Goal: Task Accomplishment & Management: Manage account settings

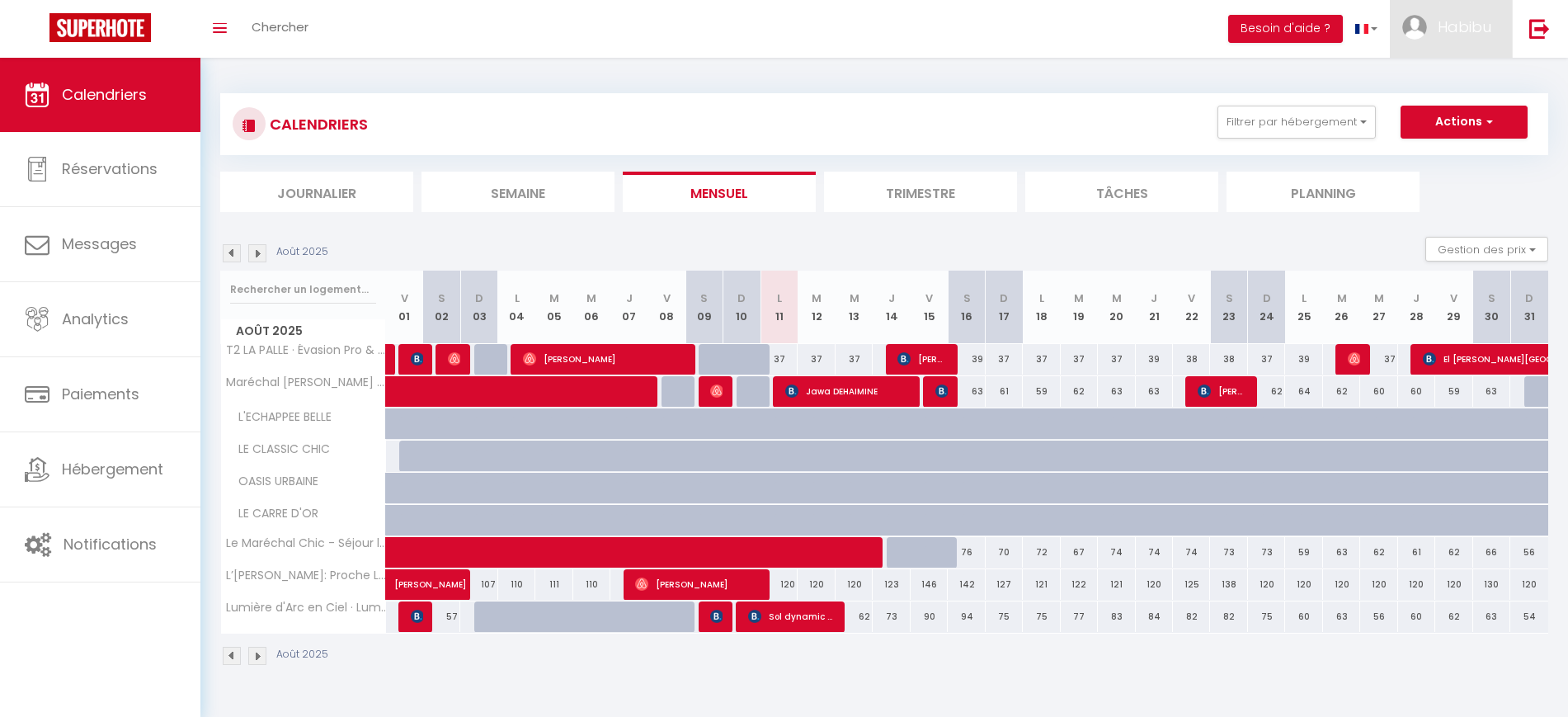
drag, startPoint x: 0, startPoint y: 0, endPoint x: 1459, endPoint y: 42, distance: 1459.6
click at [1459, 42] on link "Habibu" at bounding box center [1451, 28] width 122 height 58
click at [1448, 73] on link "Paramètres" at bounding box center [1447, 82] width 122 height 28
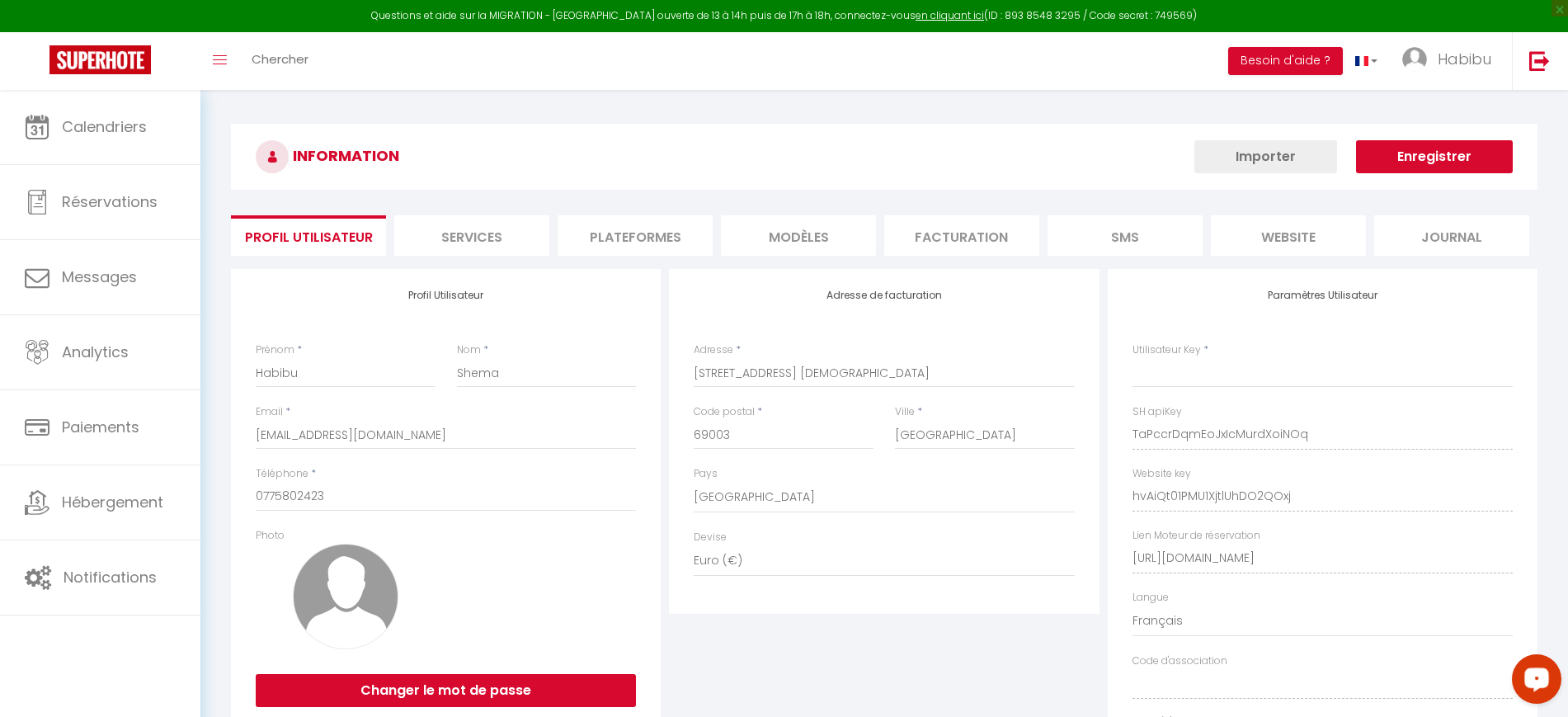
type input "TaPccrDqmEoJxIcMurdXoiNOq"
type input "hvAiQt01PMU1XjtlUhDO2QOxj"
type input "[URL][DOMAIN_NAME]"
select select "fr"
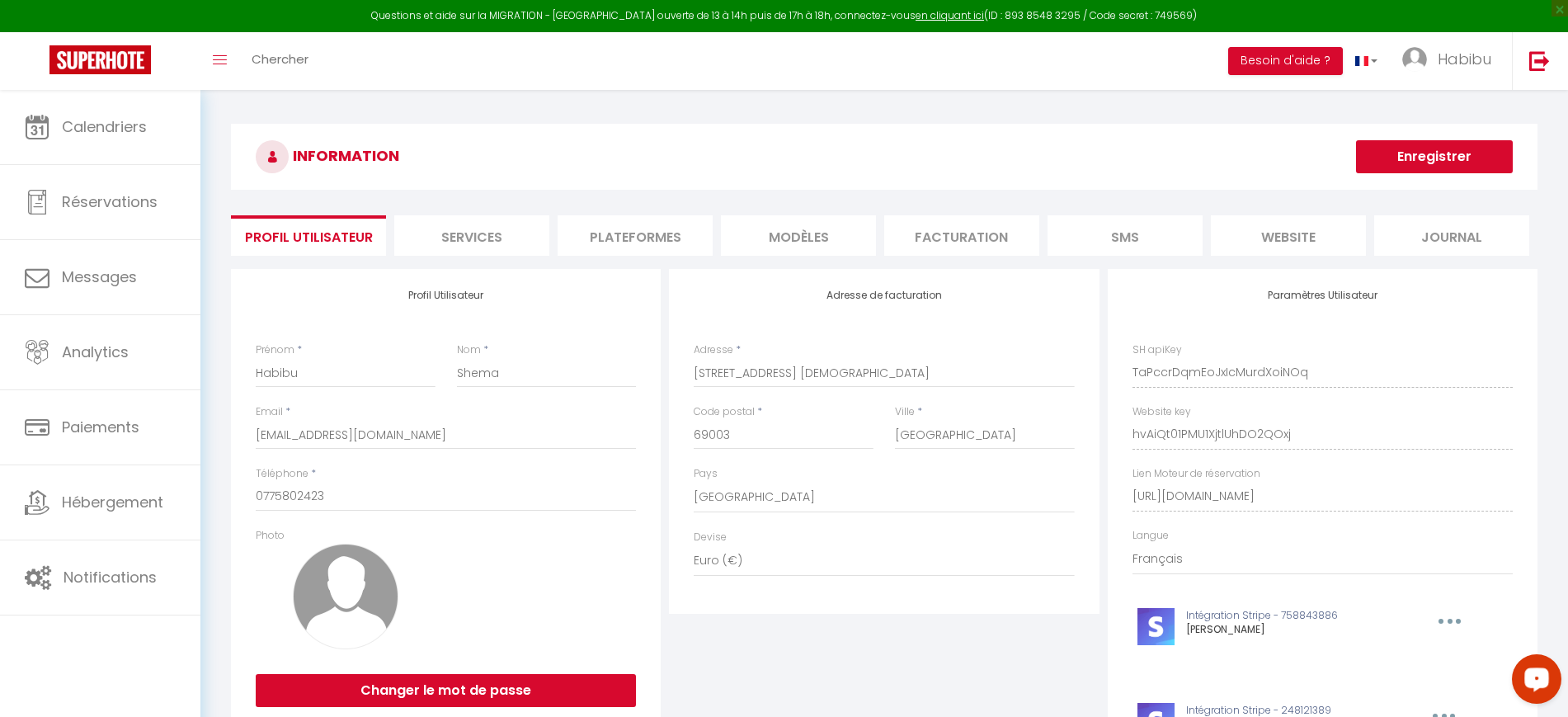
click at [619, 235] on li "Plateformes" at bounding box center [635, 236] width 155 height 41
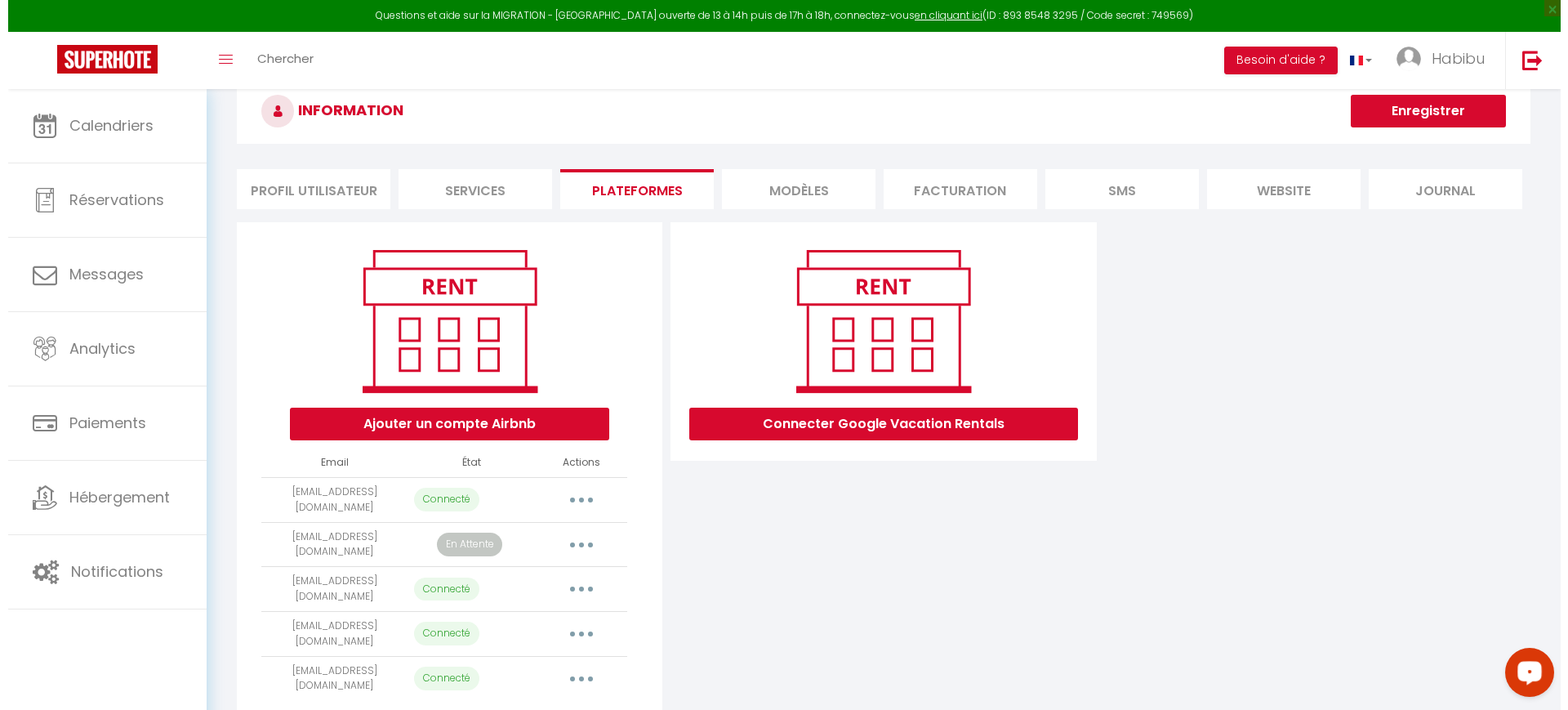
scroll to position [103, 0]
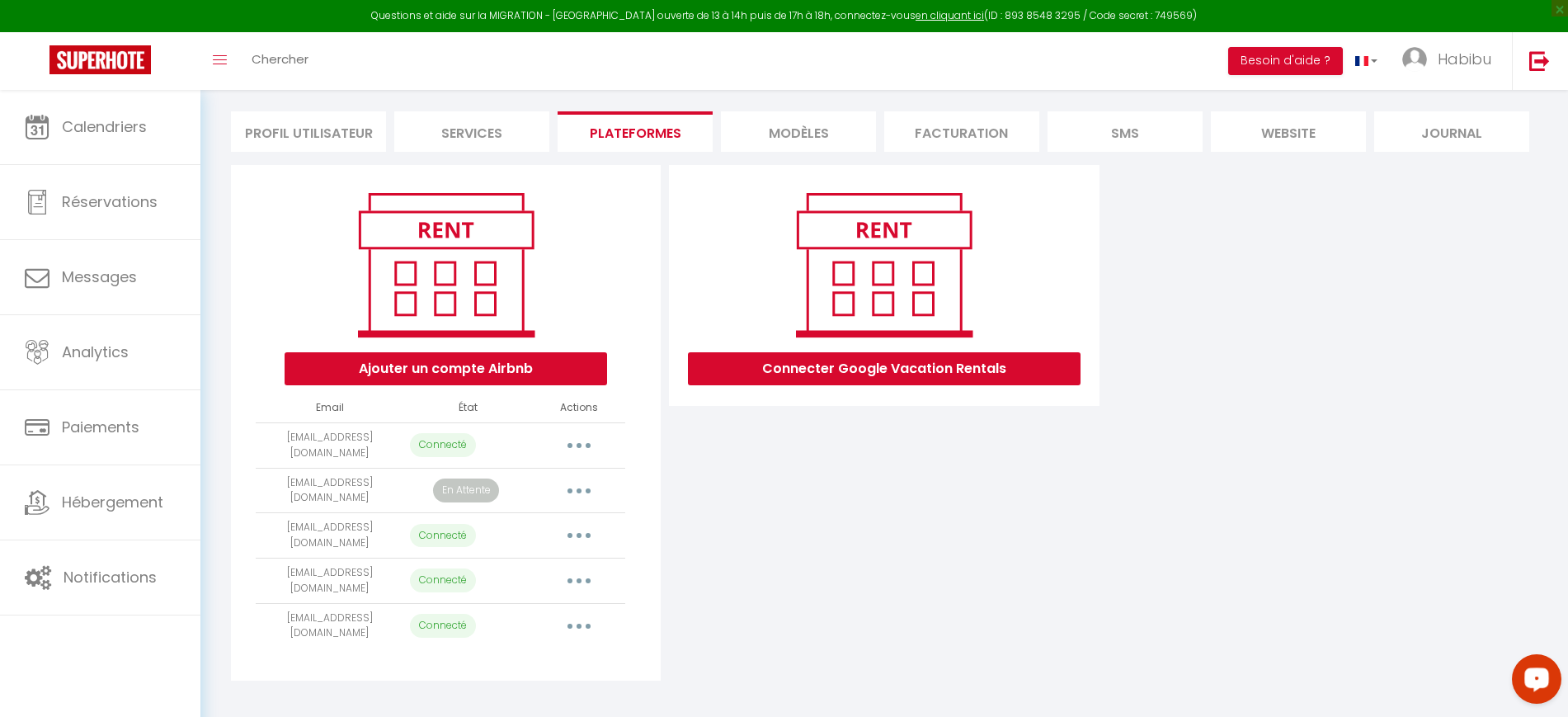
click at [569, 613] on button "button" at bounding box center [579, 627] width 46 height 27
click at [555, 653] on link "Importer les appartements" at bounding box center [506, 663] width 183 height 28
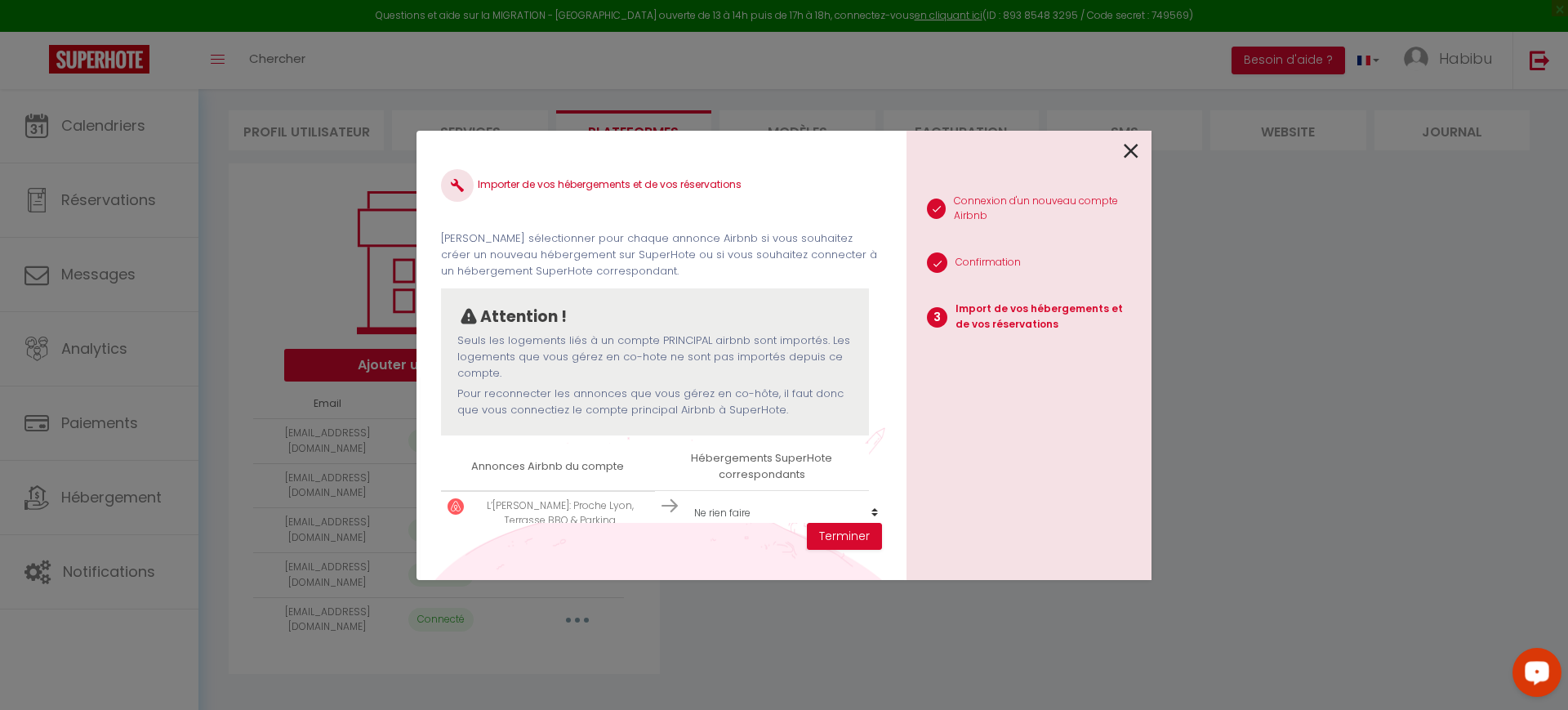
scroll to position [40, 0]
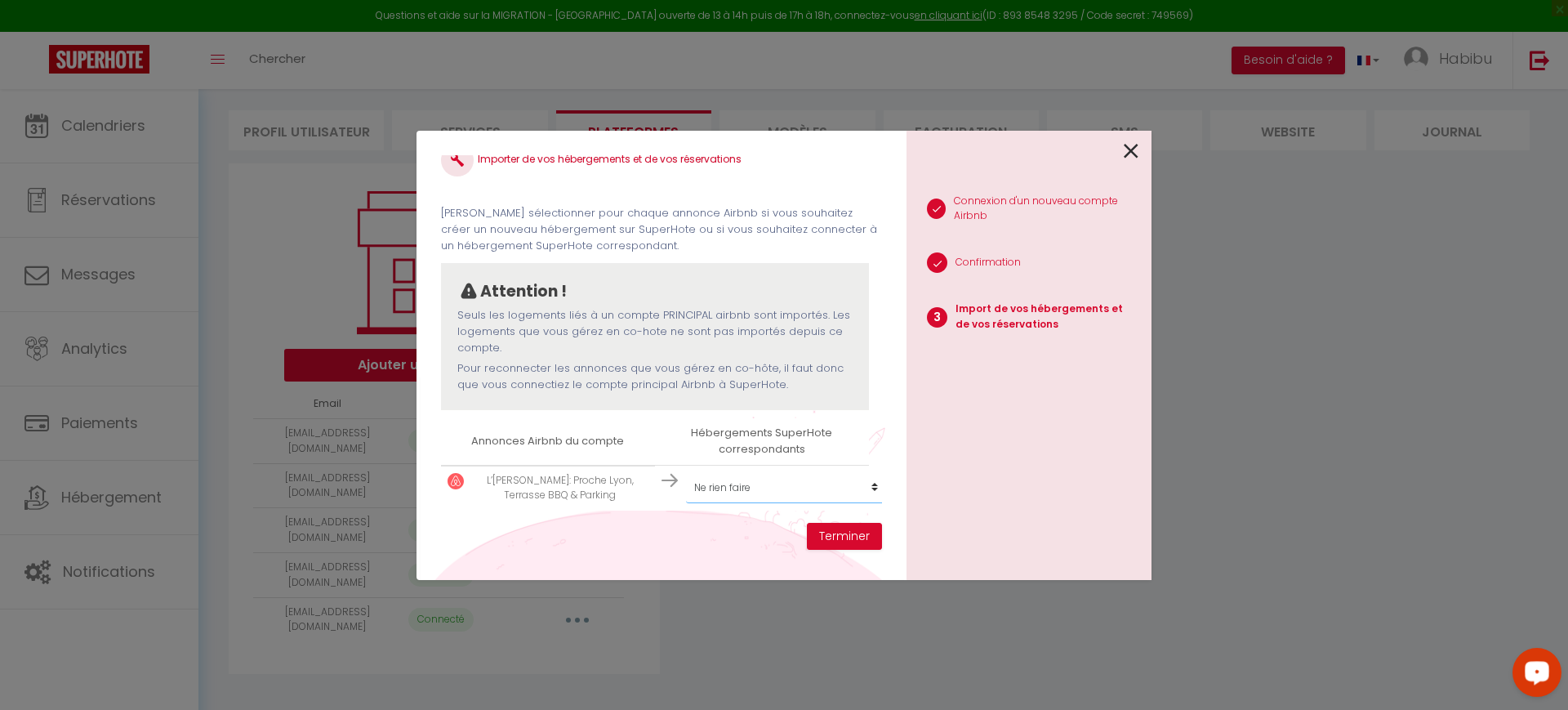
click at [729, 475] on select "Créer un nouveau hébergement Ne rien faire Le Maréchal Chic - Séjour lumineux à…" at bounding box center [786, 487] width 201 height 31
select select "66961"
click at [686, 472] on select "Créer un nouveau hébergement Ne rien faire Le Maréchal Chic - Séjour lumineux à…" at bounding box center [786, 487] width 201 height 31
click at [860, 531] on button "Terminer" at bounding box center [845, 537] width 75 height 28
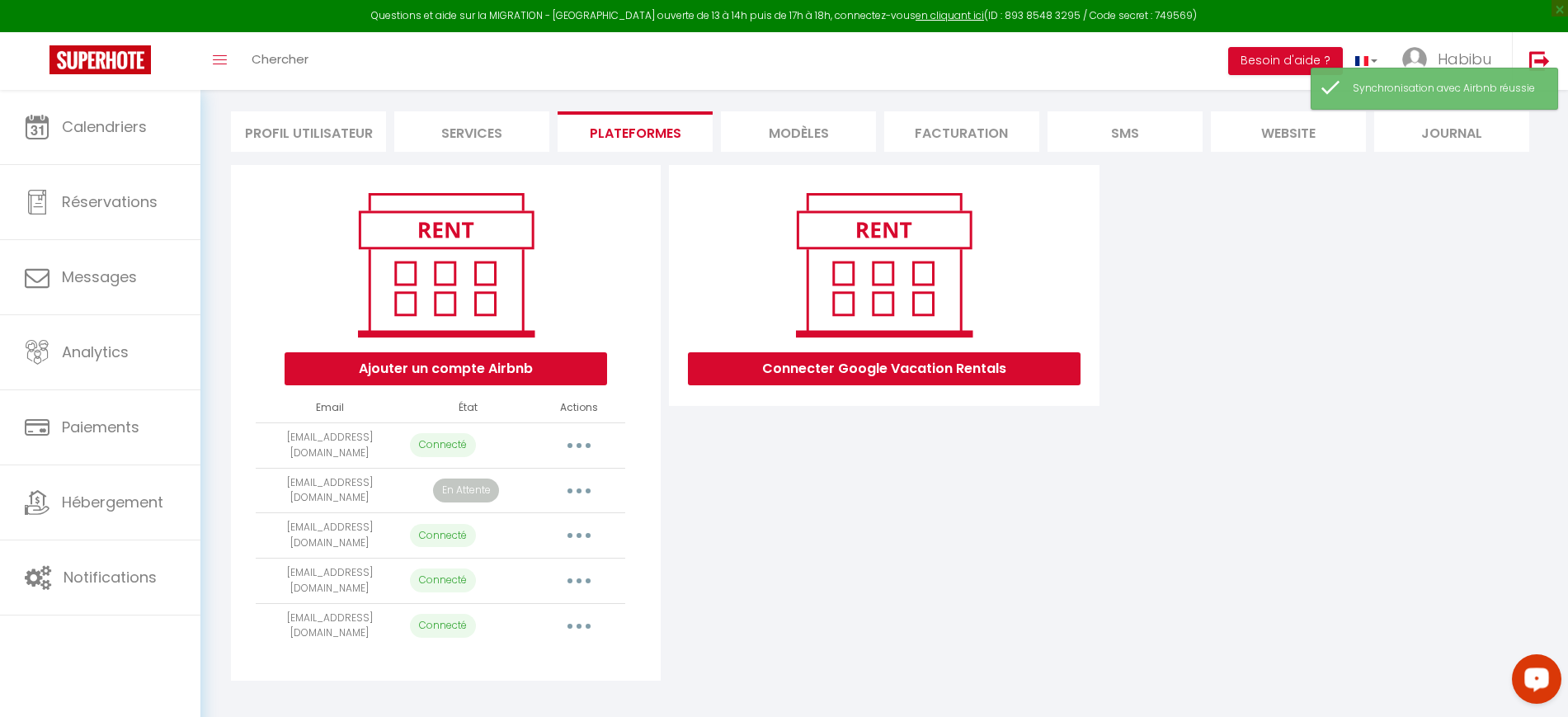
click at [590, 575] on button "button" at bounding box center [579, 581] width 46 height 27
click at [541, 613] on link "Importer les appartements" at bounding box center [506, 619] width 183 height 28
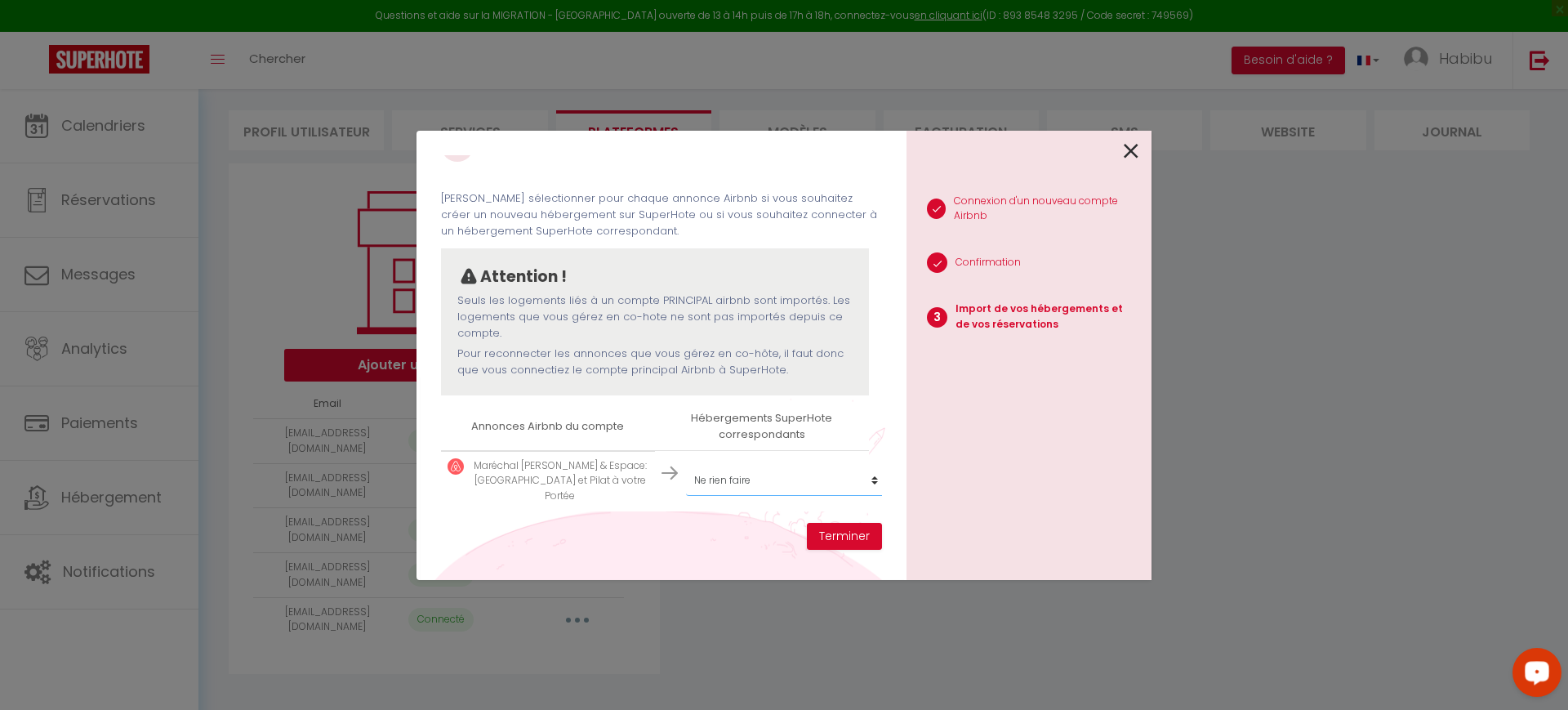
click at [752, 467] on select "Créer un nouveau hébergement Ne rien faire Le Maréchal Chic - Séjour lumineux à…" at bounding box center [786, 480] width 201 height 31
select select "62720"
click at [686, 465] on select "Créer un nouveau hébergement Ne rien faire Le Maréchal Chic - Séjour lumineux à…" at bounding box center [786, 480] width 201 height 31
click at [853, 540] on button "Terminer" at bounding box center [845, 537] width 75 height 28
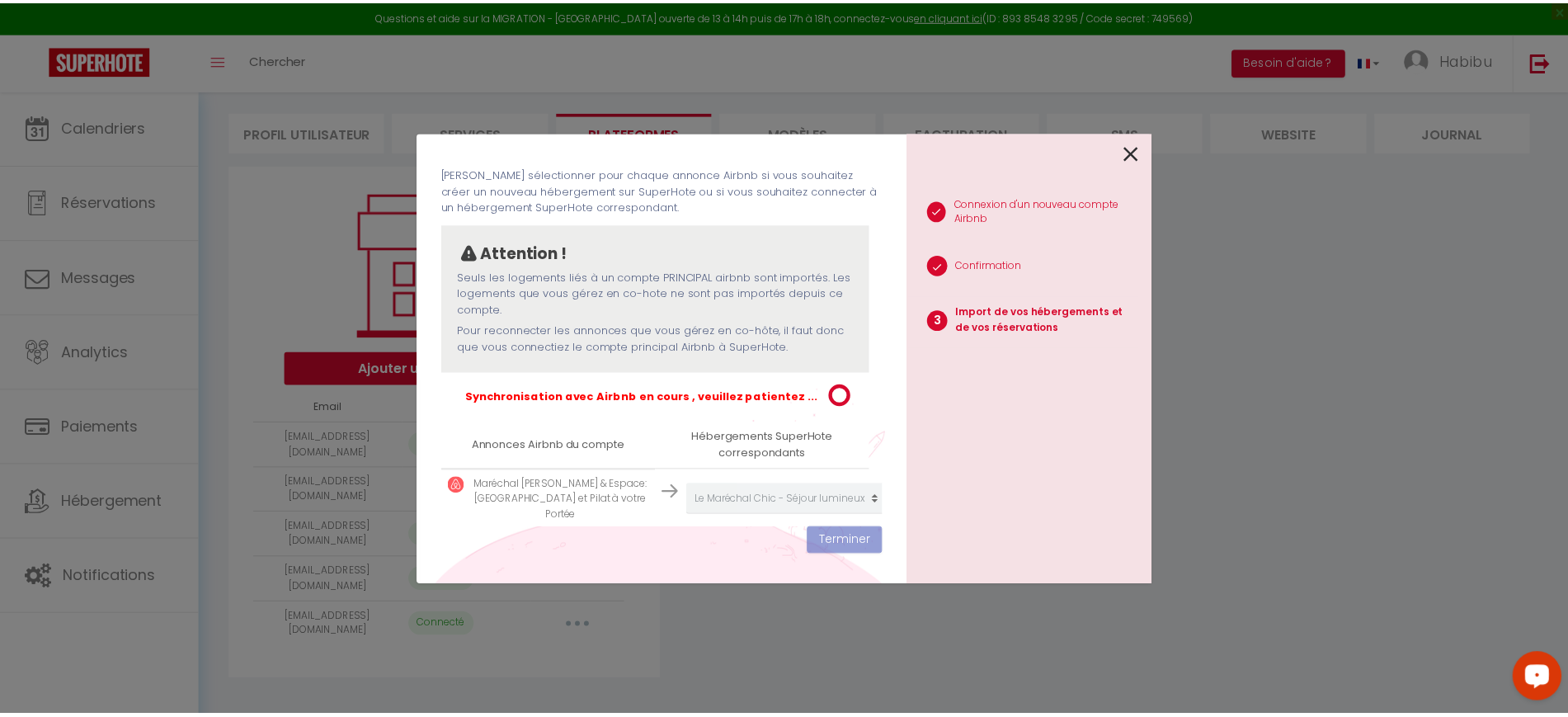
scroll to position [82, 0]
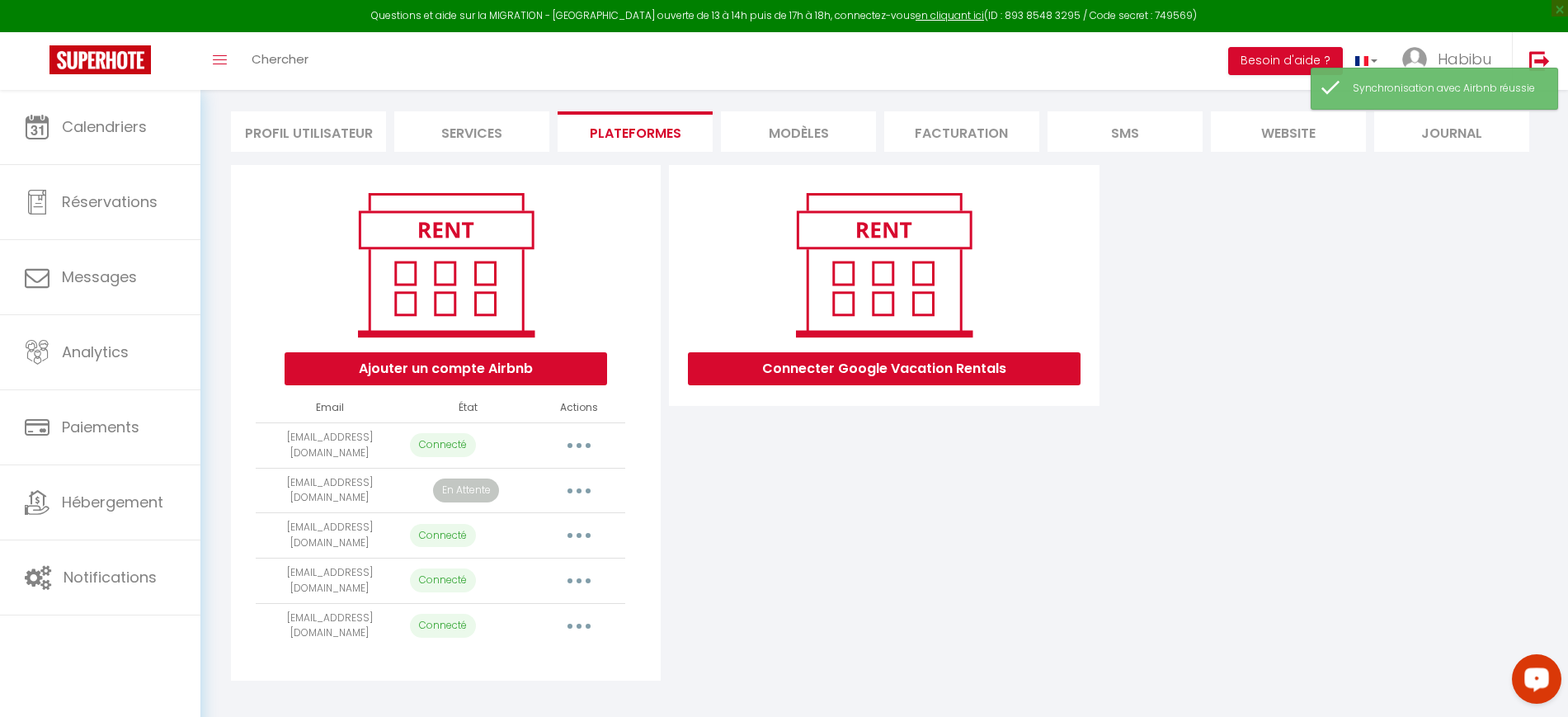
click at [590, 526] on button "button" at bounding box center [579, 535] width 46 height 27
click at [573, 567] on link "Importer les appartements" at bounding box center [506, 573] width 183 height 28
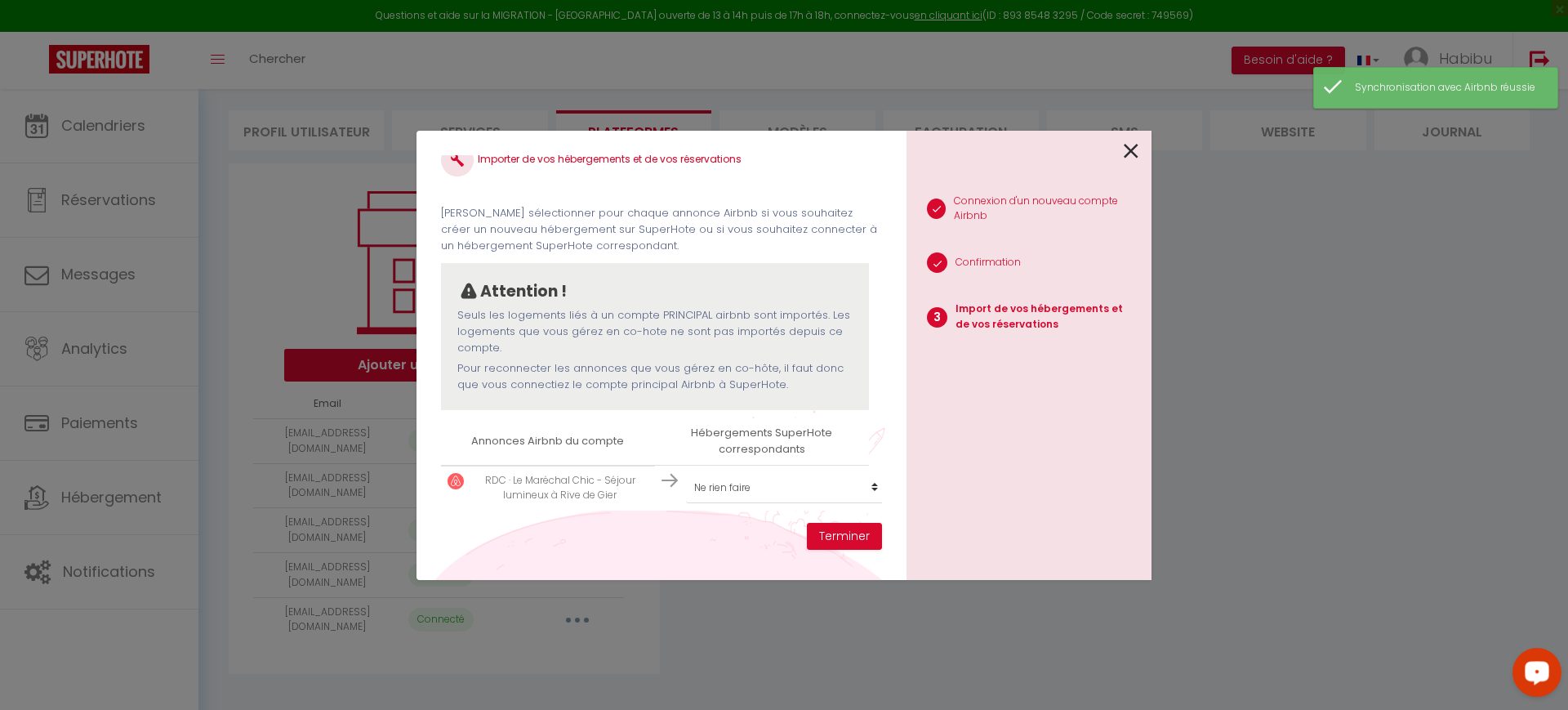
scroll to position [40, 0]
click at [773, 472] on select "Créer un nouveau hébergement Ne rien faire Le Maréchal Chic - Séjour lumineux à…" at bounding box center [786, 487] width 201 height 31
select select "62720"
click at [686, 472] on select "Créer un nouveau hébergement Ne rien faire Le Maréchal Chic - Séjour lumineux à…" at bounding box center [786, 487] width 201 height 31
click at [840, 550] on div "Importer de vos hébergements et de vos réservations [PERSON_NAME] sélectionner …" at bounding box center [662, 355] width 490 height 449
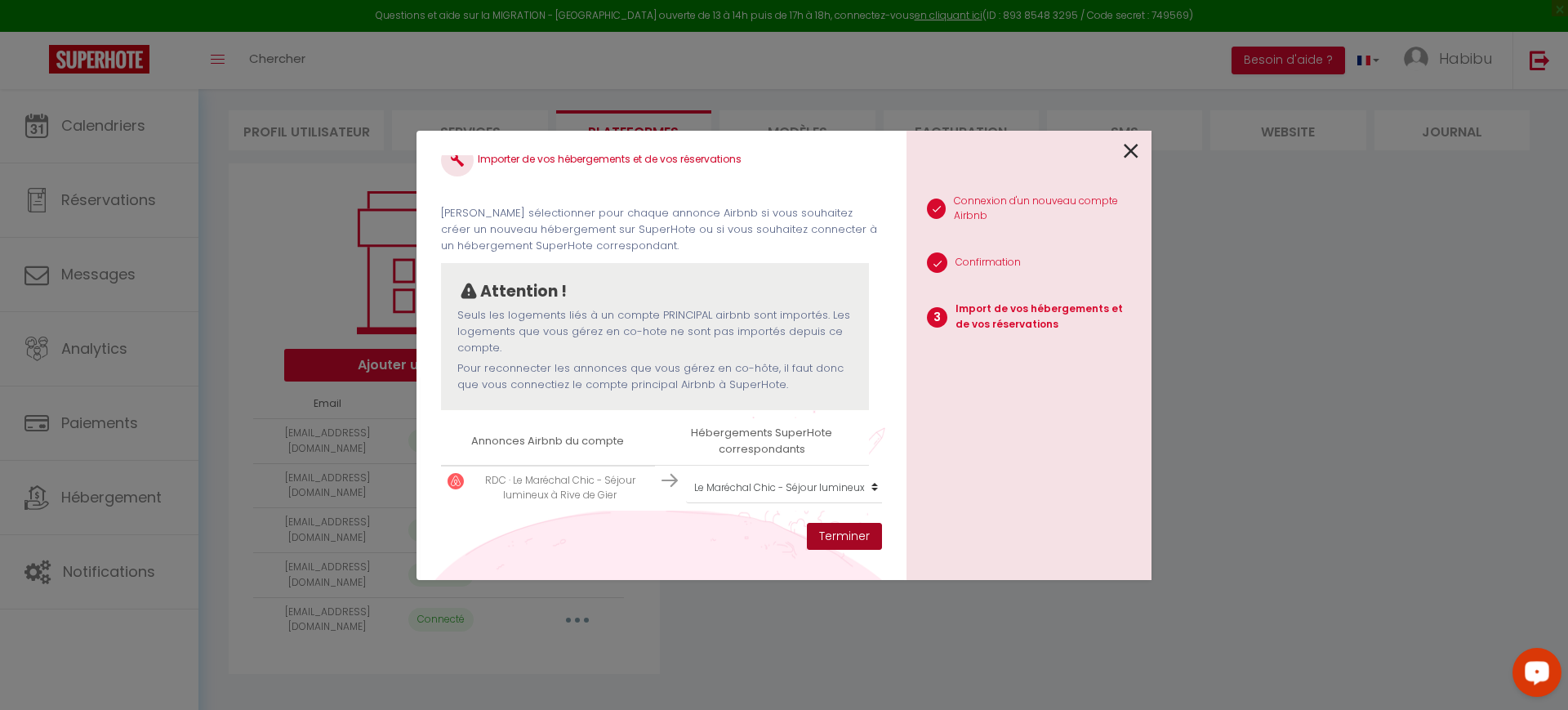
click at [847, 536] on button "Terminer" at bounding box center [845, 537] width 75 height 28
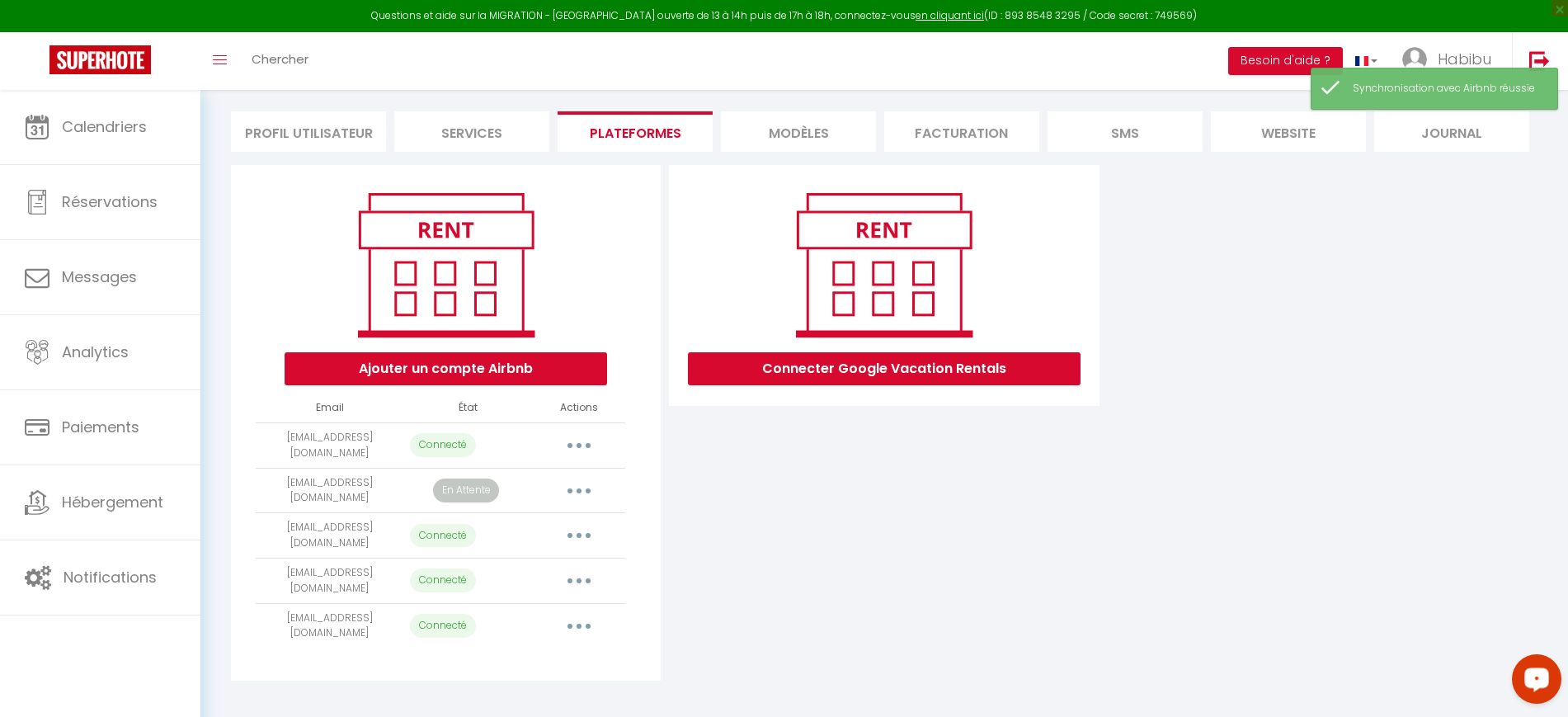
click at [560, 434] on button "button" at bounding box center [579, 446] width 46 height 27
click at [573, 481] on link "Importer les appartements" at bounding box center [506, 483] width 183 height 28
select select "70117"
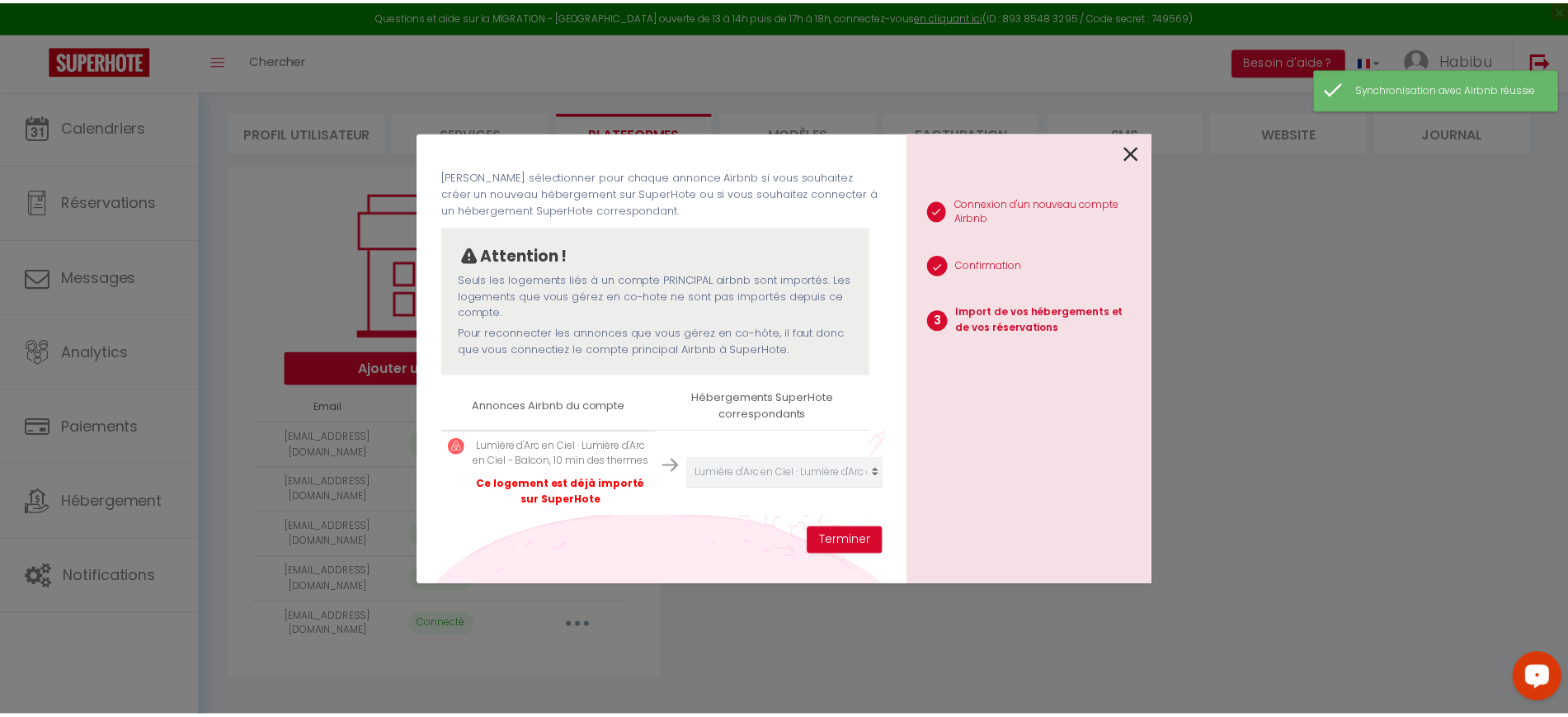
scroll to position [96, 0]
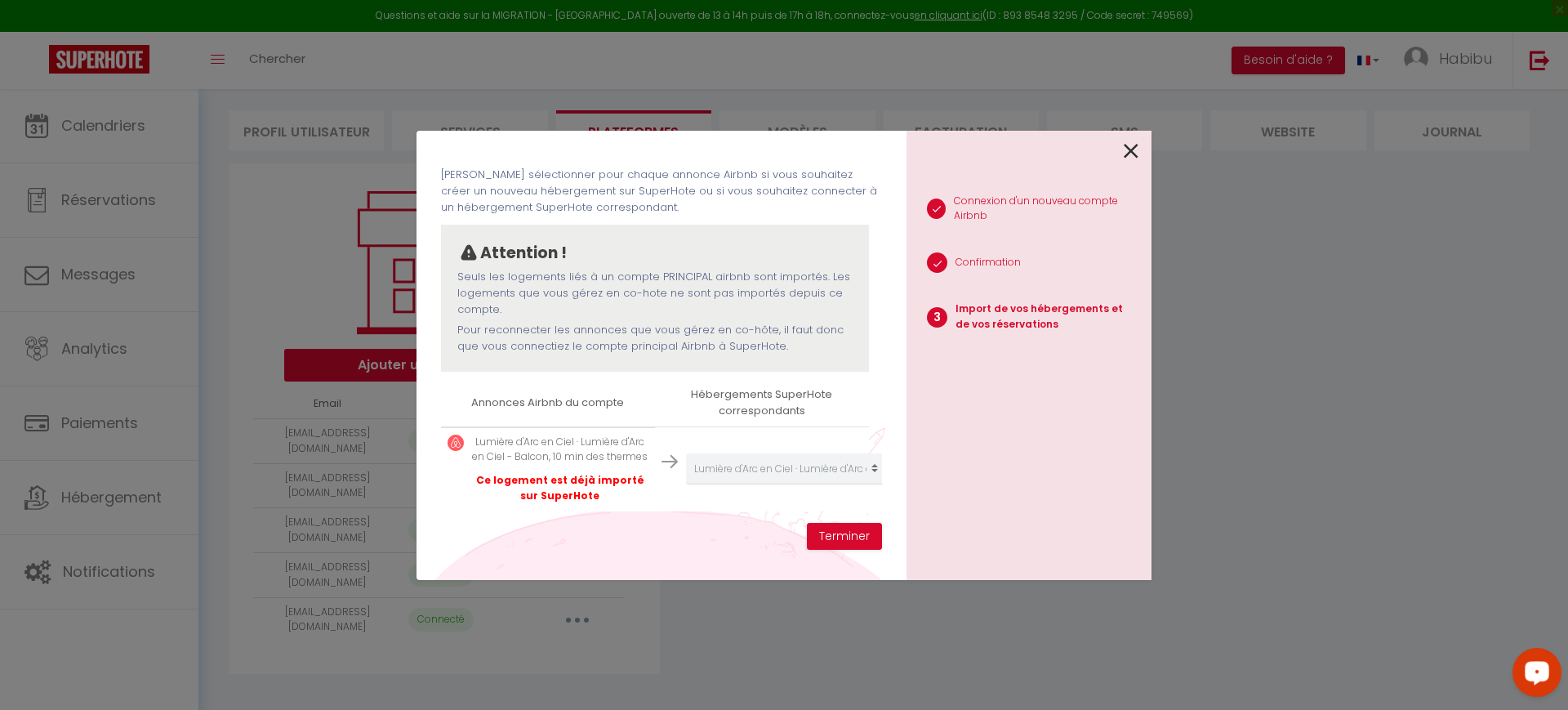
click at [1133, 150] on icon at bounding box center [1131, 151] width 15 height 25
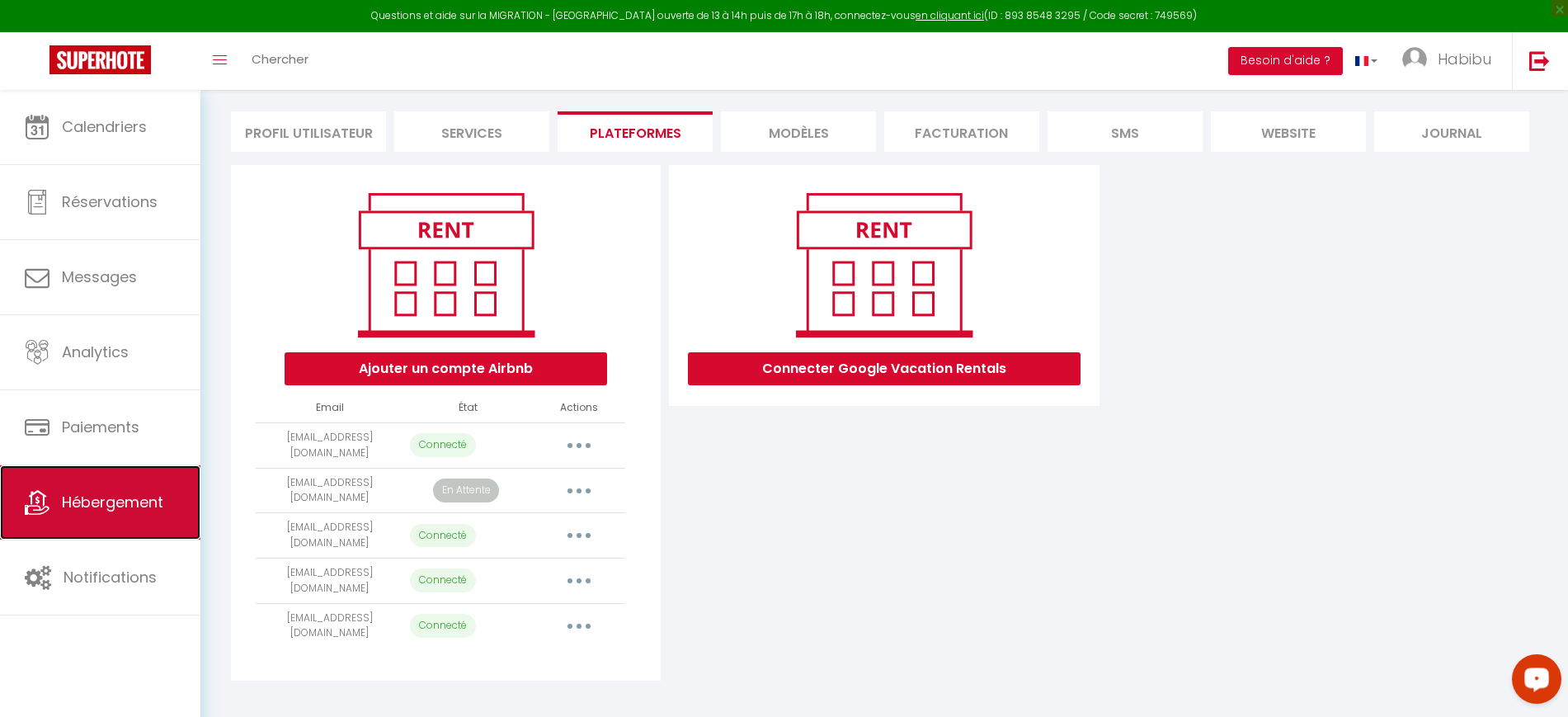
click at [148, 510] on span "Hébergement" at bounding box center [113, 502] width 101 height 20
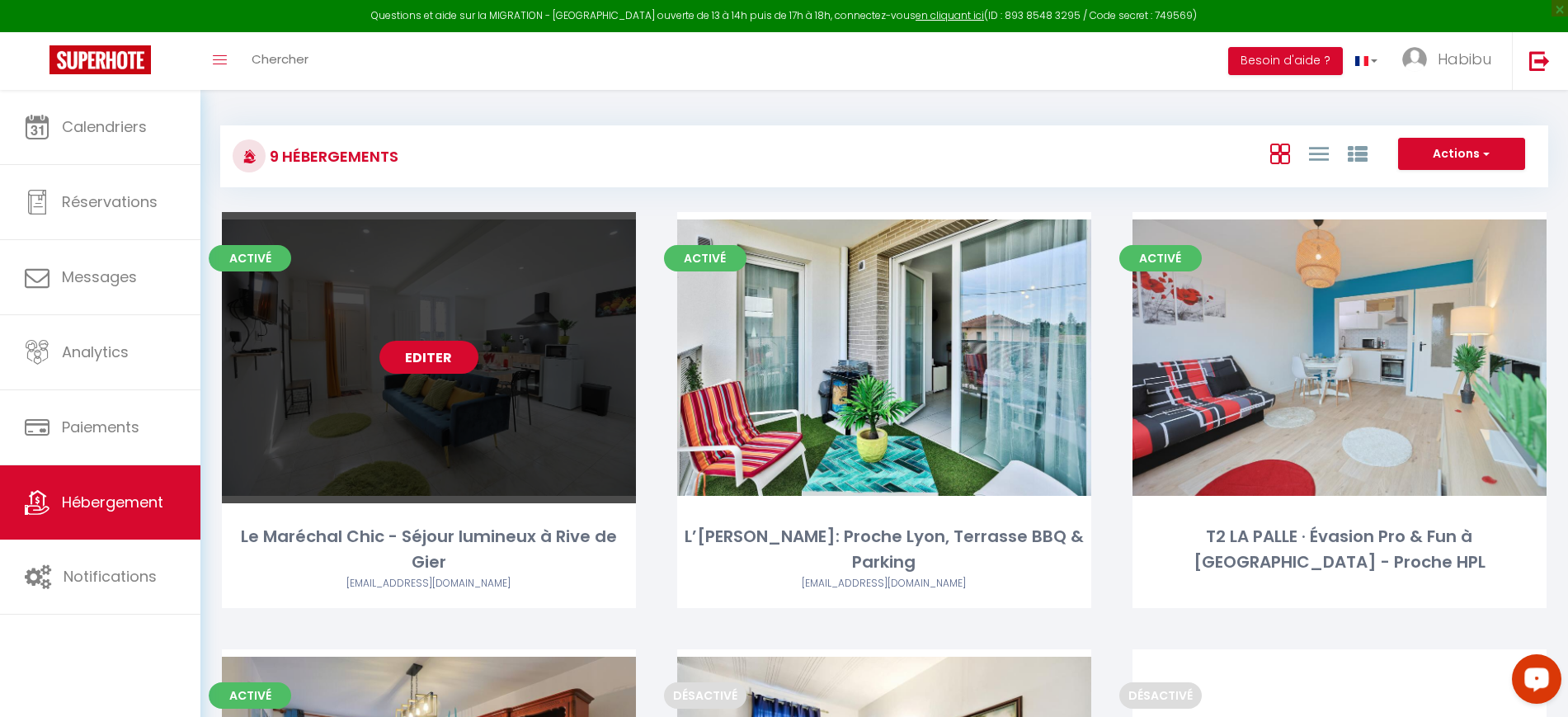
click at [436, 358] on link "Editer" at bounding box center [429, 356] width 99 height 33
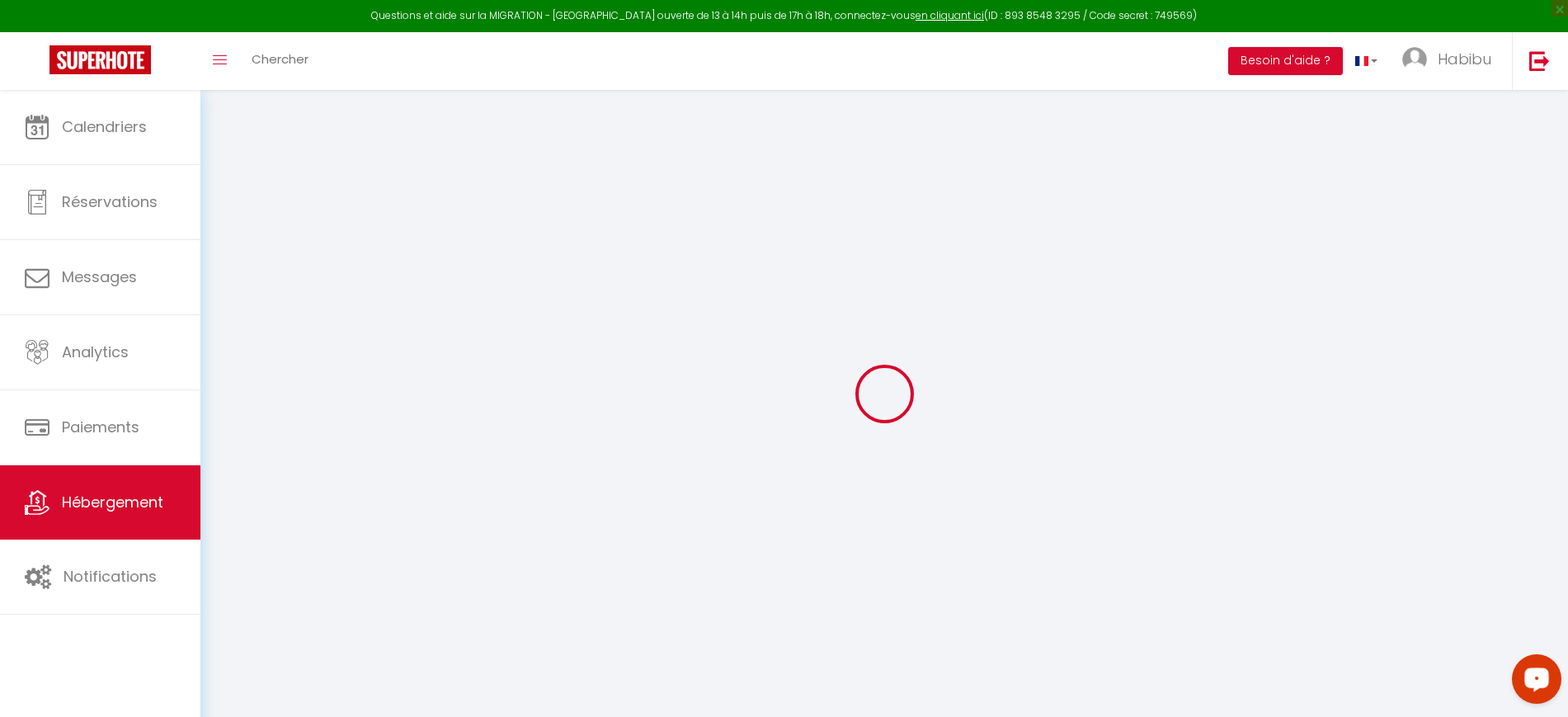
select select
checkbox input "false"
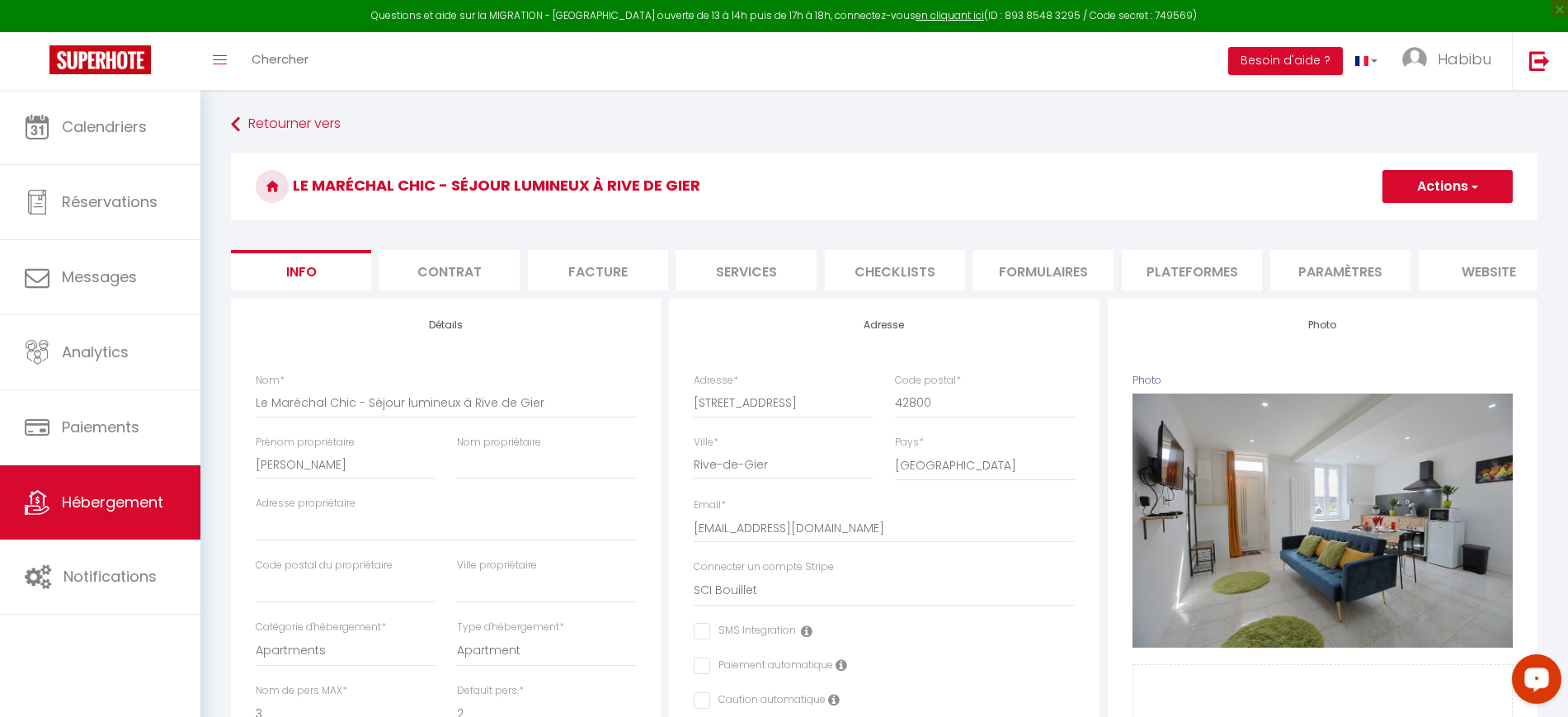
click at [1077, 272] on li "Formulaires" at bounding box center [1043, 270] width 140 height 41
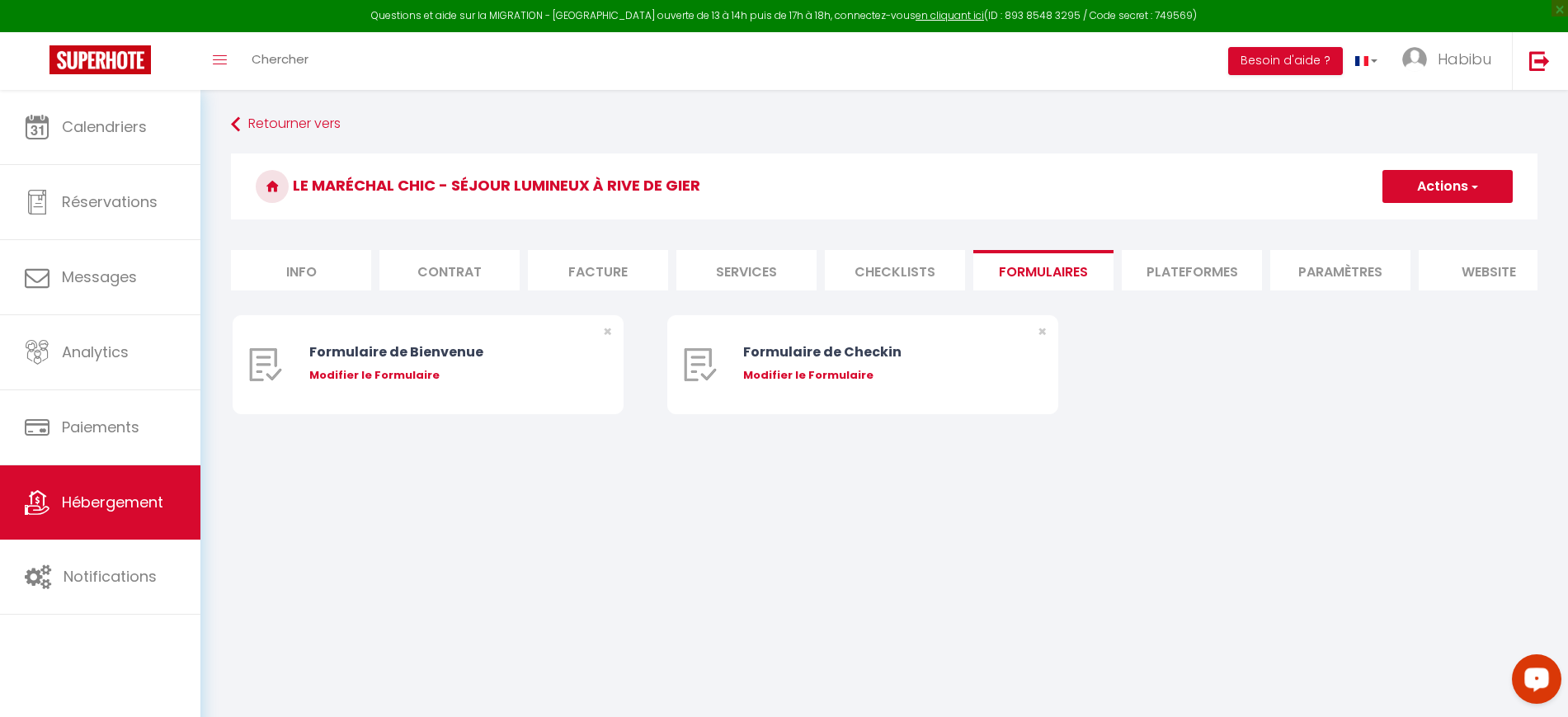
click at [1149, 279] on li "Plateformes" at bounding box center [1192, 270] width 140 height 41
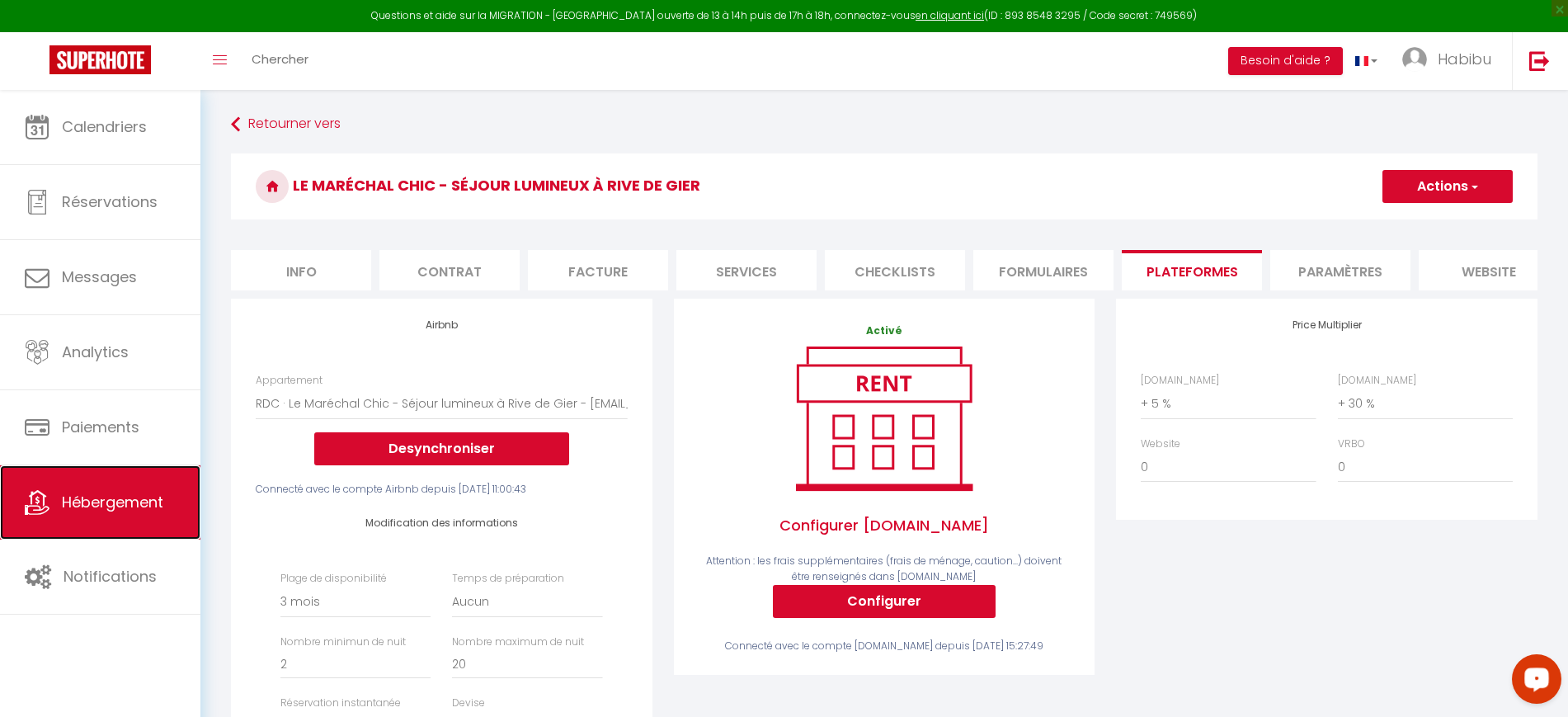
click at [141, 479] on link "Hébergement" at bounding box center [100, 503] width 200 height 74
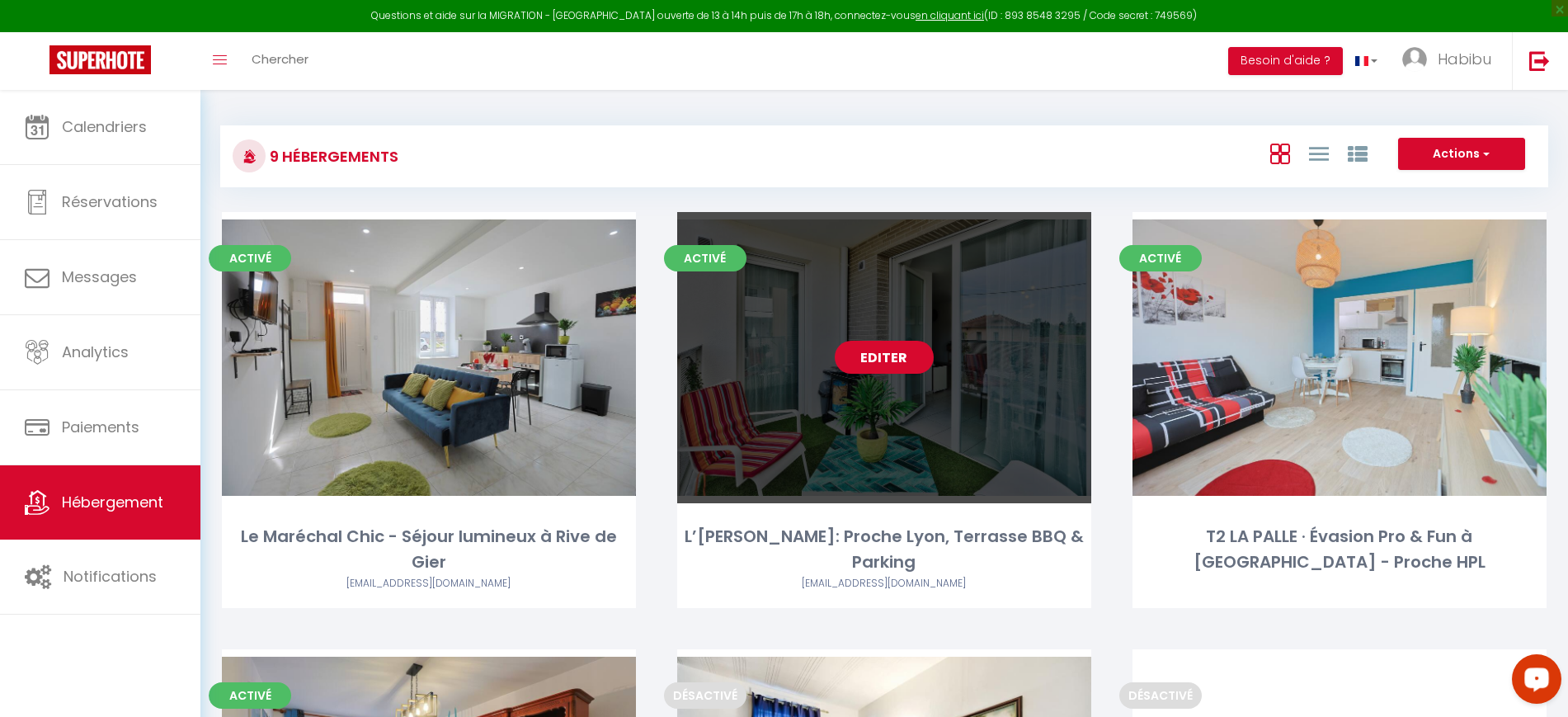
click at [872, 347] on link "Editer" at bounding box center [885, 356] width 99 height 33
select select "3"
select select "2"
select select "1"
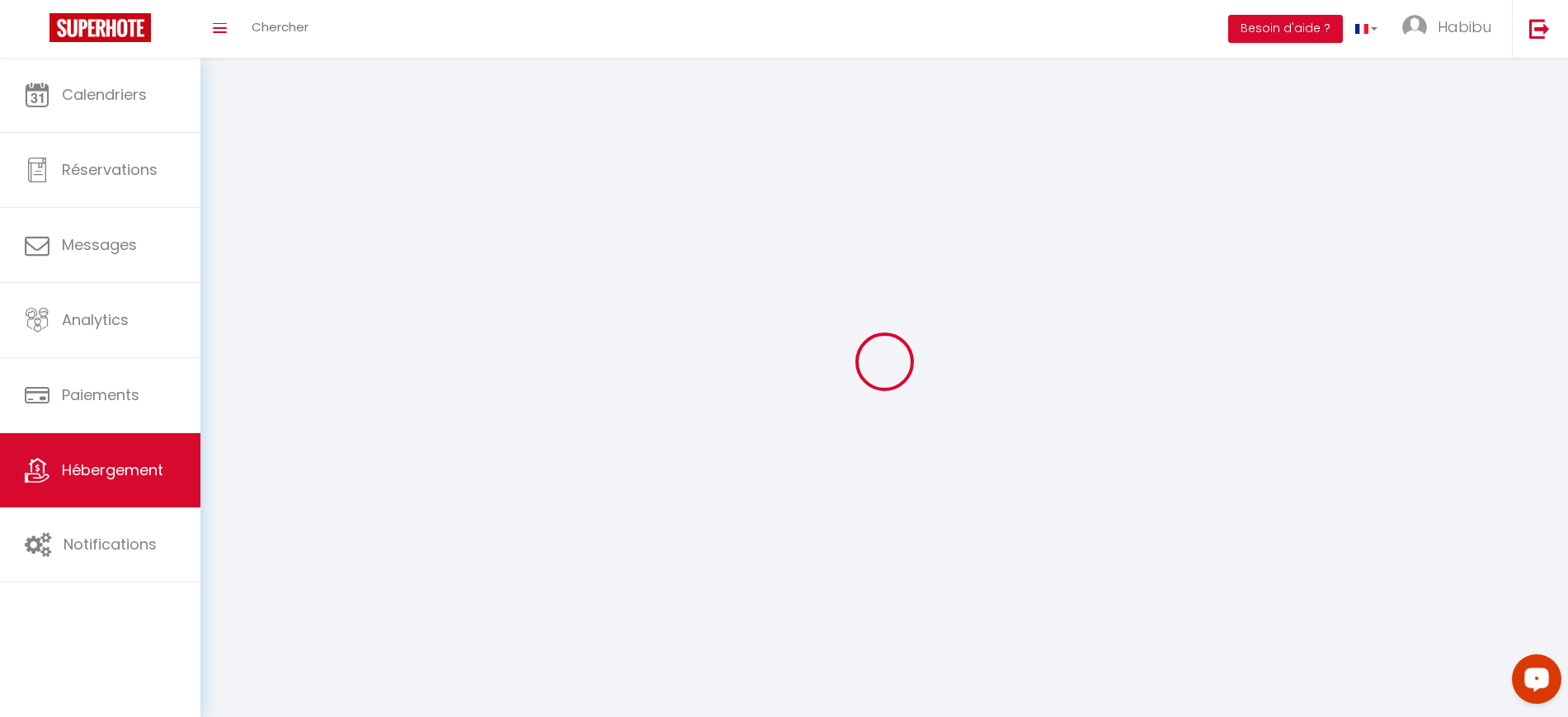
select select
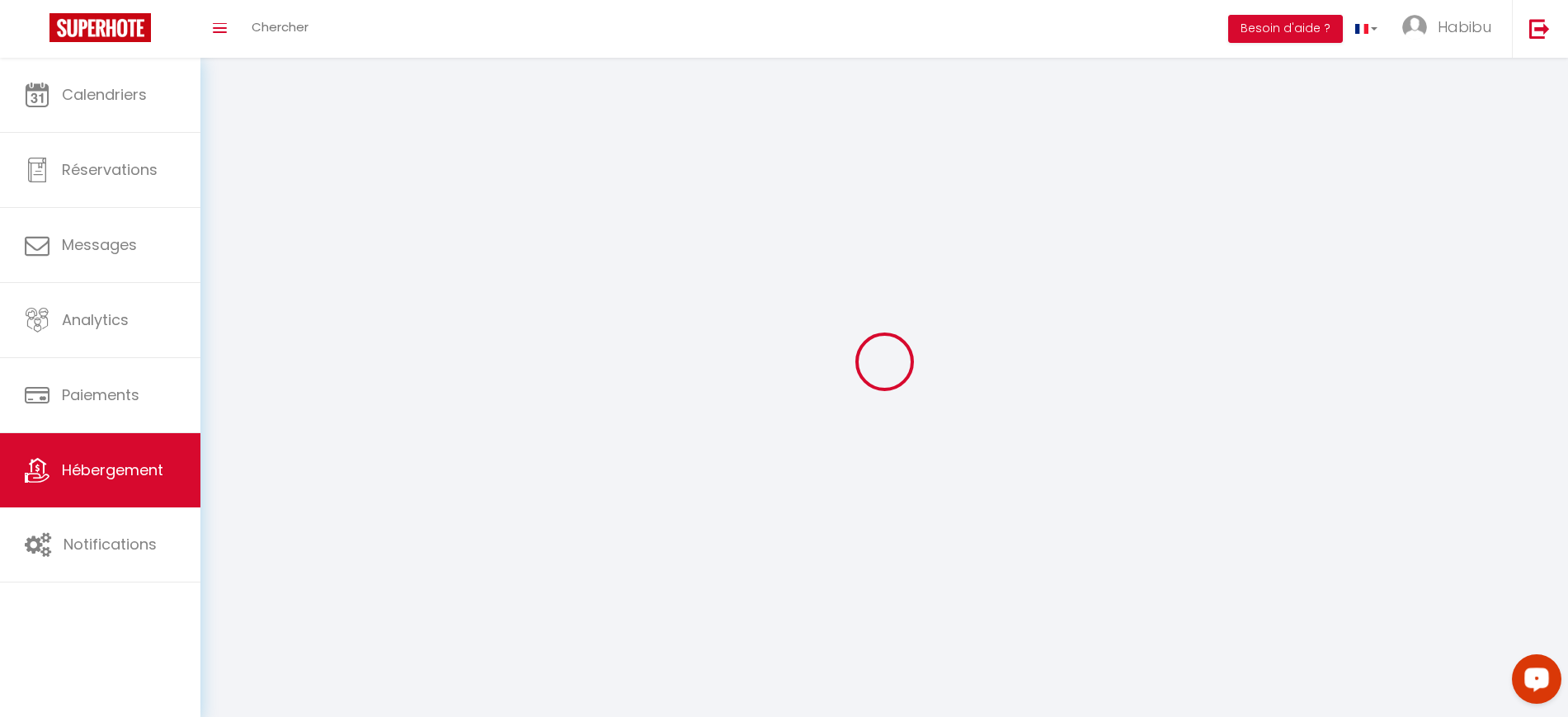
select select
checkbox input "false"
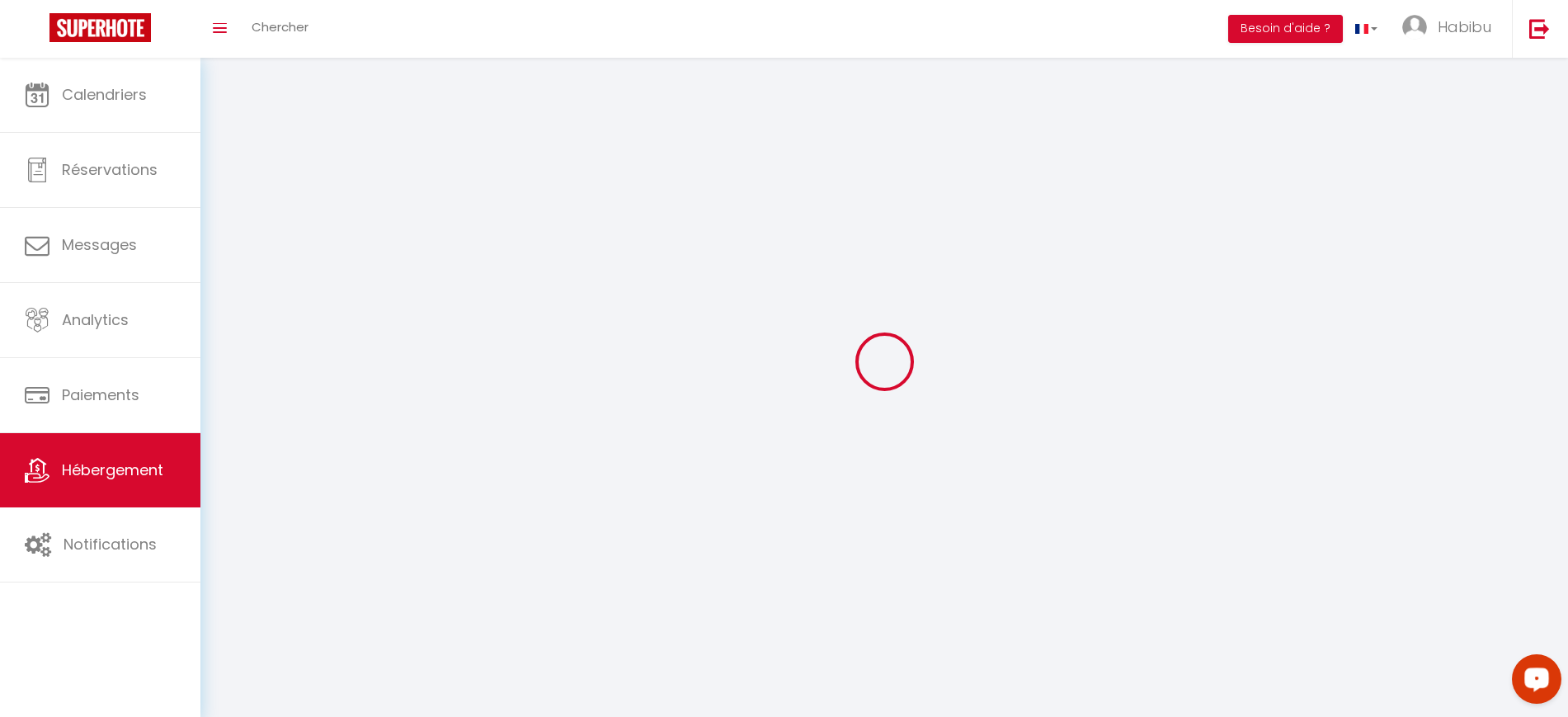
select select
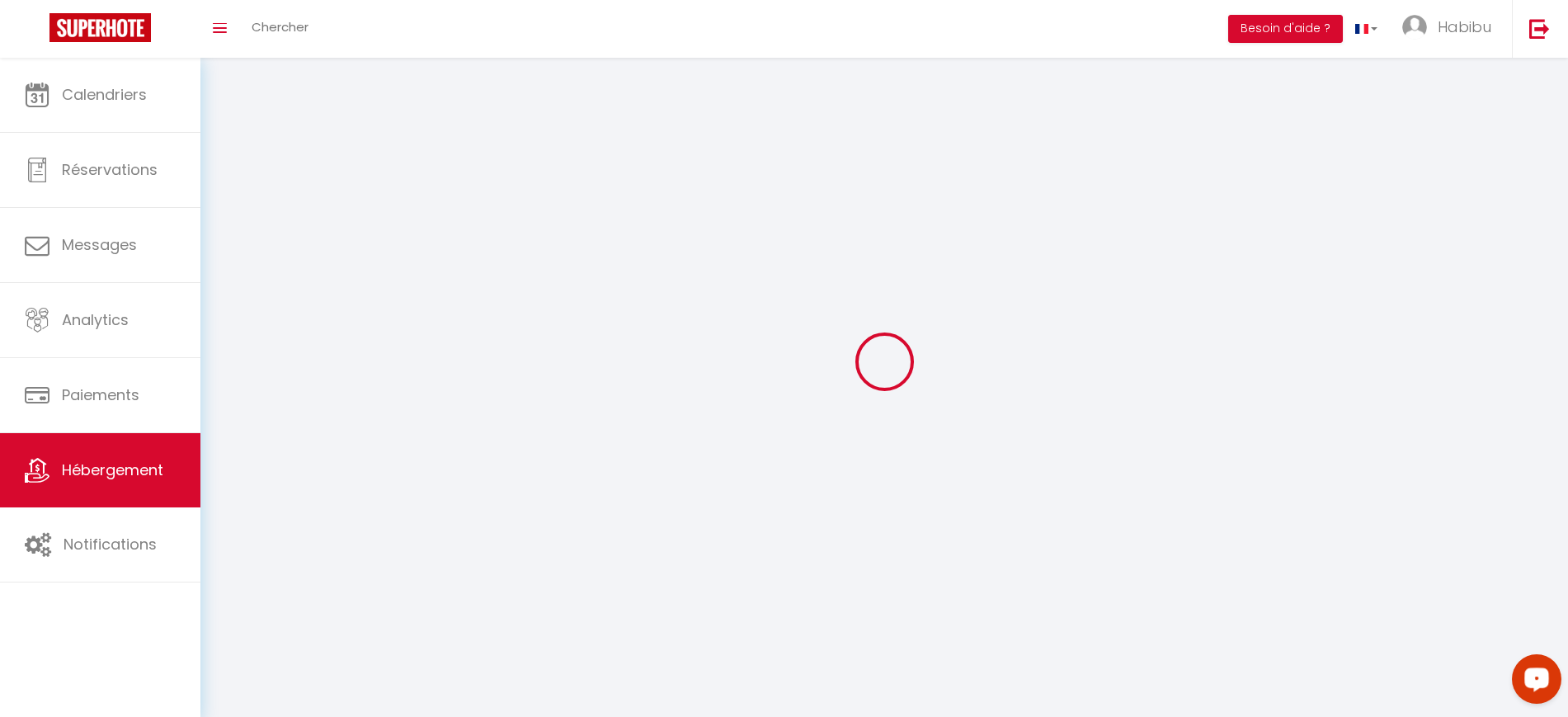
select select
checkbox input "false"
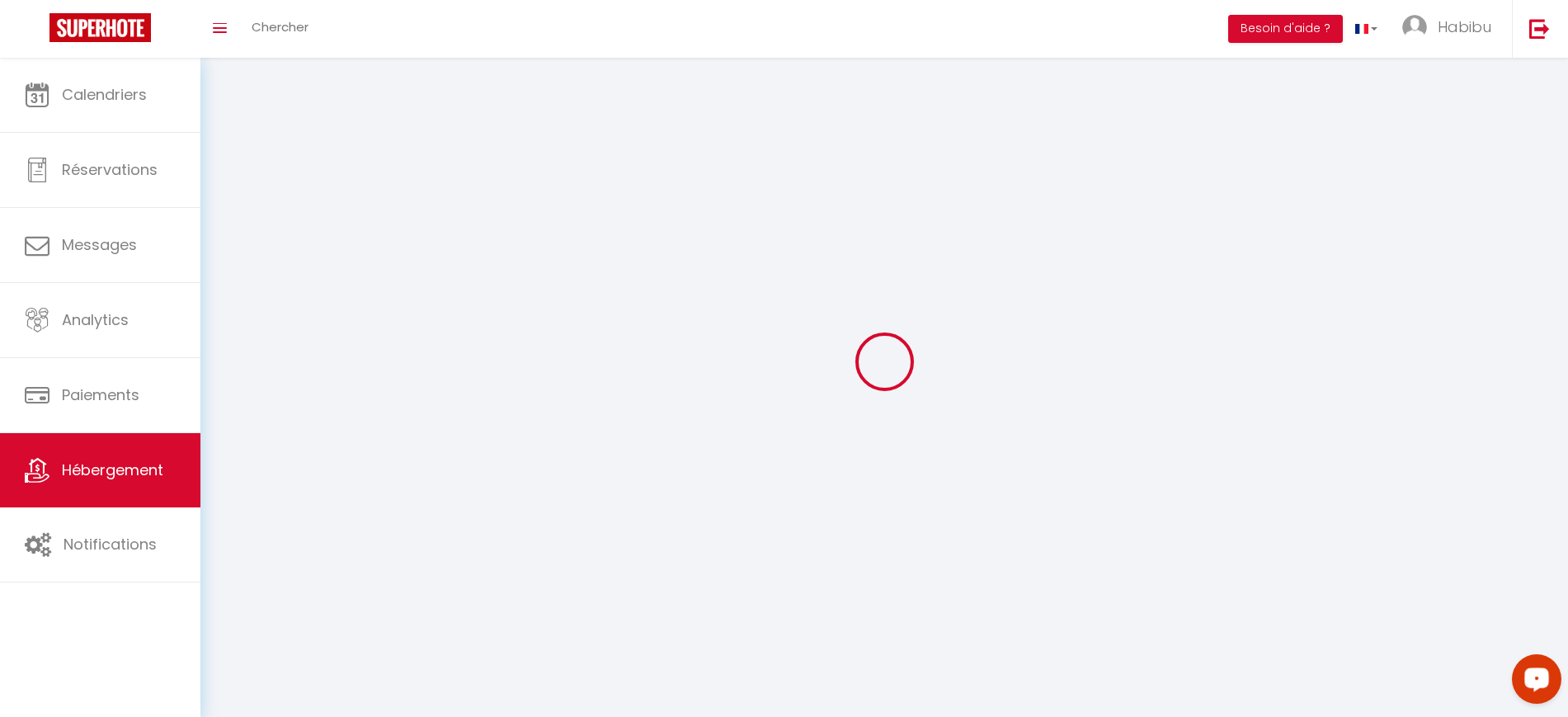
checkbox input "false"
select select
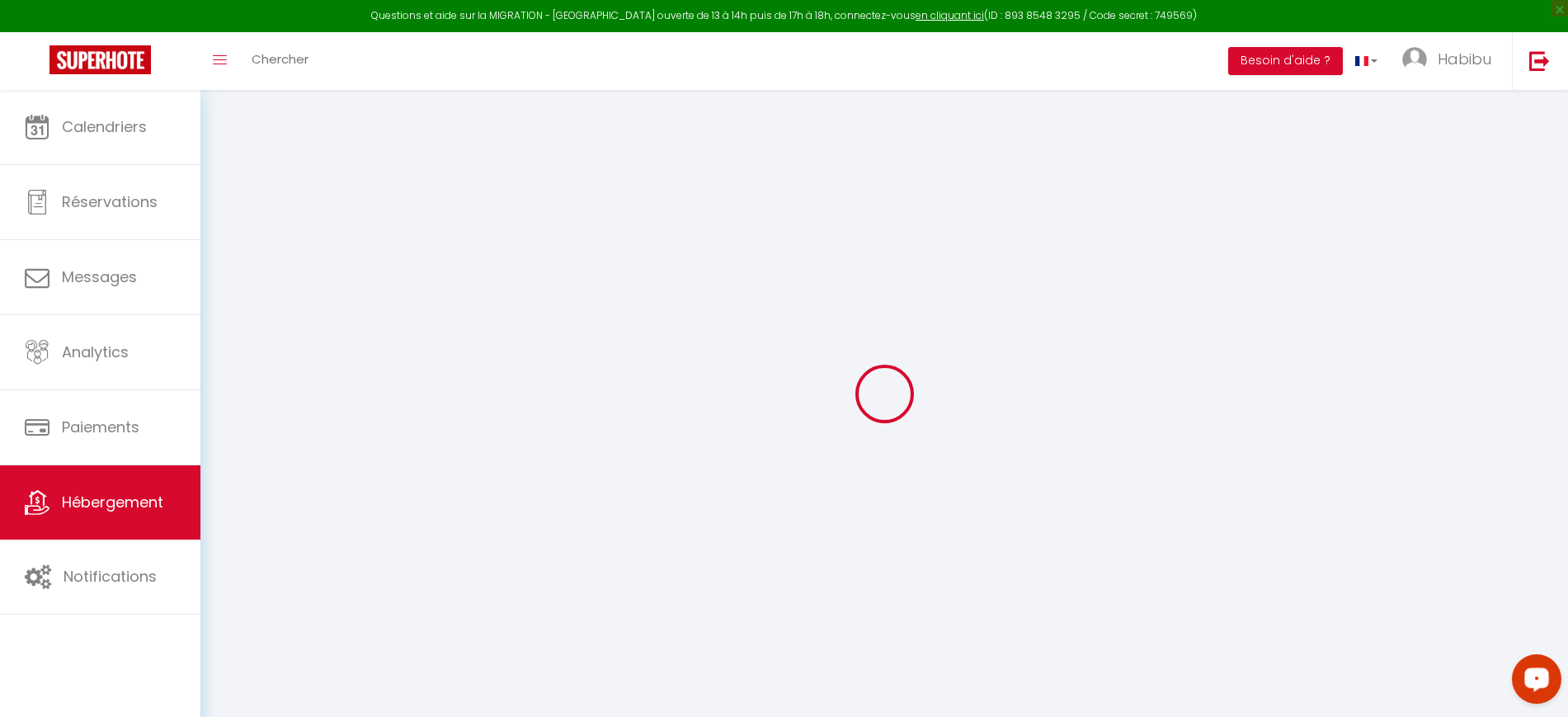
select select
checkbox input "false"
checkbox input "true"
checkbox input "false"
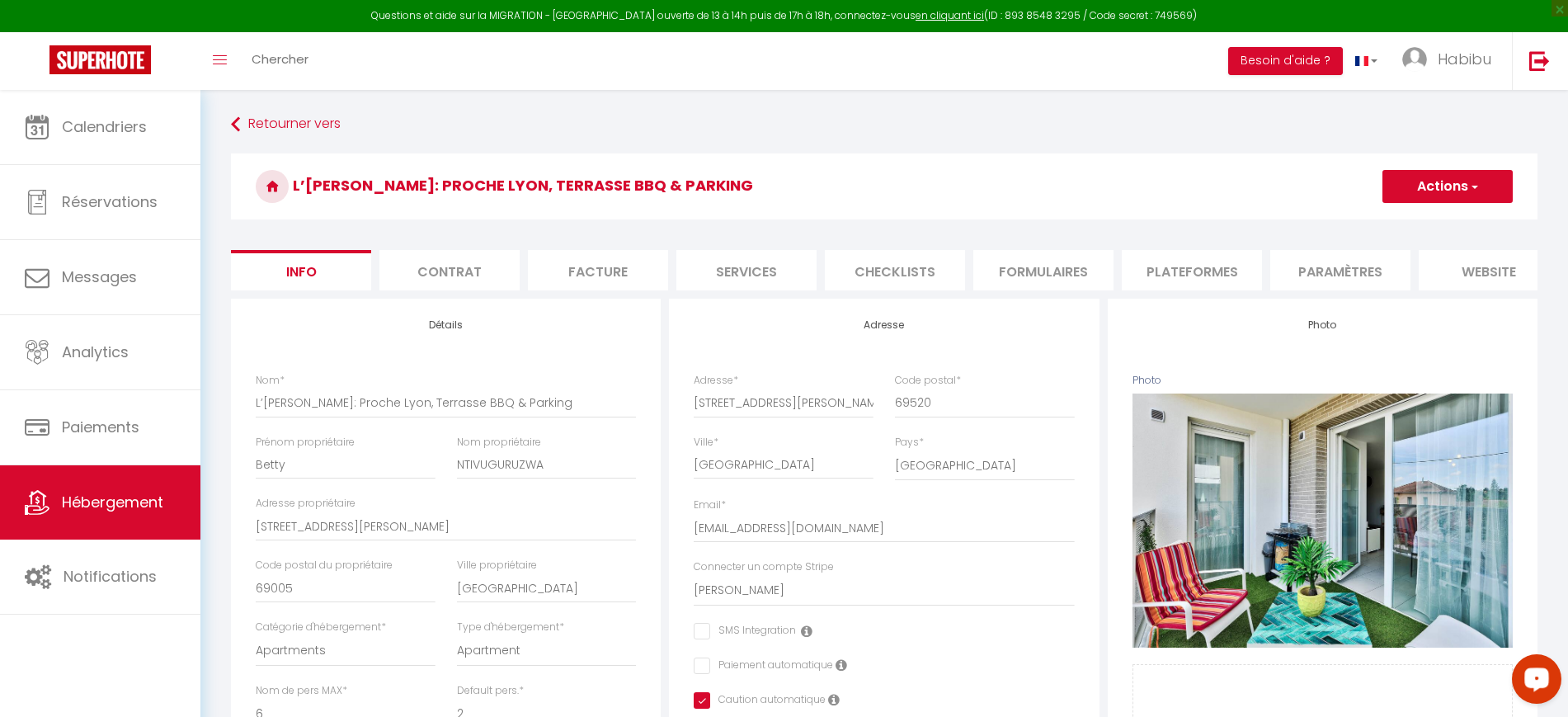
select select
checkbox input "false"
checkbox input "true"
checkbox input "false"
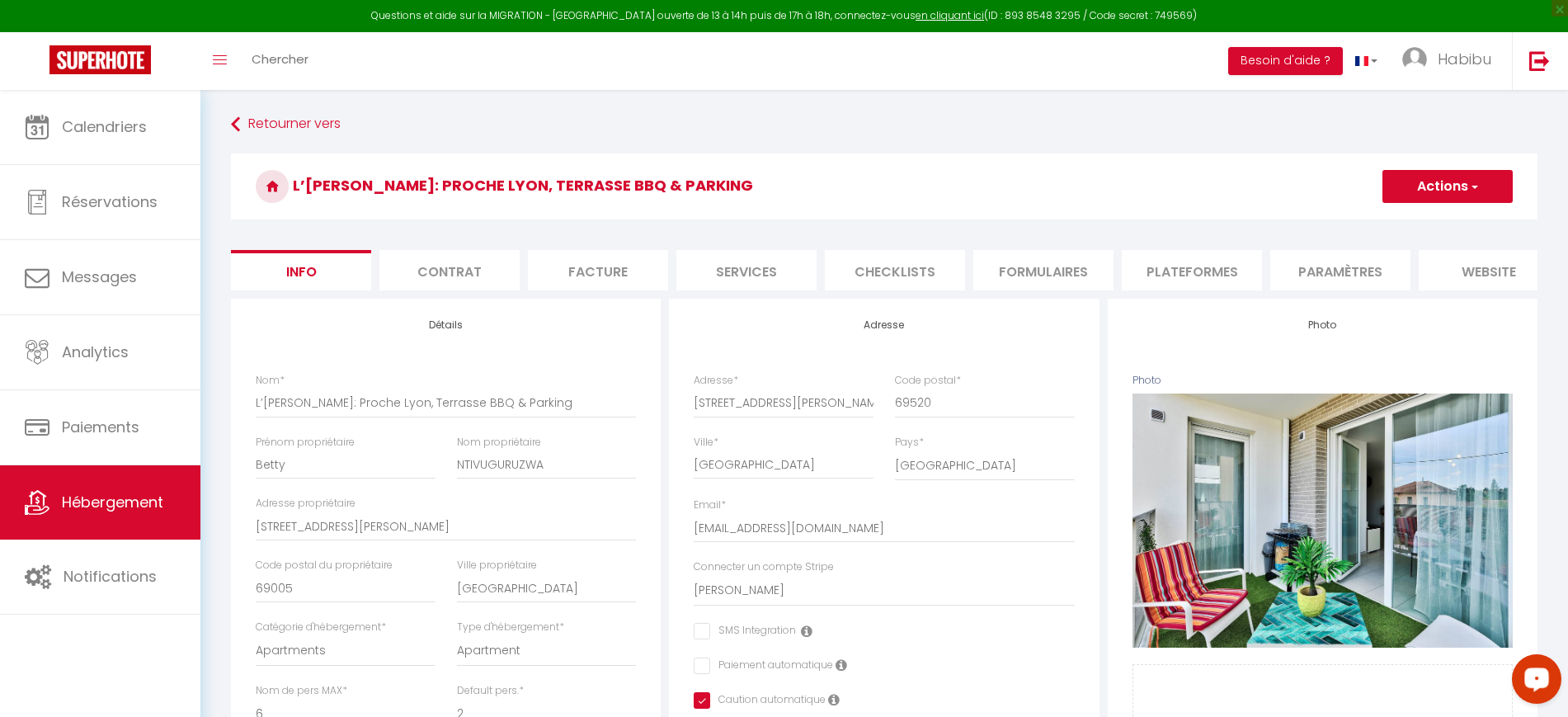
click at [1184, 266] on li "Plateformes" at bounding box center [1192, 270] width 140 height 41
select select "180"
select select "EUR"
select select "10461-1280306680219126023"
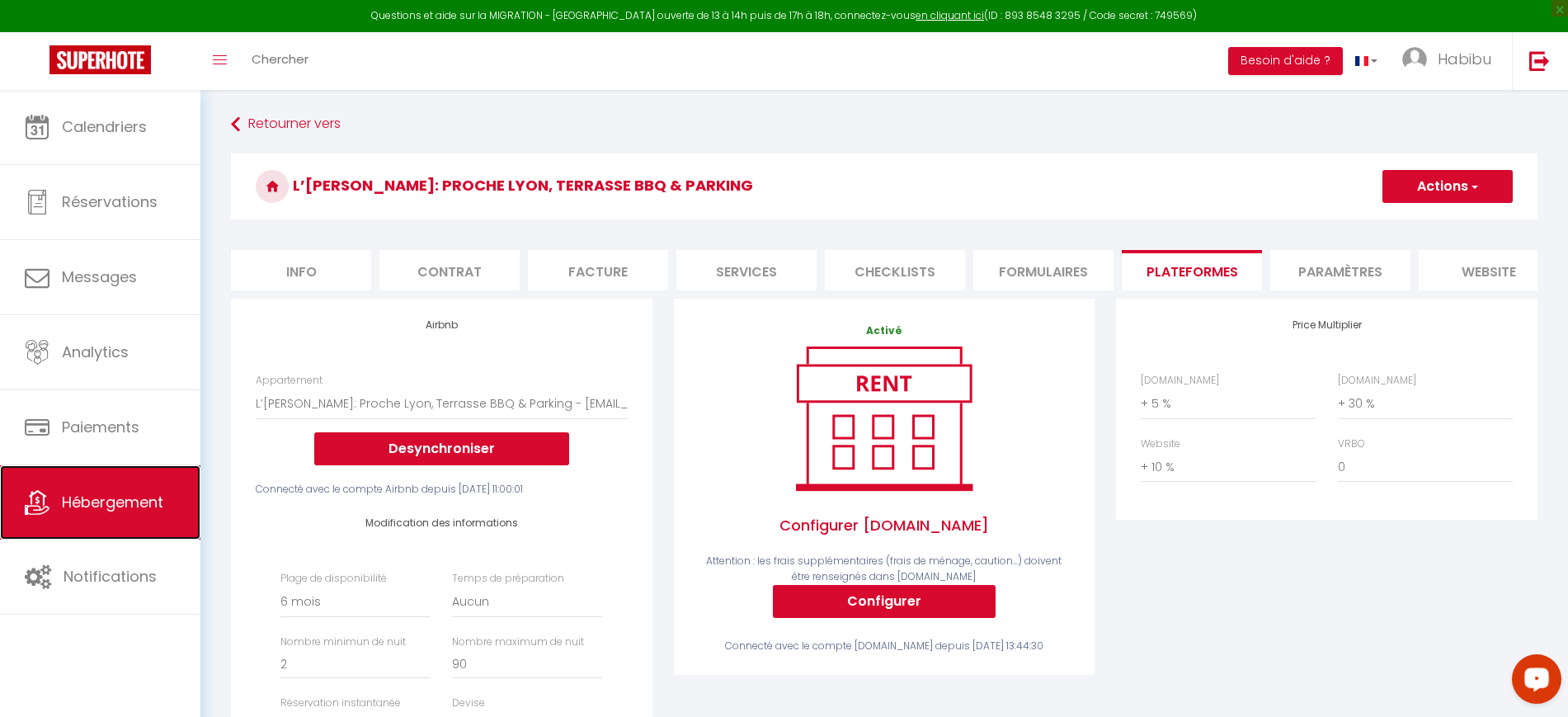
click at [173, 472] on link "Hébergement" at bounding box center [100, 503] width 200 height 74
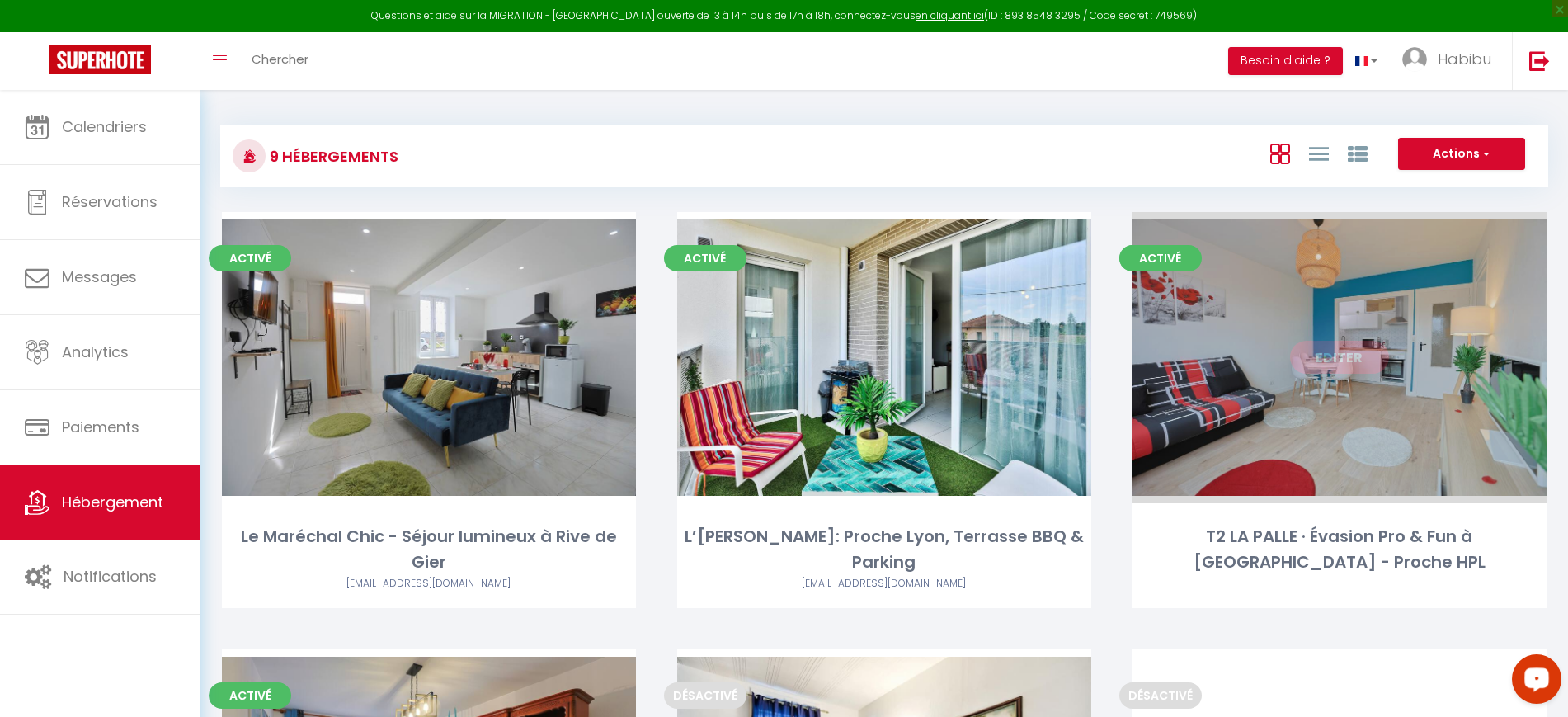
click at [1335, 355] on link "Editer" at bounding box center [1340, 356] width 99 height 33
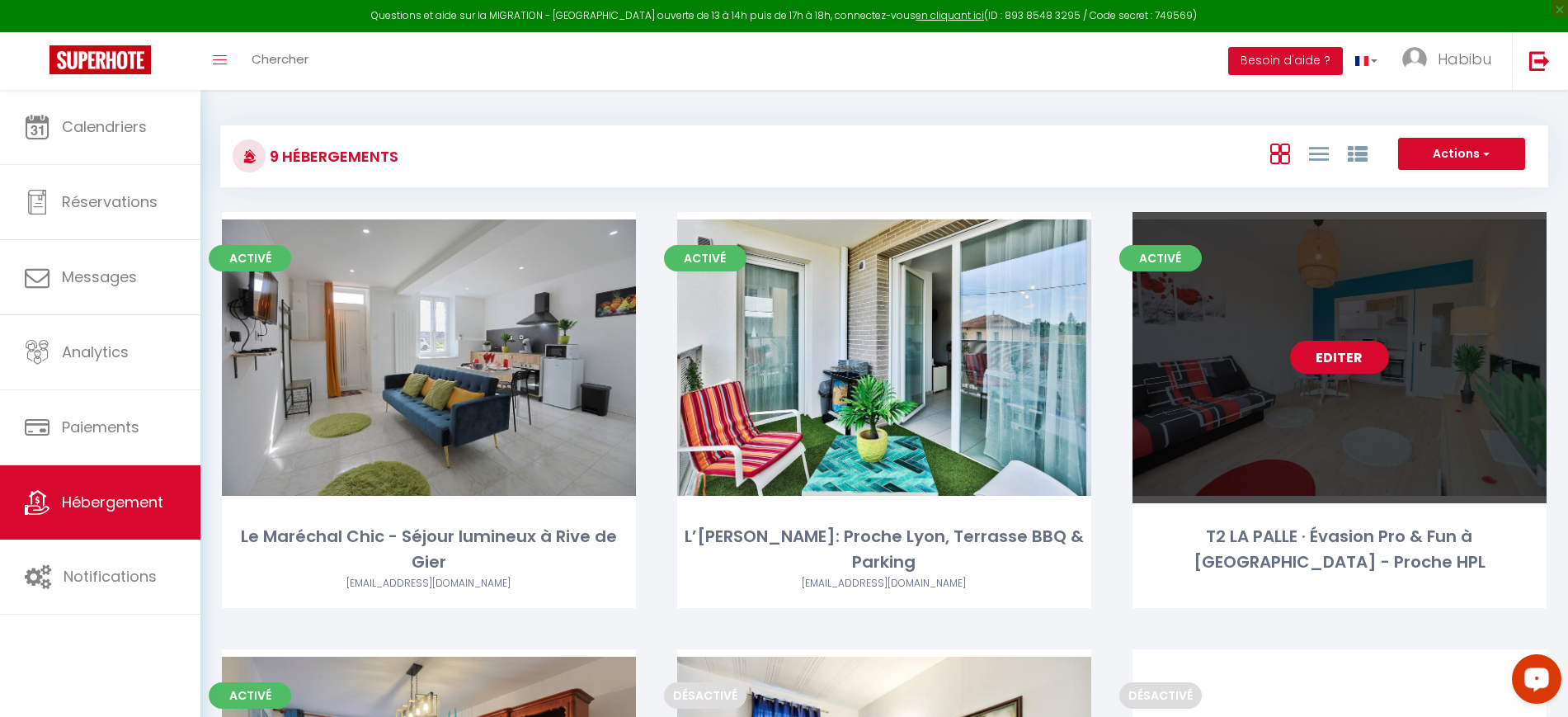
click at [1335, 356] on link "Editer" at bounding box center [1340, 356] width 99 height 33
click at [1331, 351] on link "Editer" at bounding box center [1340, 356] width 99 height 33
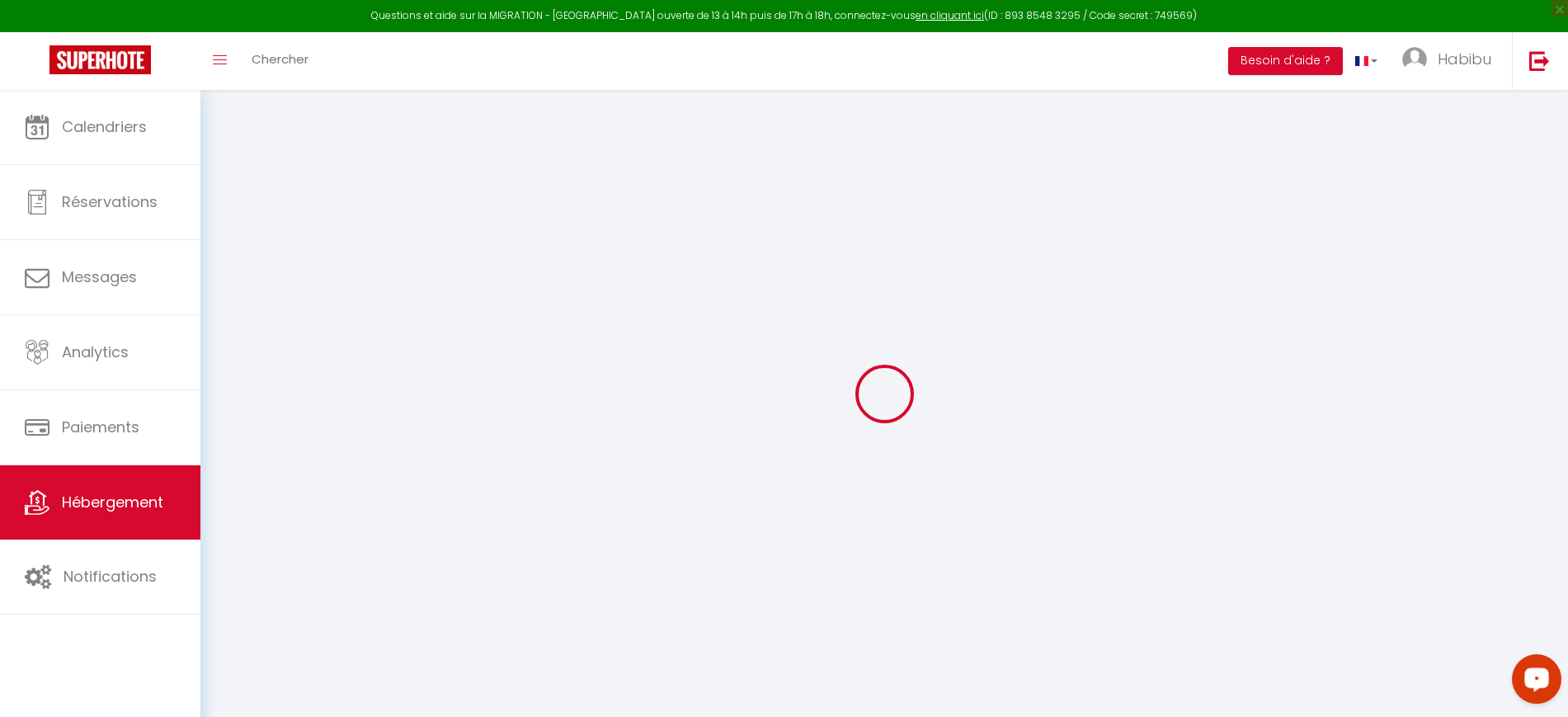
select select "+ 5 %"
select select "+ 24 %"
select select "+ 4 %"
checkbox input "false"
checkbox input "true"
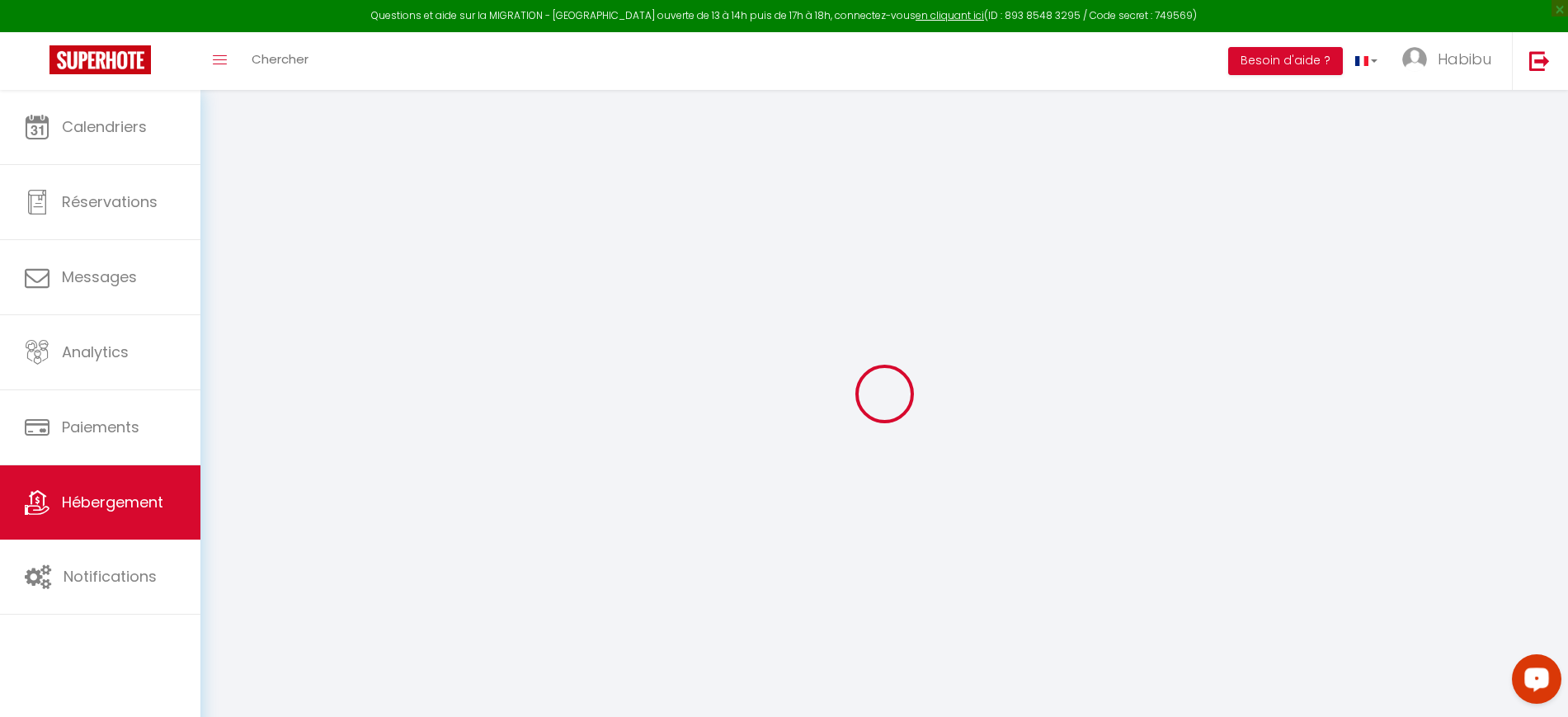
checkbox input "true"
checkbox input "false"
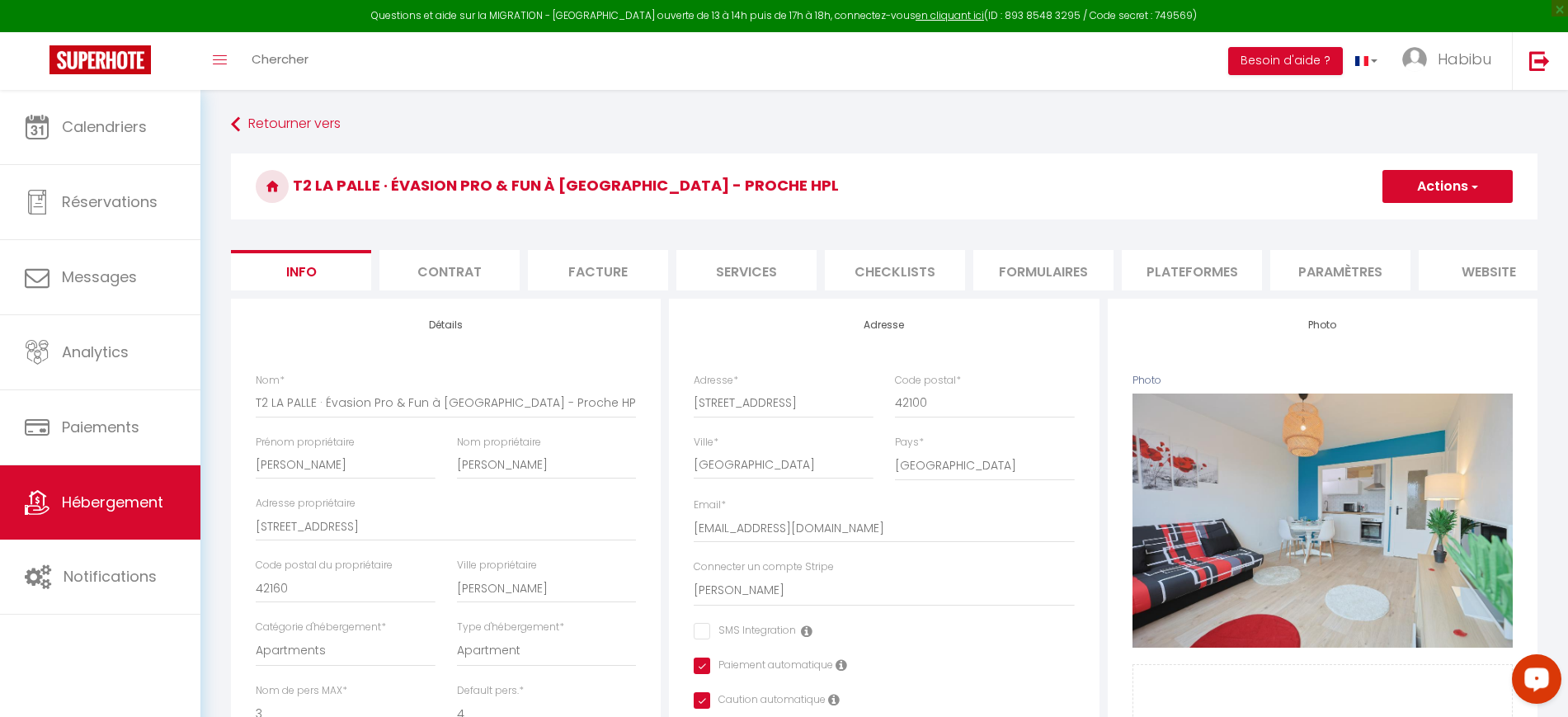
click at [1207, 266] on li "Plateformes" at bounding box center [1192, 270] width 140 height 41
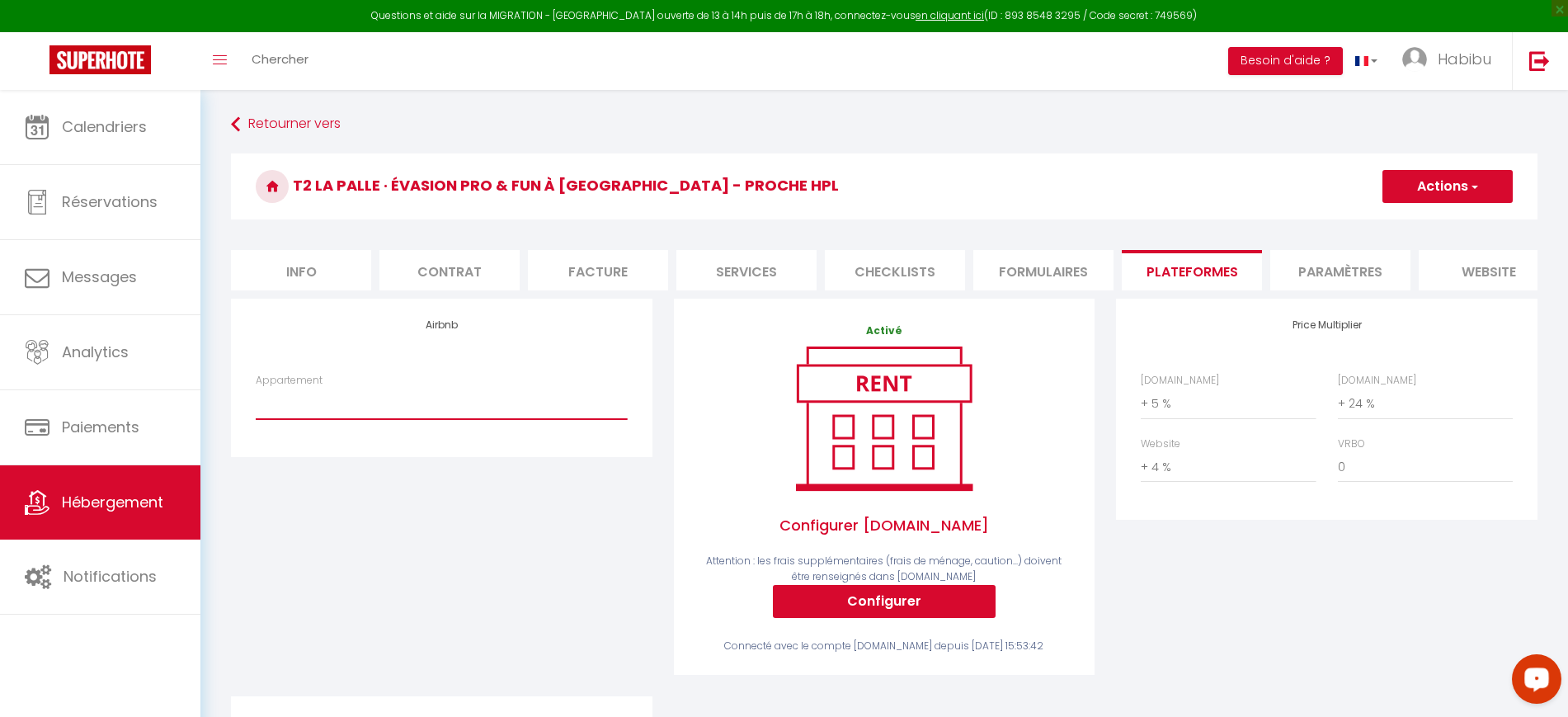
click at [555, 419] on select "Lumière d'Arc en Ciel · Lumière d'Arc en Ciel - Balcon, 10 min des thermes - [E…" at bounding box center [441, 402] width 371 height 31
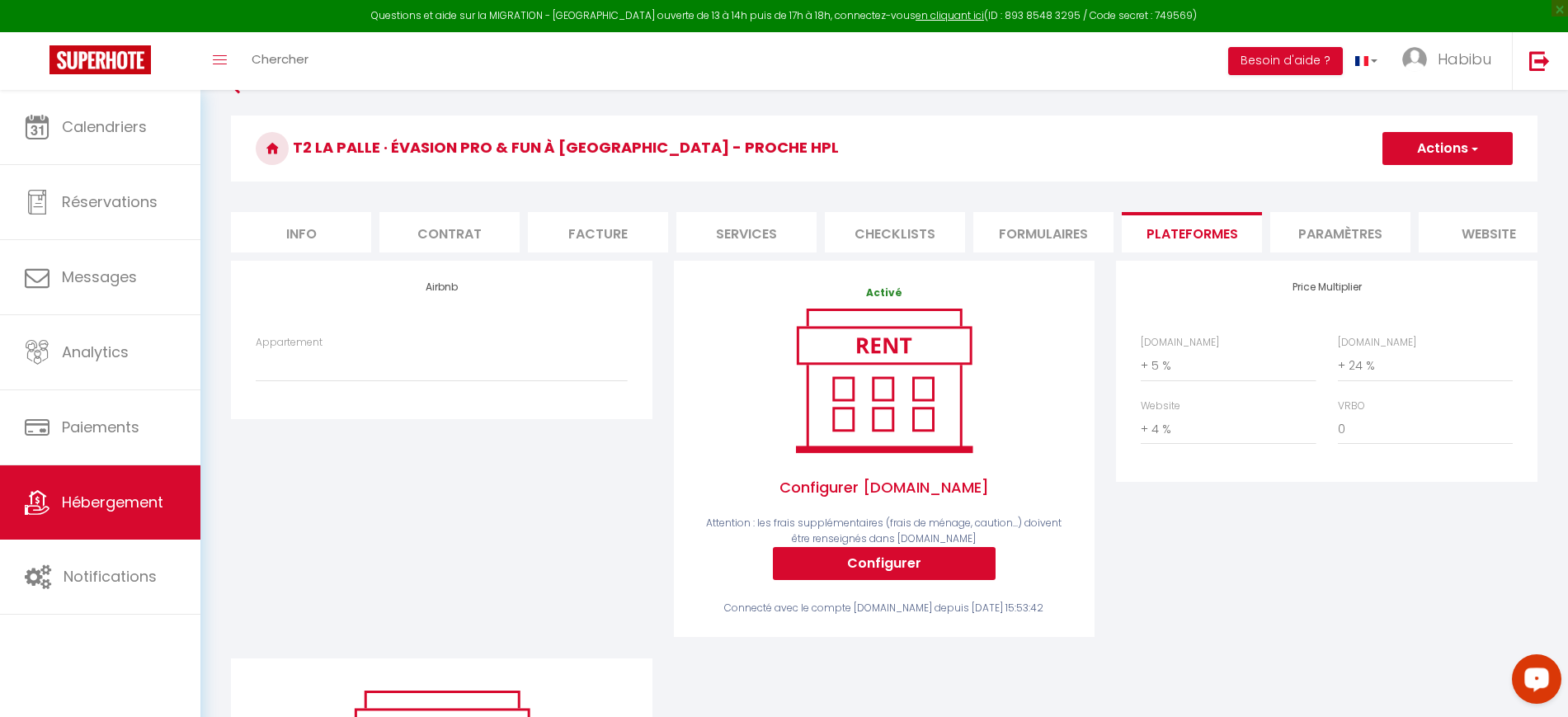
scroll to position [103, 0]
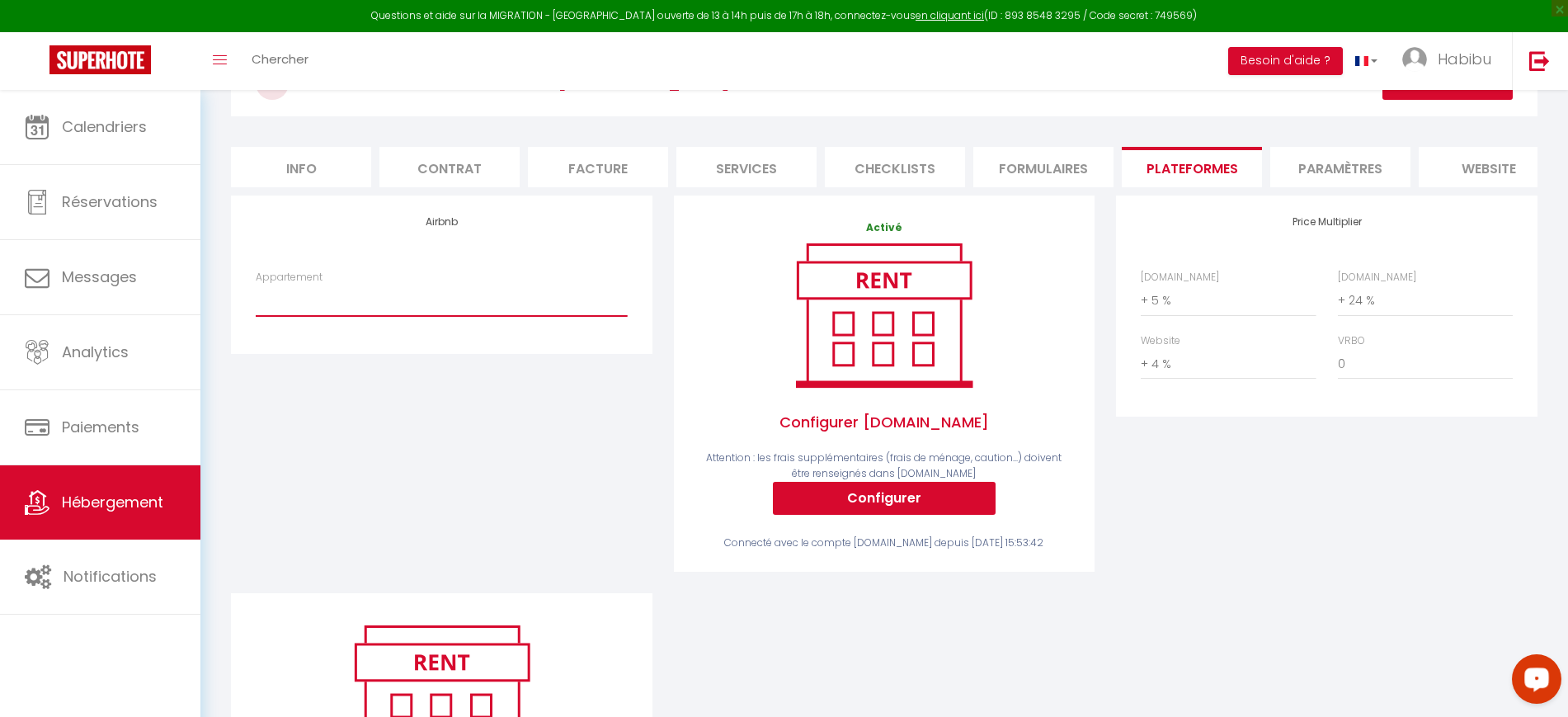
click at [552, 309] on select "Lumière d'Arc en Ciel · Lumière d'Arc en Ciel - Balcon, 10 min des thermes - [E…" at bounding box center [441, 300] width 371 height 31
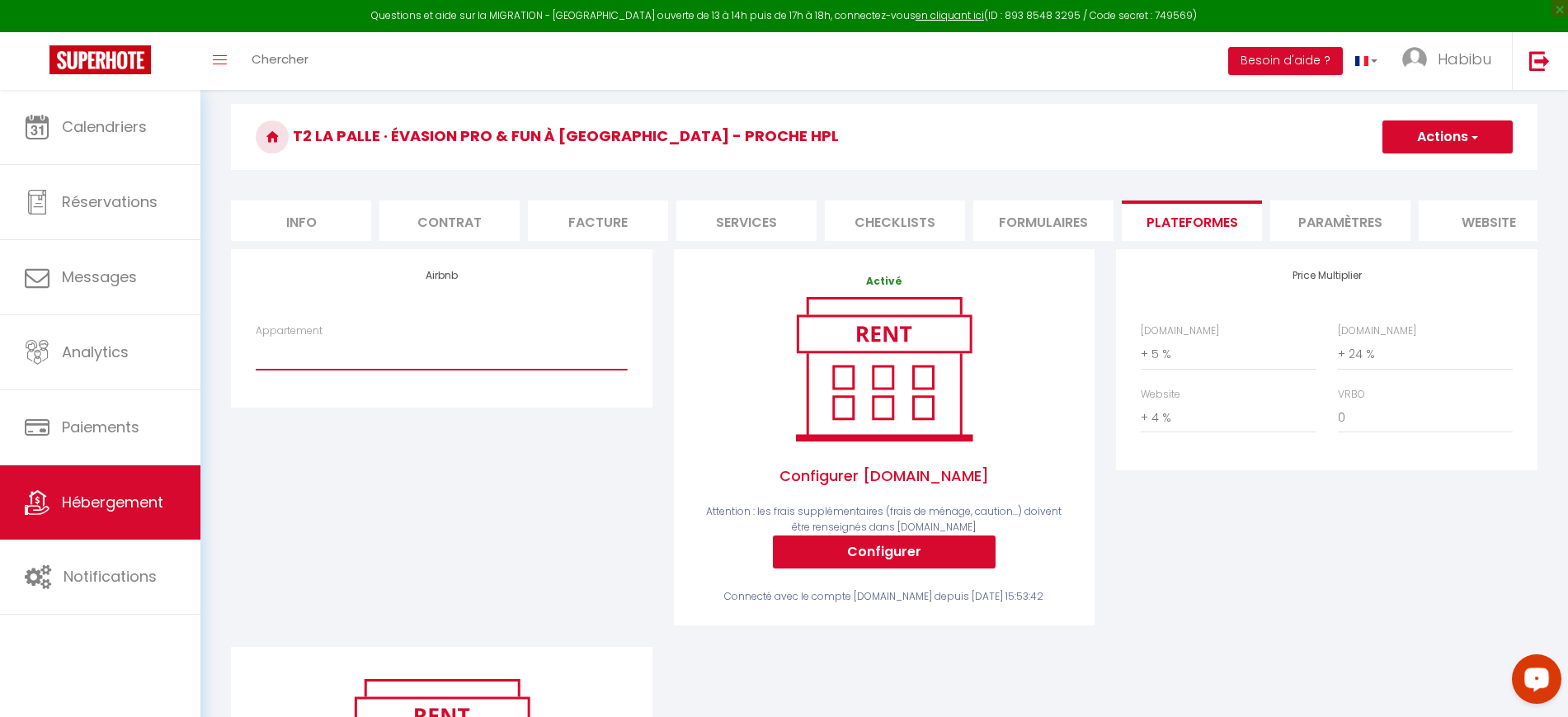
scroll to position [0, 0]
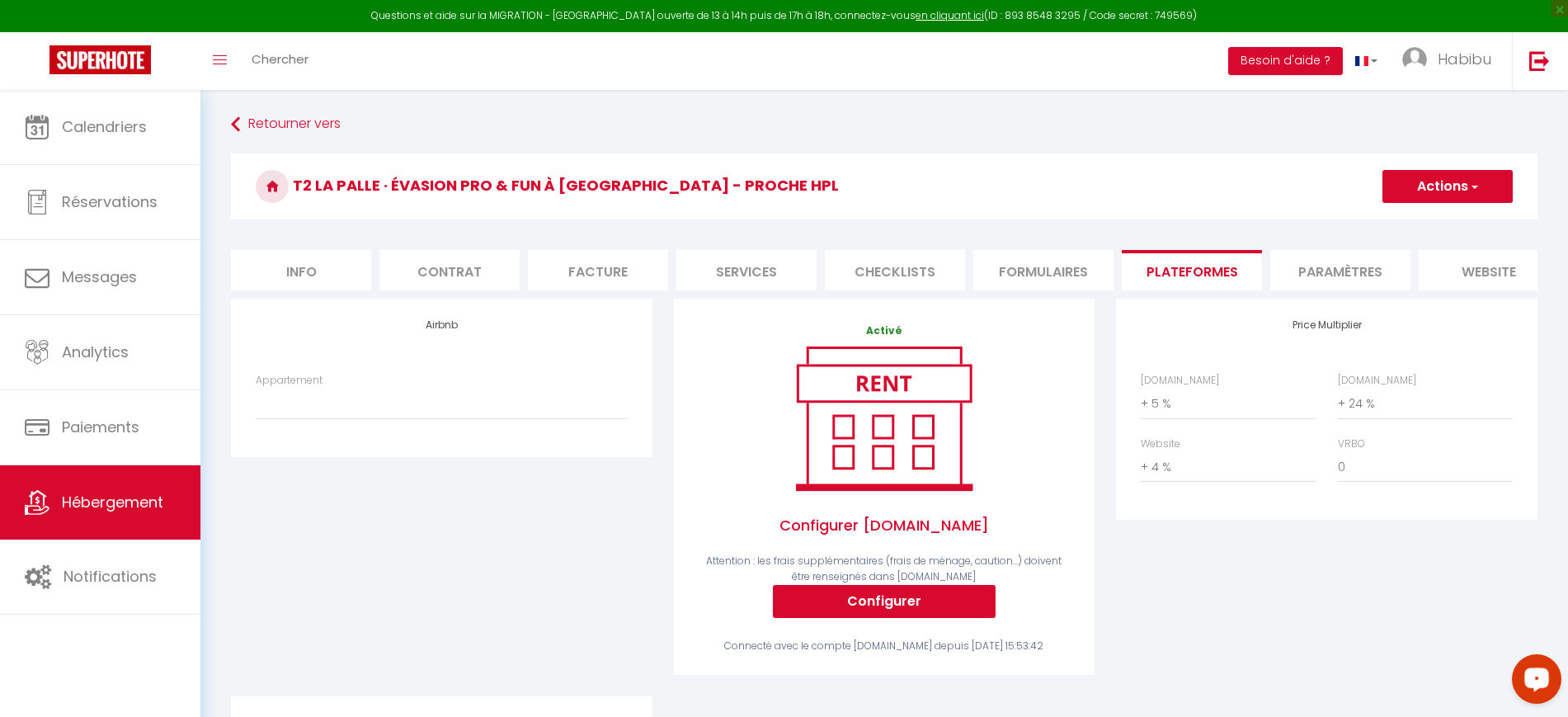
click at [479, 392] on div "Appartement Lumière d'Arc en [PERSON_NAME] d'Arc en Ciel - Balcon, 10 min des t…" at bounding box center [441, 396] width 371 height 47
click at [454, 419] on select "Lumière d'Arc en Ciel · Lumière d'Arc en Ciel - Balcon, 10 min des thermes - [E…" at bounding box center [441, 402] width 371 height 31
click at [164, 489] on link "Hébergement" at bounding box center [100, 503] width 200 height 74
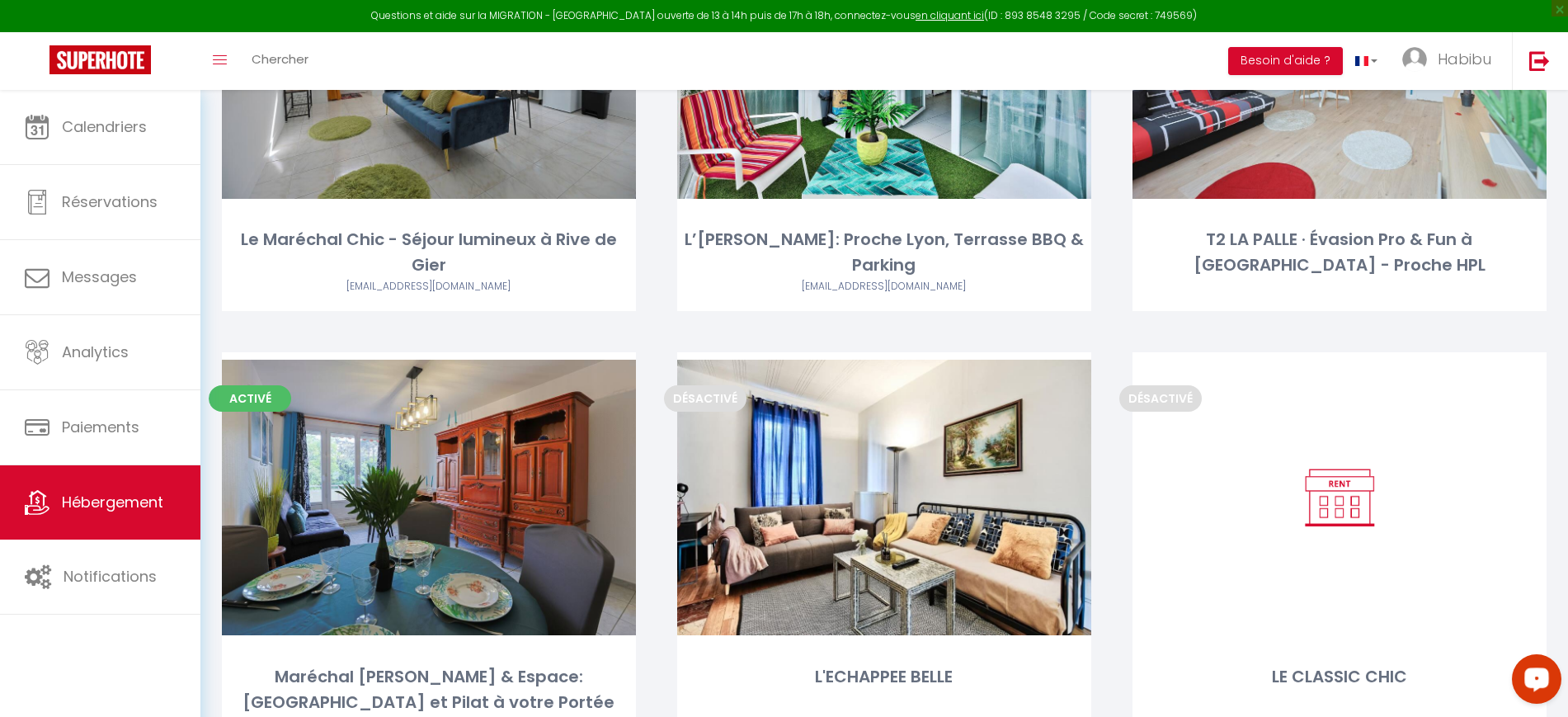
scroll to position [309, 0]
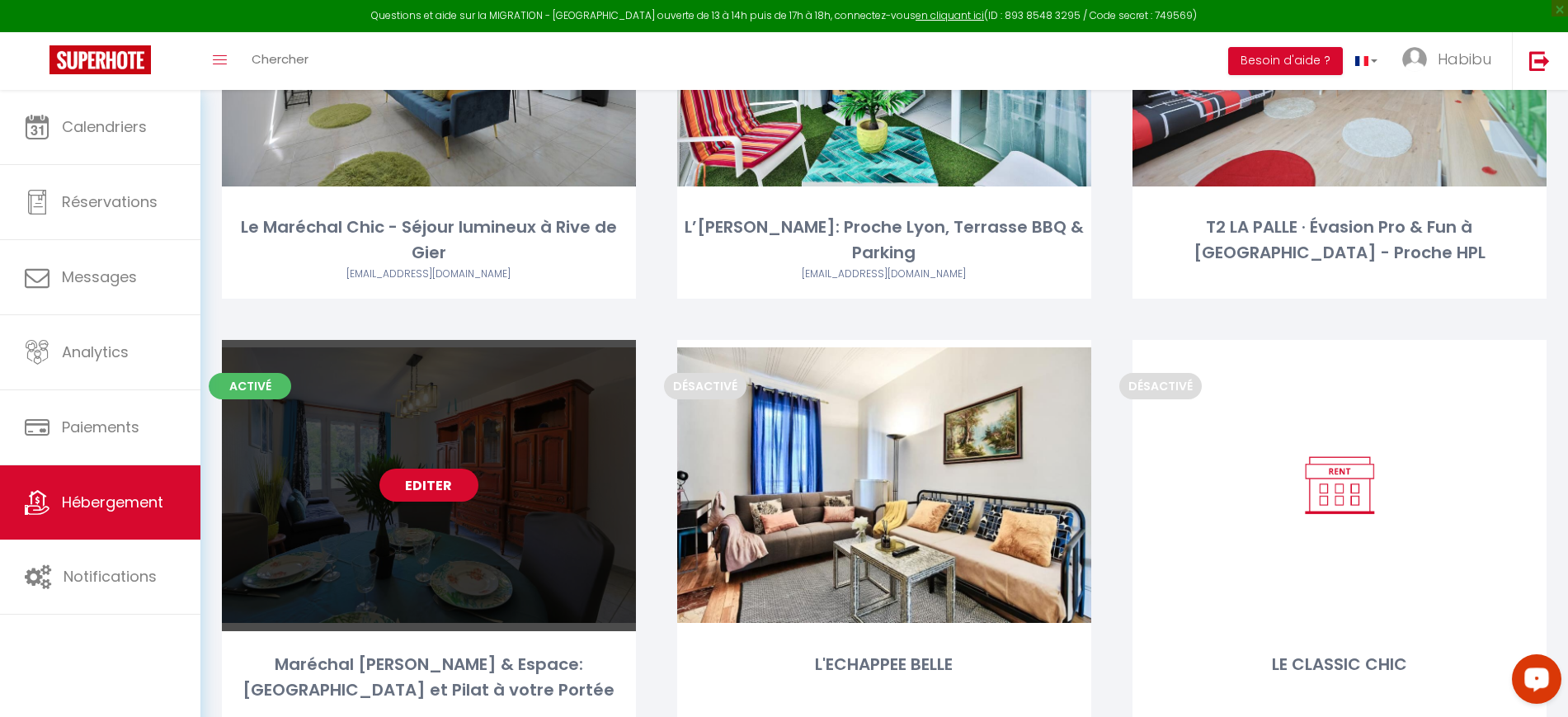
click at [372, 486] on div "Editer" at bounding box center [428, 485] width 414 height 292
click at [410, 490] on link "Editer" at bounding box center [429, 485] width 99 height 33
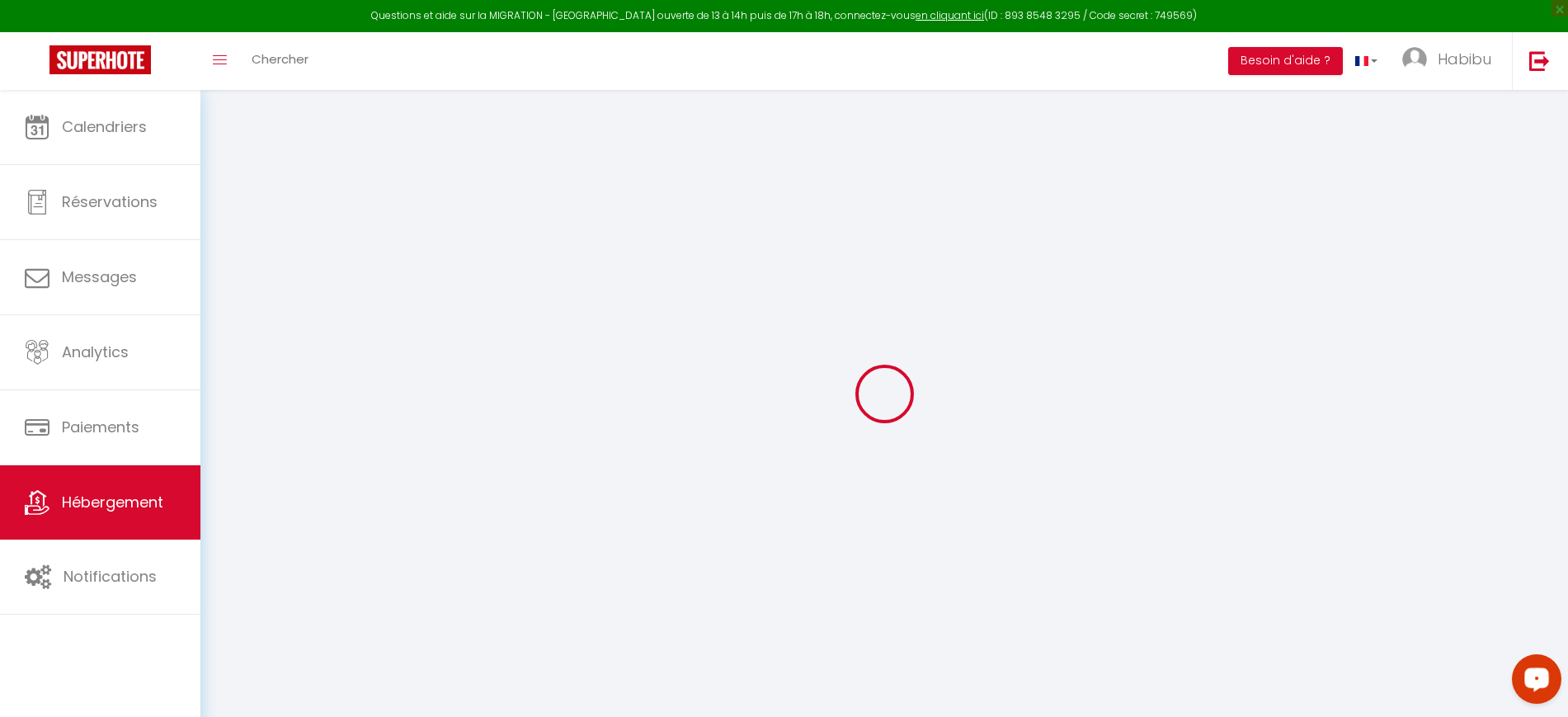
select select
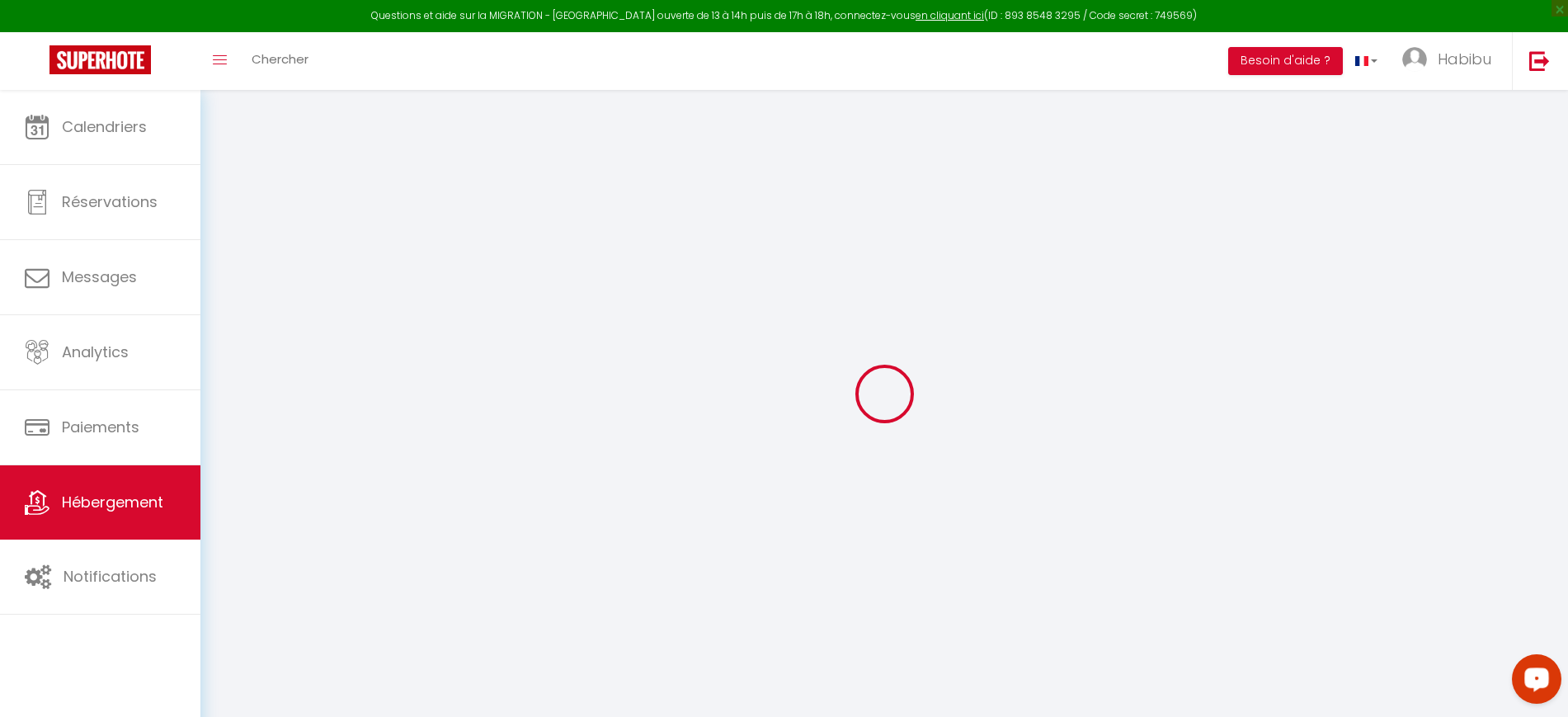
select select
checkbox input "false"
checkbox input "true"
checkbox input "false"
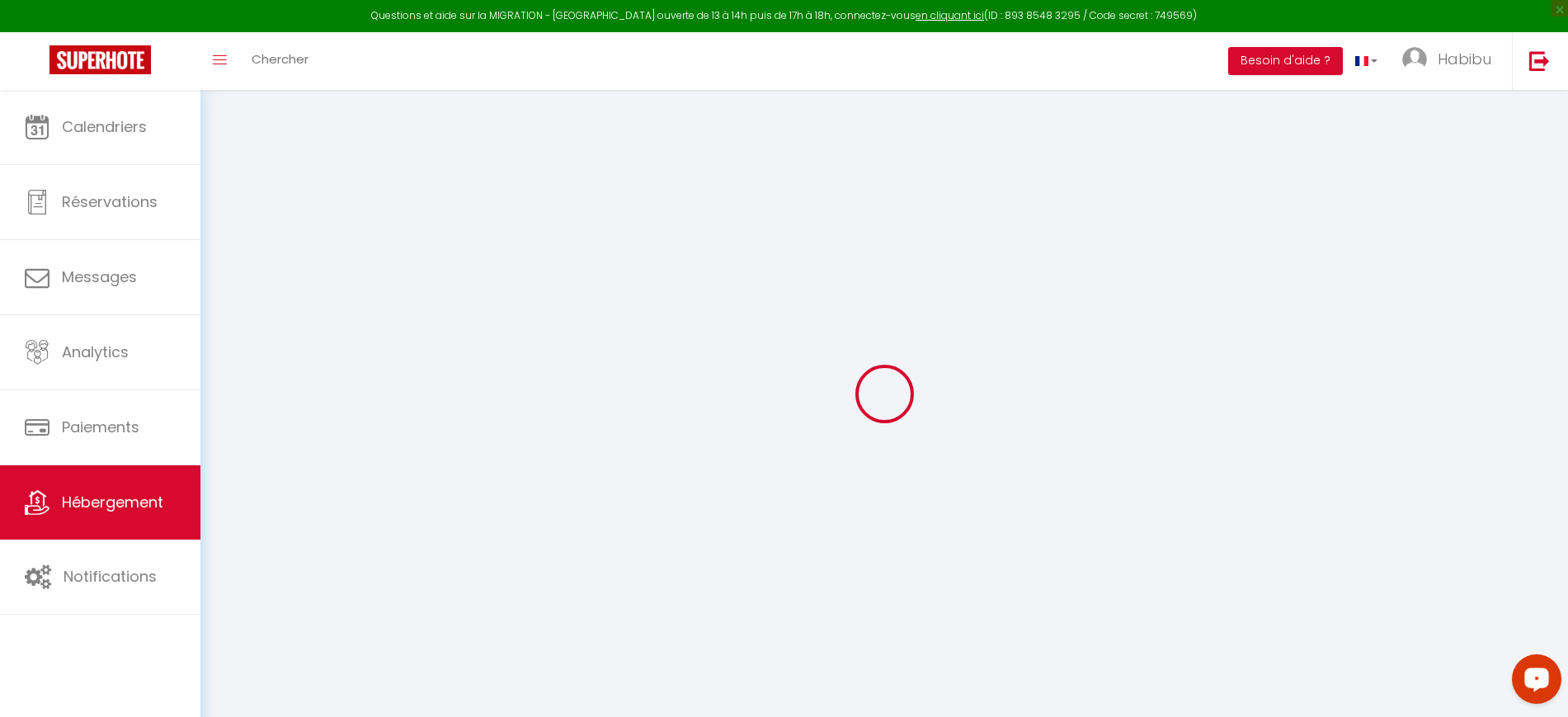
select select
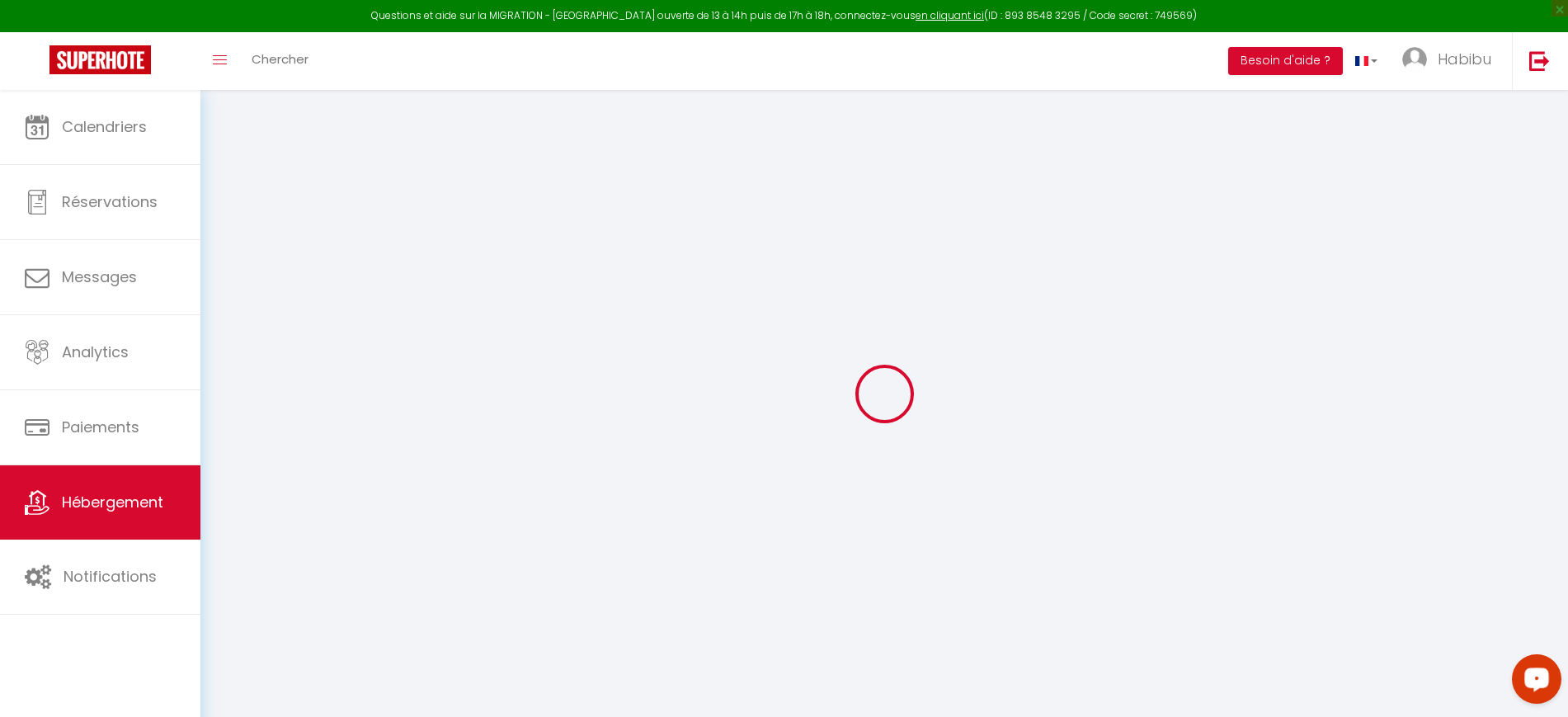
select select
checkbox input "false"
checkbox input "true"
checkbox input "false"
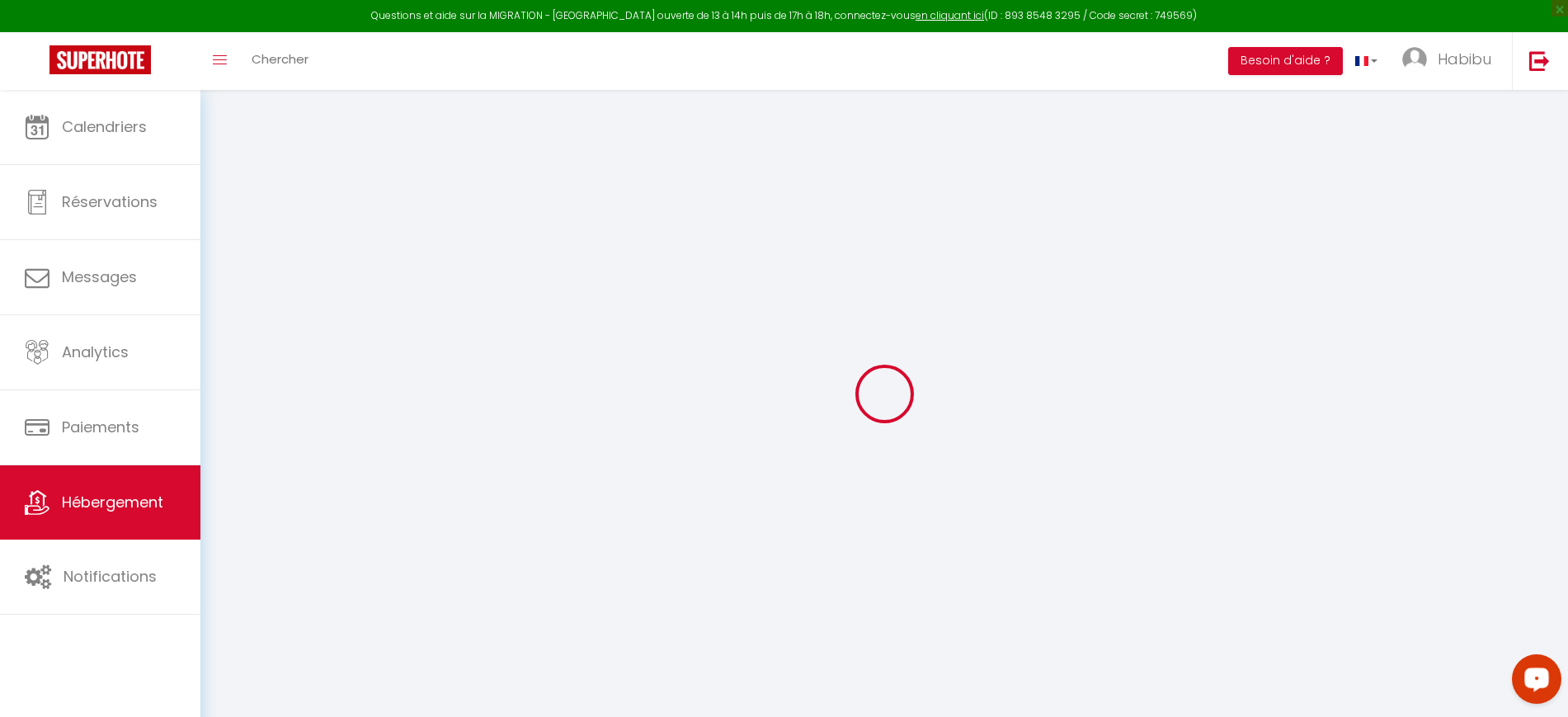
checkbox input "false"
checkbox input "true"
checkbox input "false"
select select "16:00"
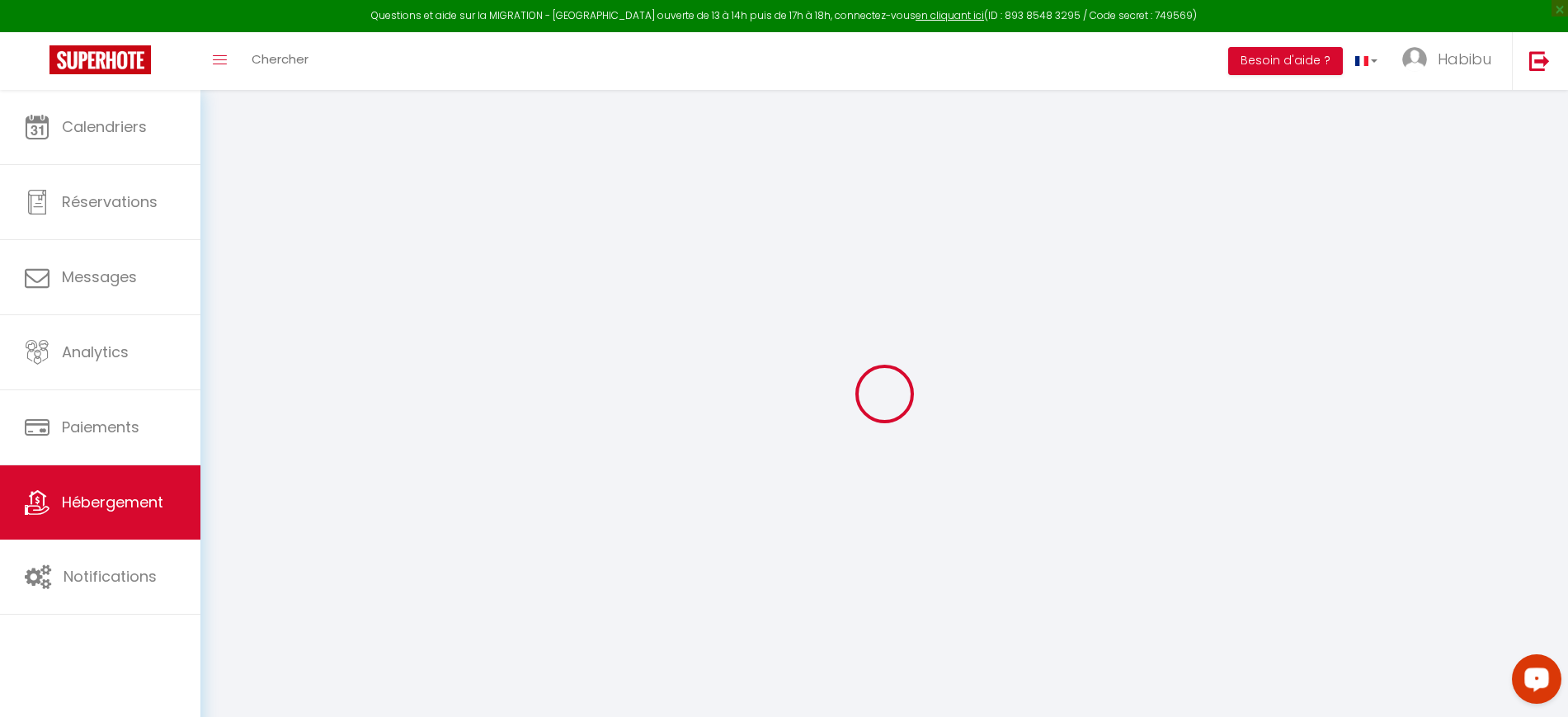
select select "23:00"
select select "10:00"
select select "15"
select select "20:00"
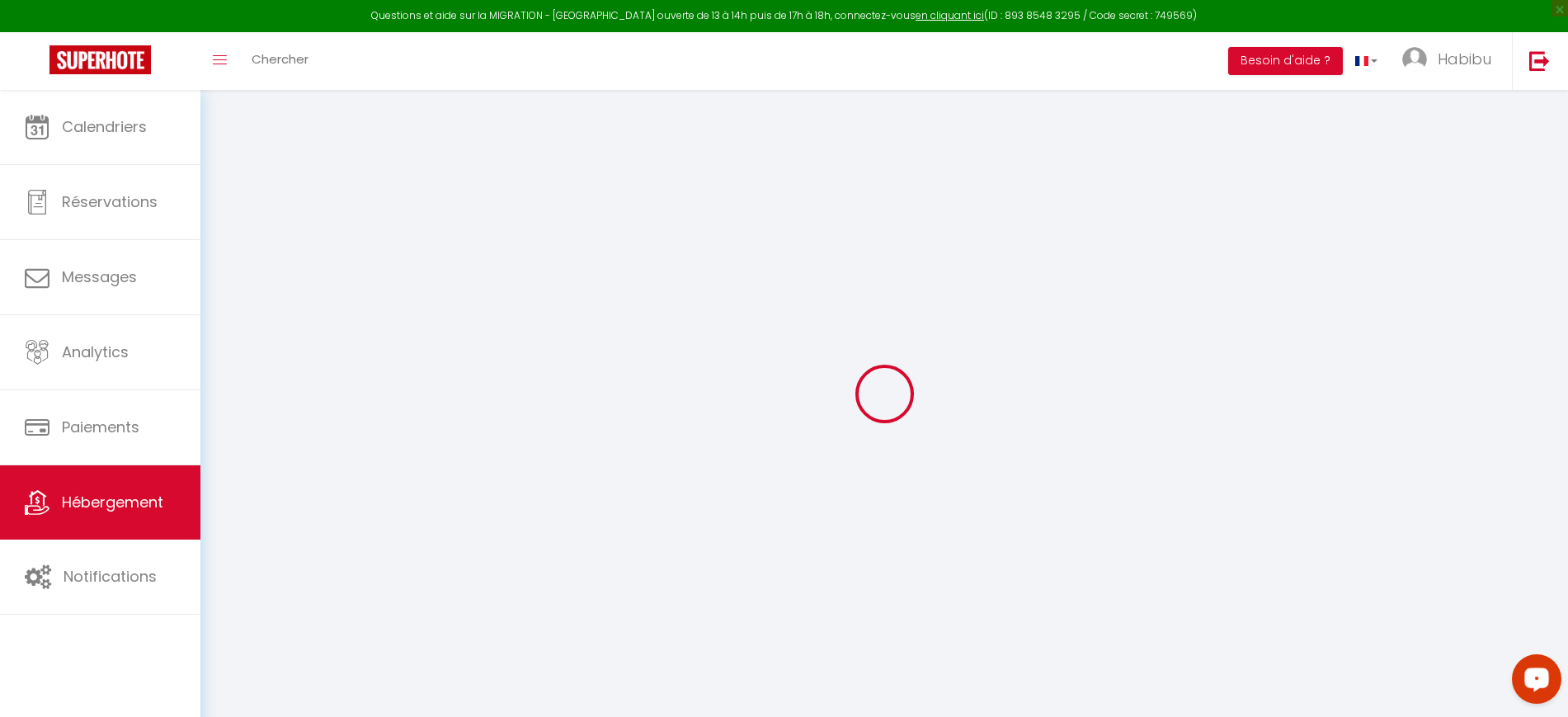
checkbox input "false"
checkbox input "true"
checkbox input "false"
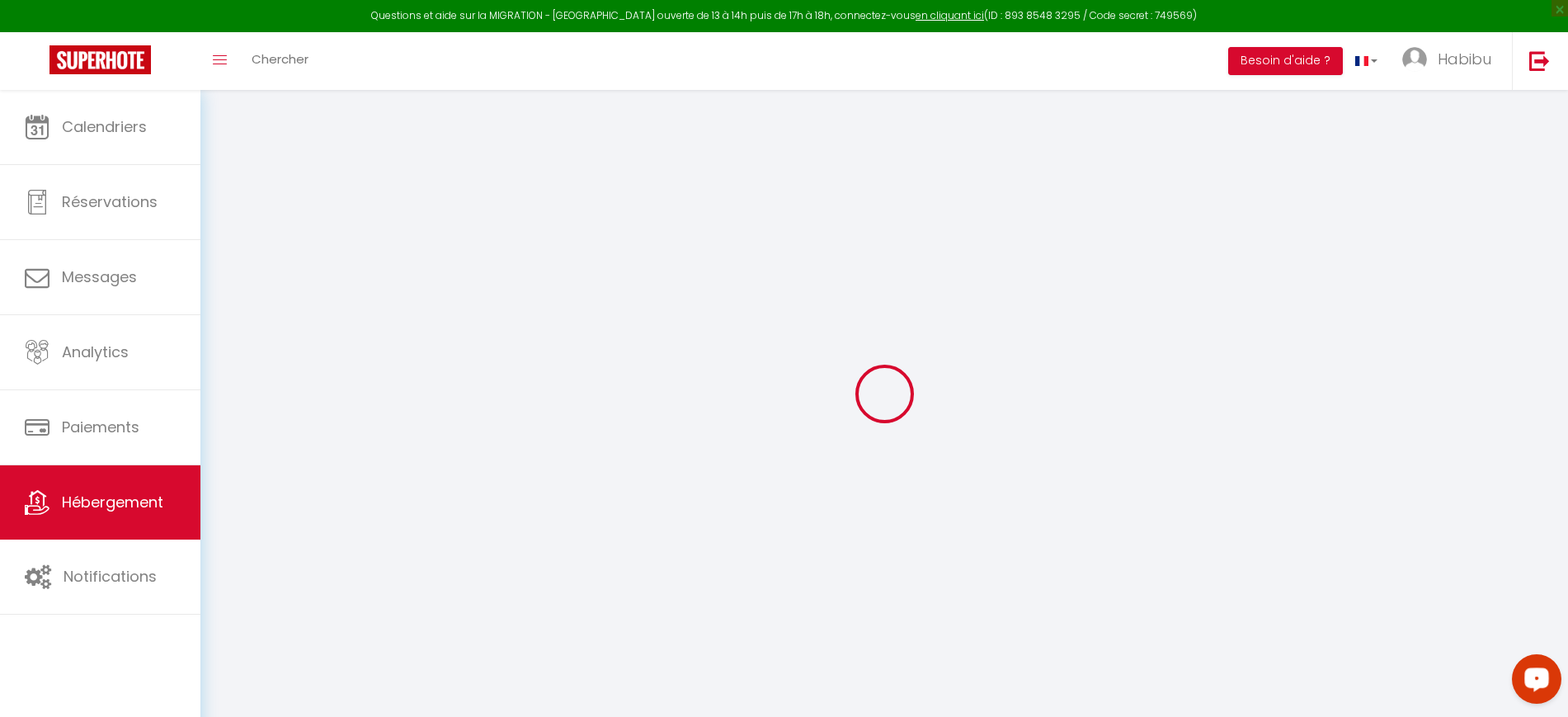
checkbox input "true"
checkbox input "false"
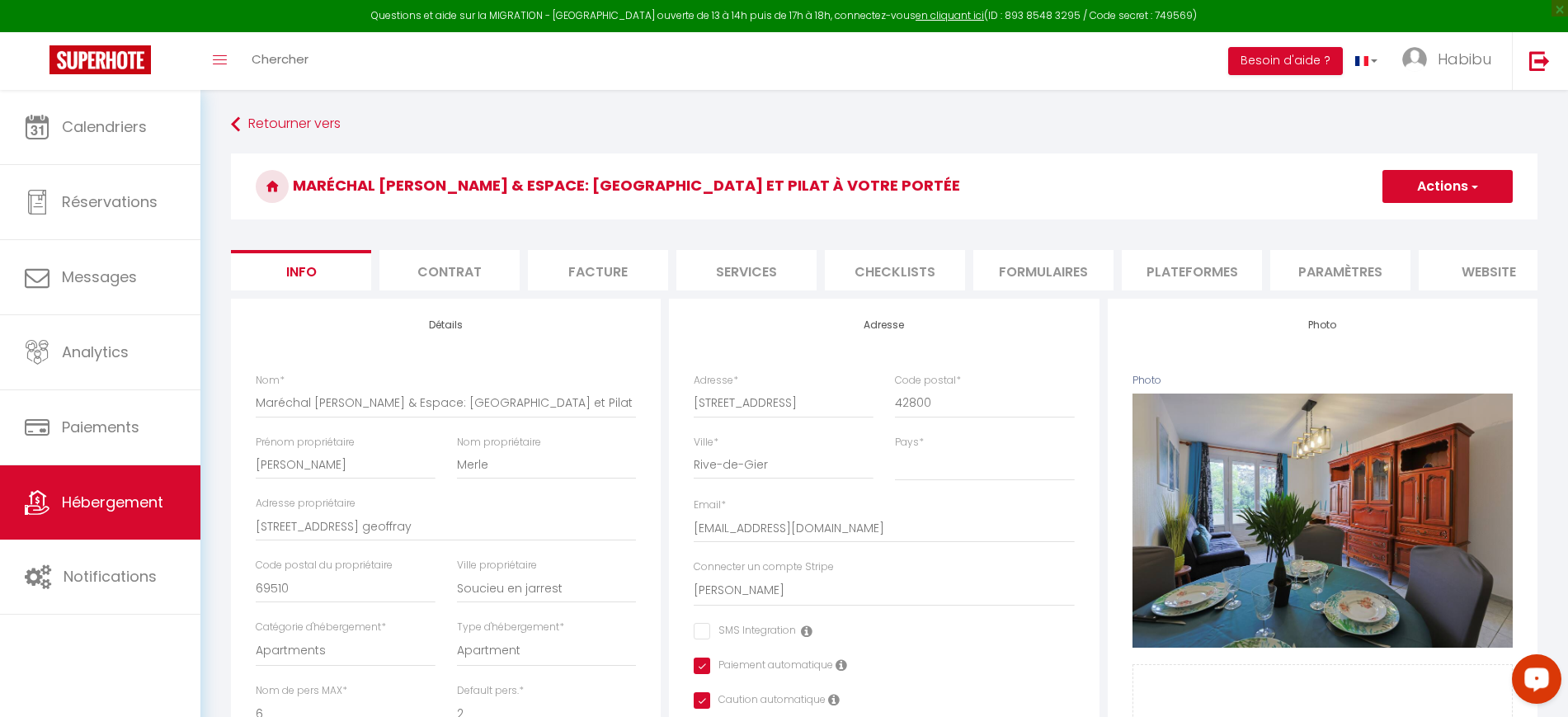
checkbox input "false"
checkbox input "true"
checkbox input "false"
click at [1206, 273] on li "Plateformes" at bounding box center [1192, 270] width 140 height 41
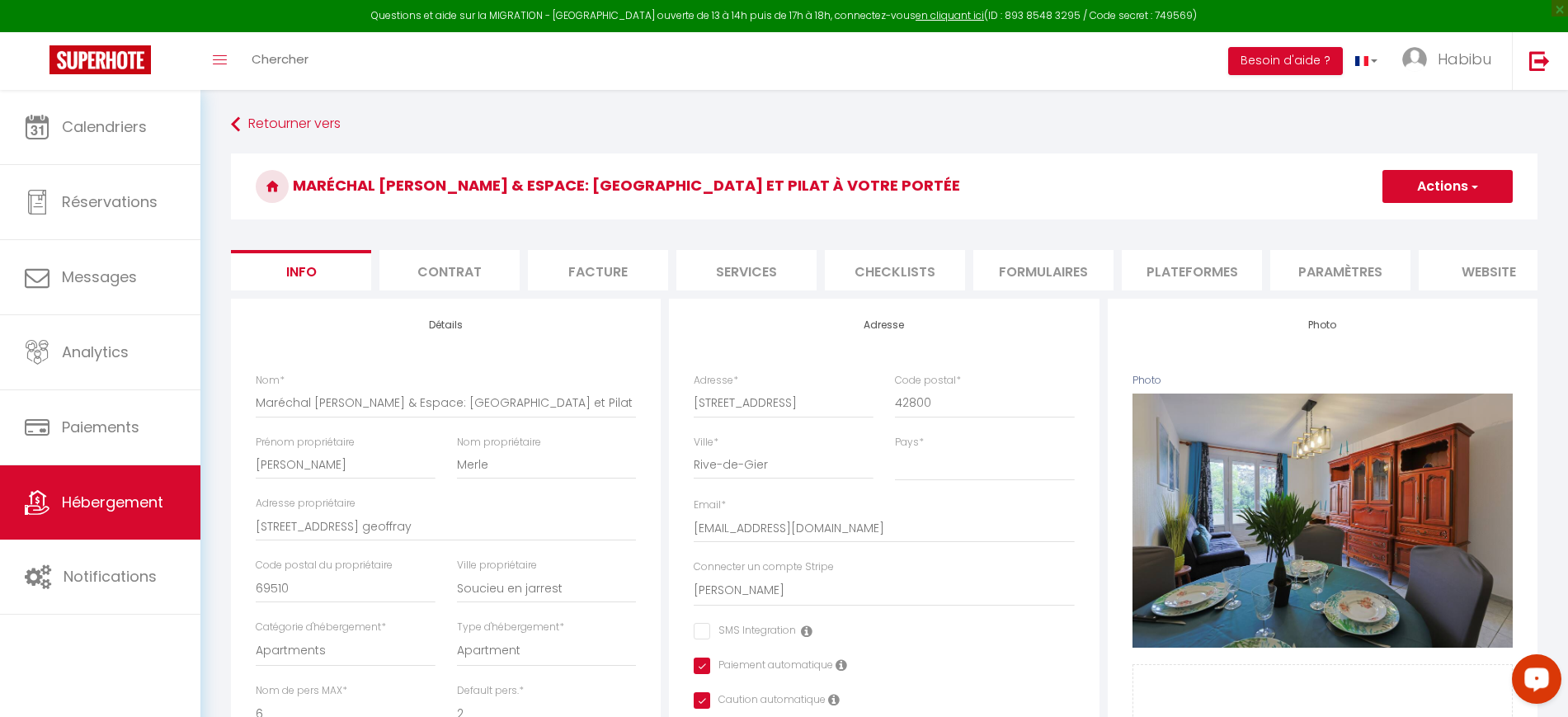
checkbox input "false"
checkbox input "true"
checkbox input "false"
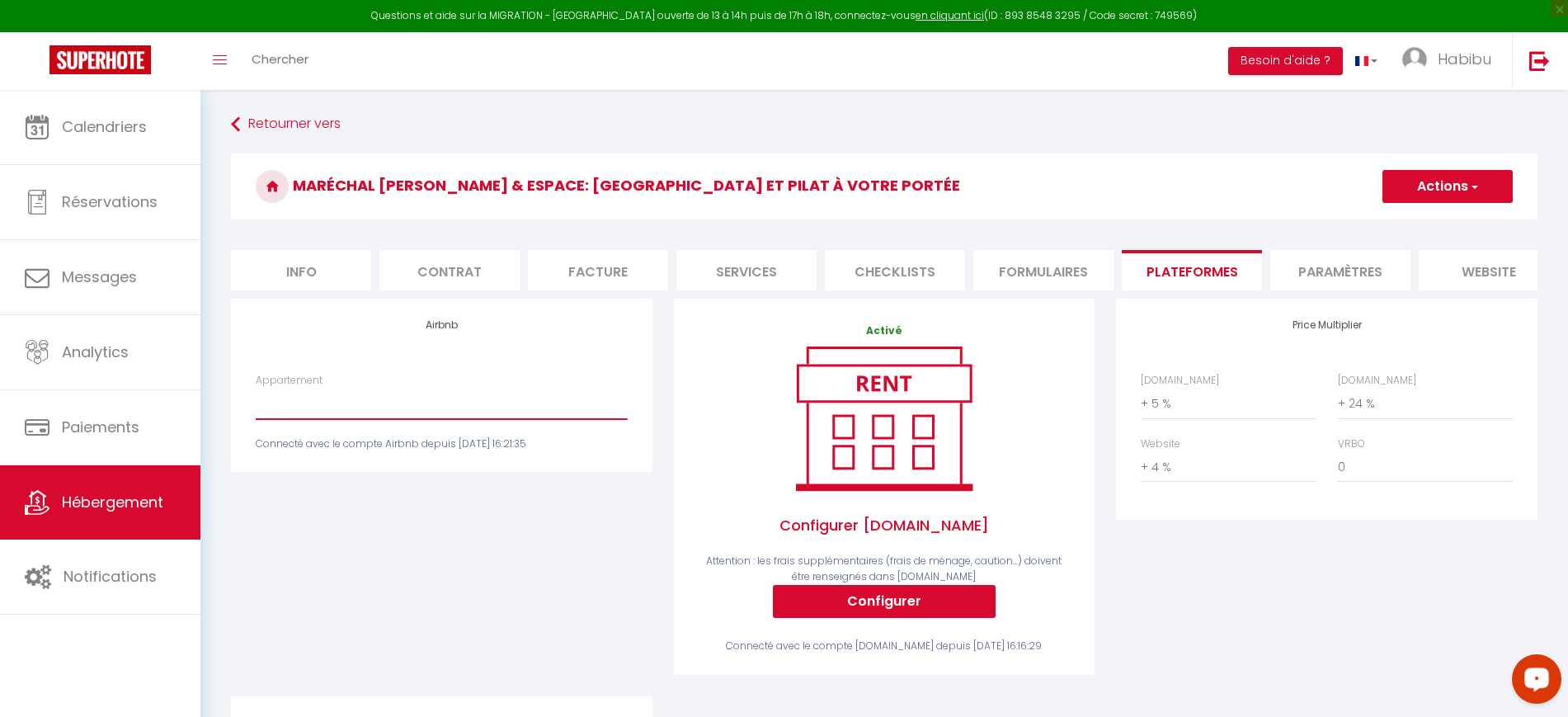
click at [530, 413] on select "Lumière d'Arc en Ciel · Lumière d'Arc en Ciel - Balcon, 10 min des thermes - [E…" at bounding box center [441, 402] width 371 height 31
select select "10460-1138182445381205818"
click at [256, 403] on select "Lumière d'Arc en Ciel · Lumière d'Arc en Ciel - Balcon, 10 min des thermes - [E…" at bounding box center [441, 402] width 371 height 31
checkbox input "false"
checkbox input "true"
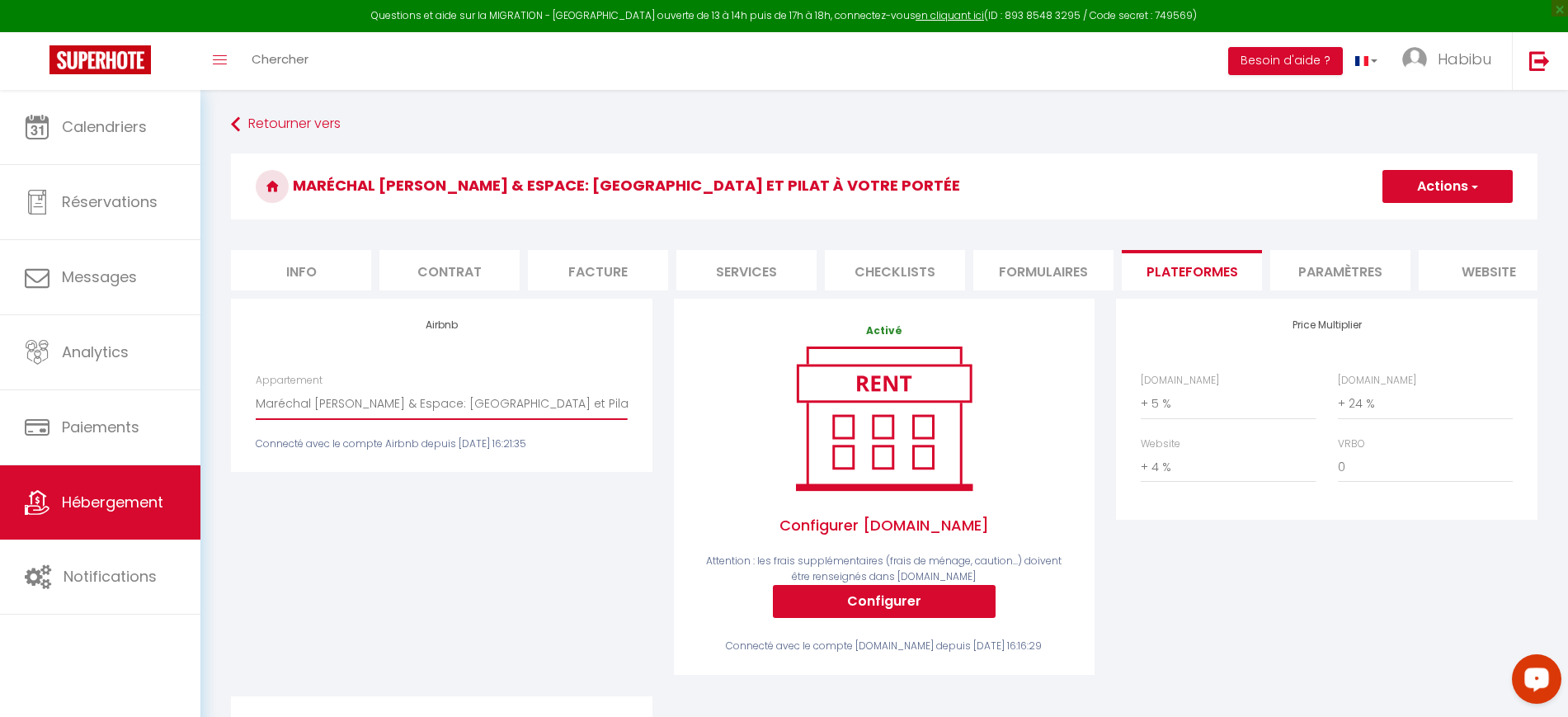
checkbox input "true"
checkbox input "false"
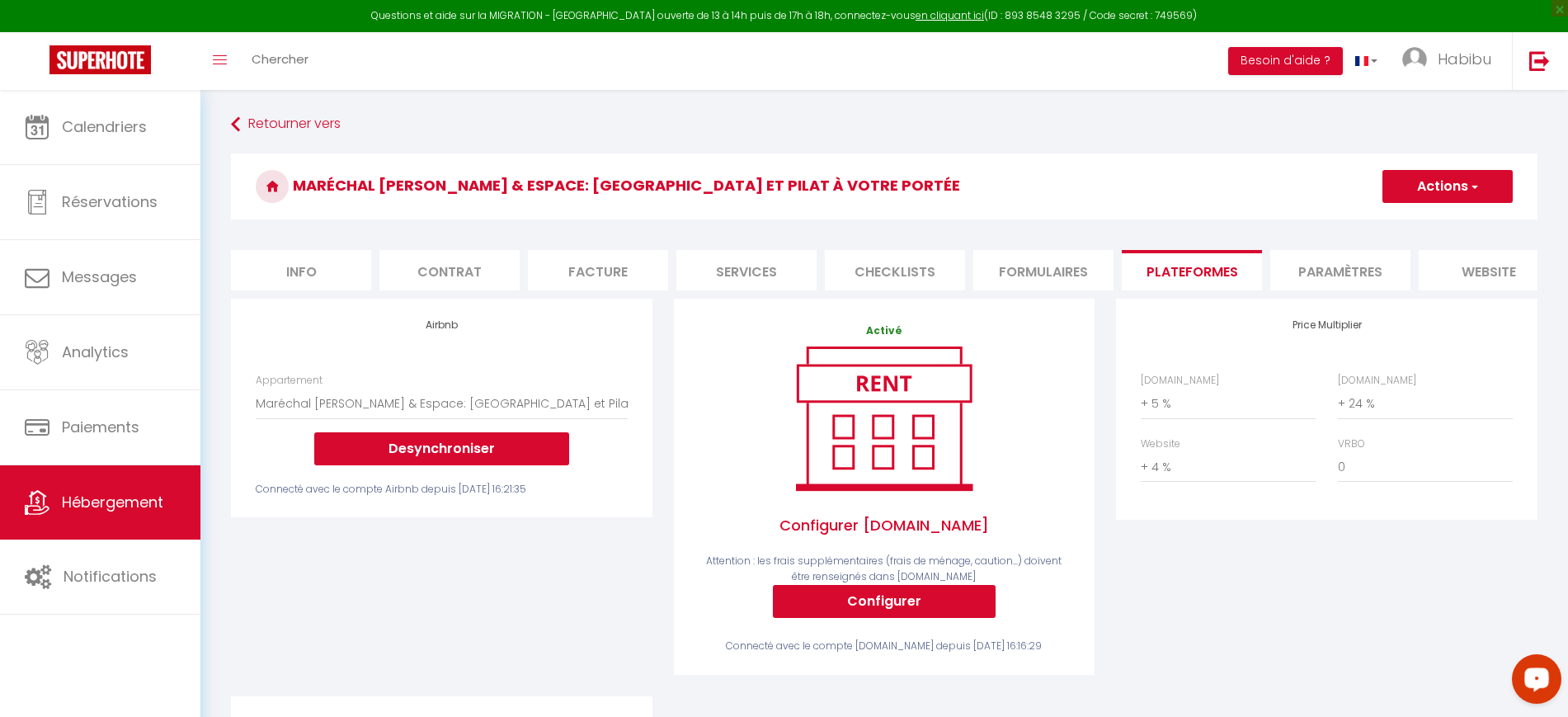
click at [1454, 189] on button "Actions" at bounding box center [1447, 186] width 130 height 33
click at [1429, 220] on link "Enregistrer" at bounding box center [1447, 222] width 130 height 21
checkbox input "false"
checkbox input "true"
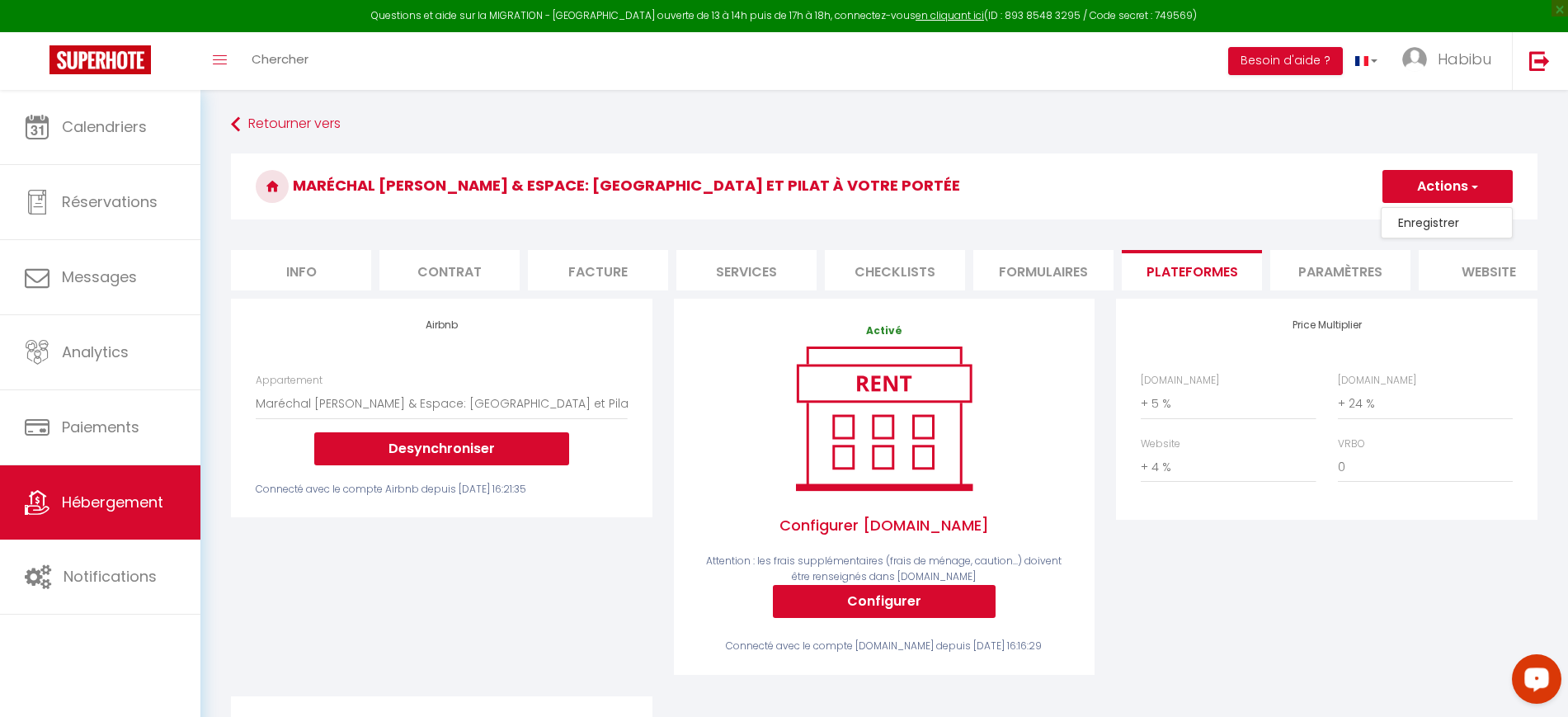
checkbox input "false"
checkbox input "true"
checkbox input "false"
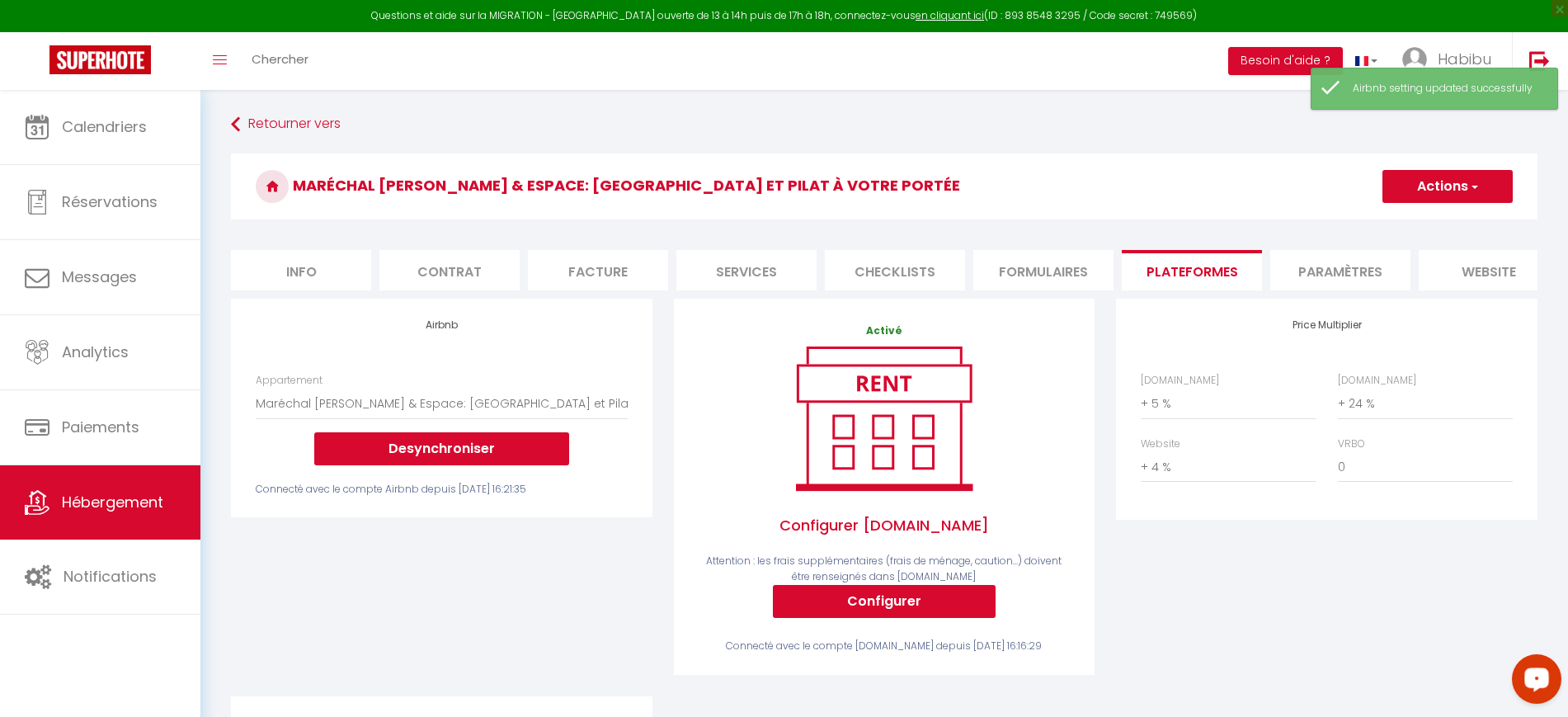
click at [330, 269] on li "Info" at bounding box center [301, 270] width 140 height 41
checkbox input "false"
checkbox input "true"
checkbox input "false"
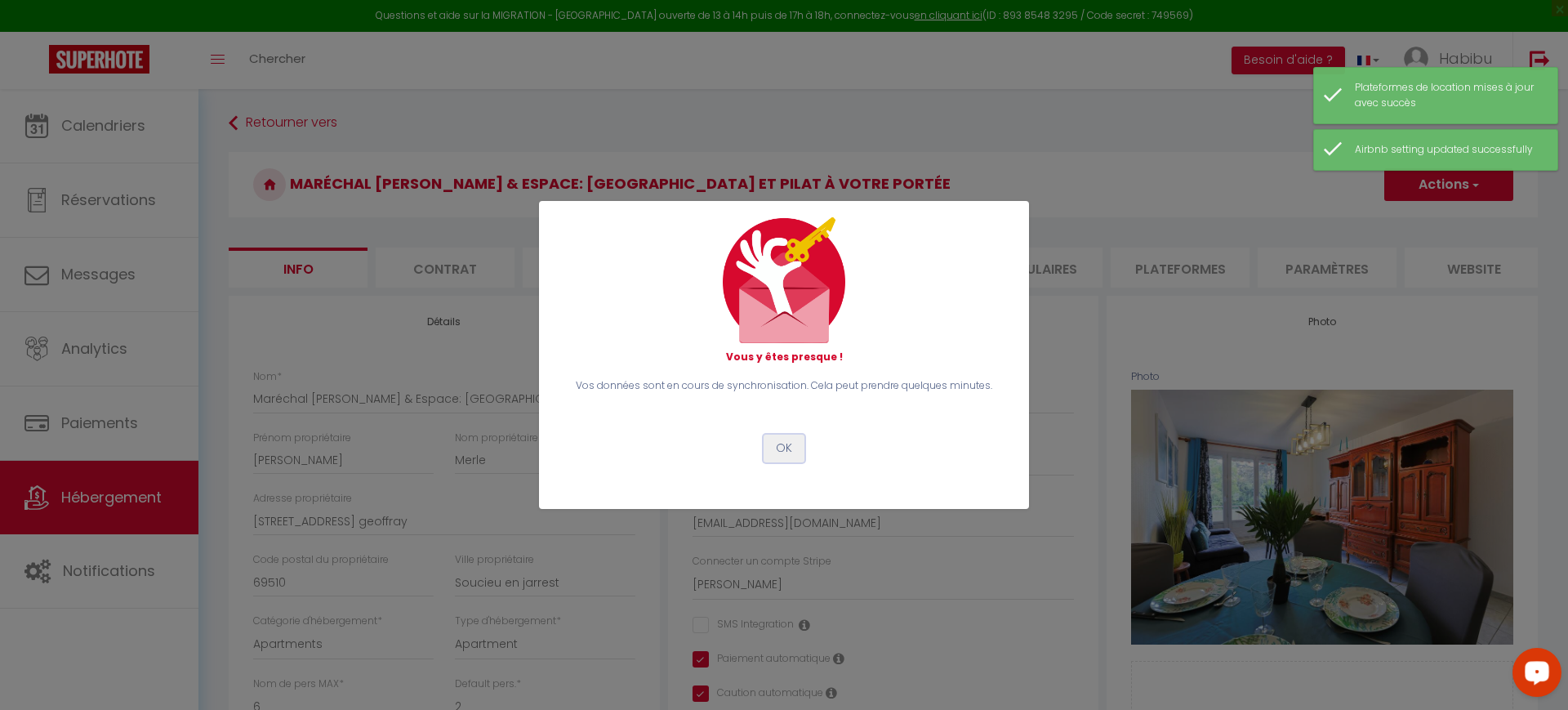
click at [786, 448] on button "OK" at bounding box center [784, 448] width 41 height 28
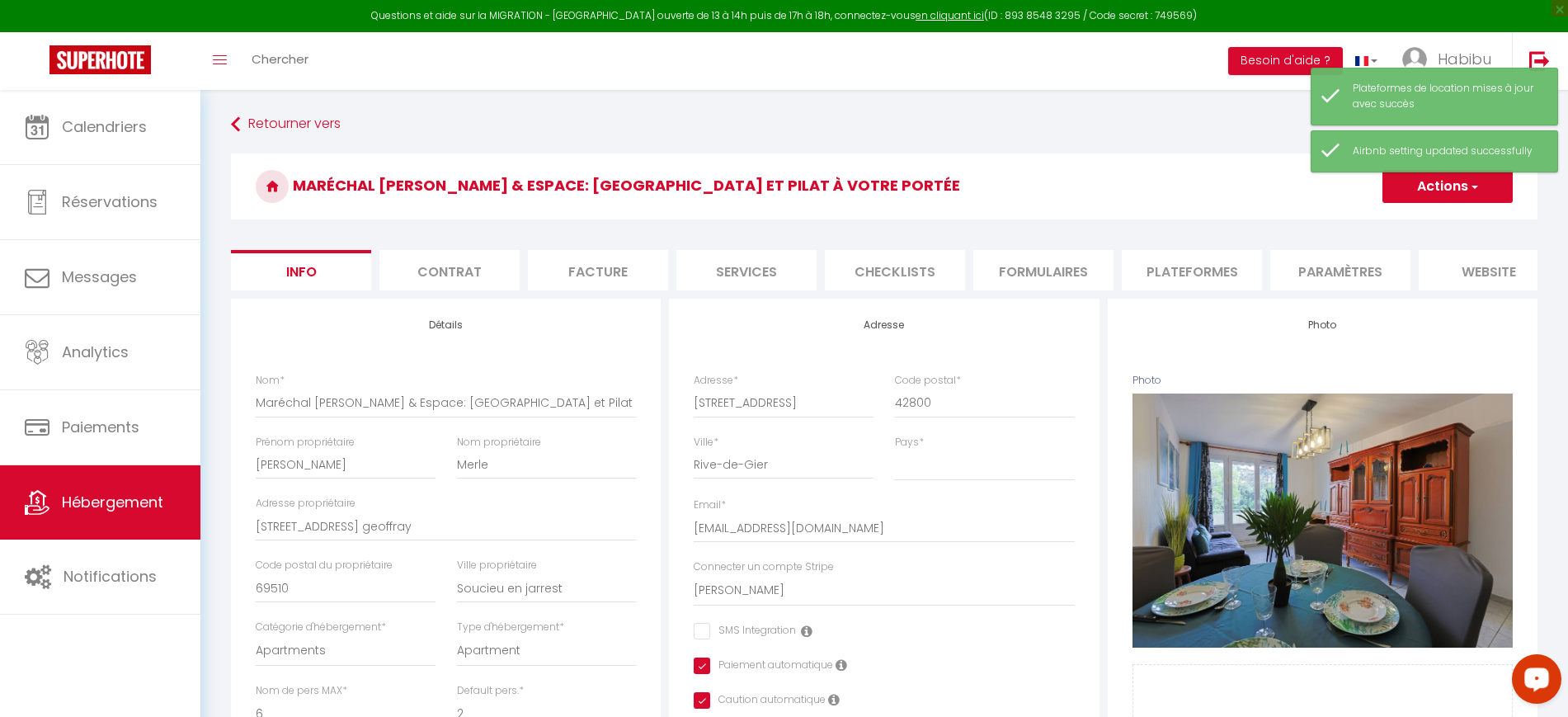
click at [1442, 196] on button "Actions" at bounding box center [1447, 186] width 130 height 33
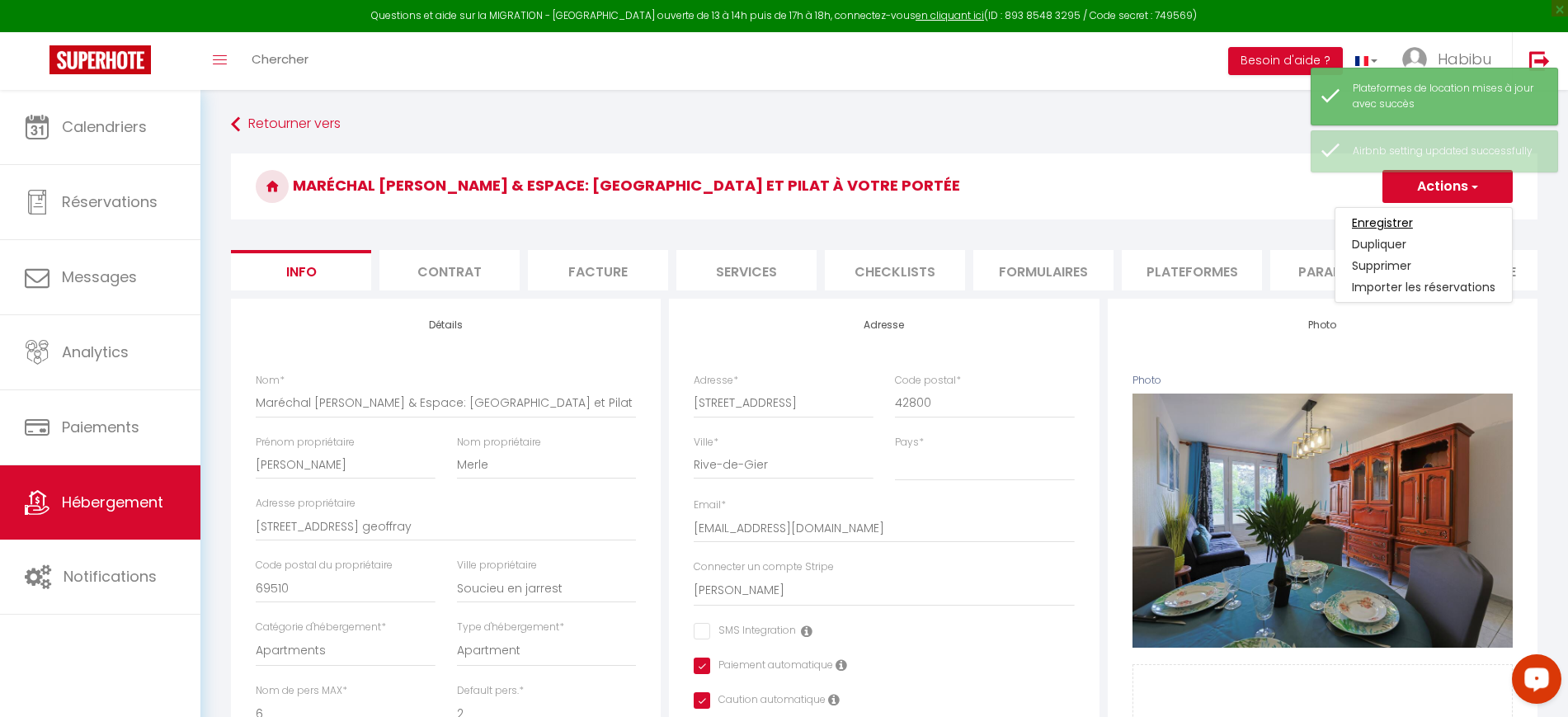
click at [1411, 220] on input "Enregistrer" at bounding box center [1382, 222] width 61 height 17
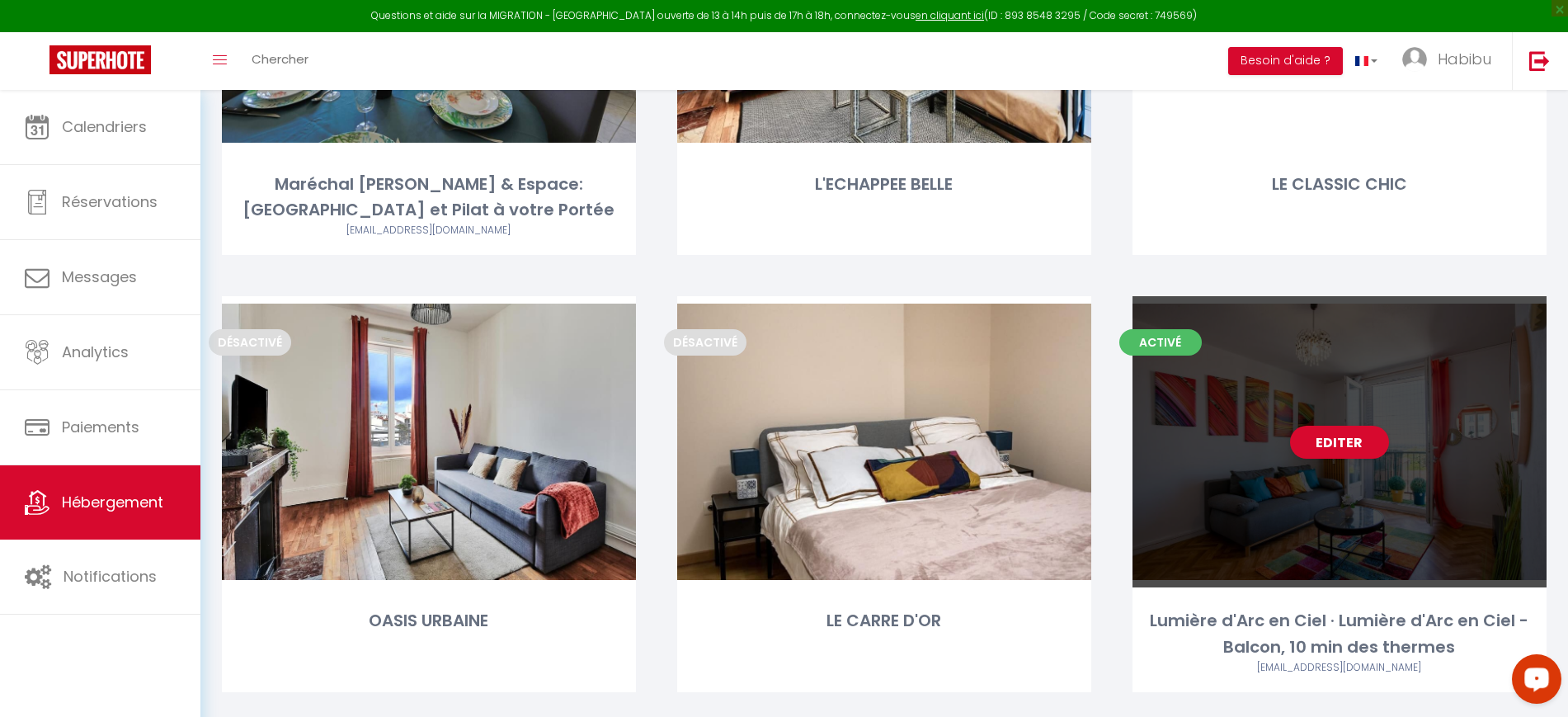
scroll to position [826, 0]
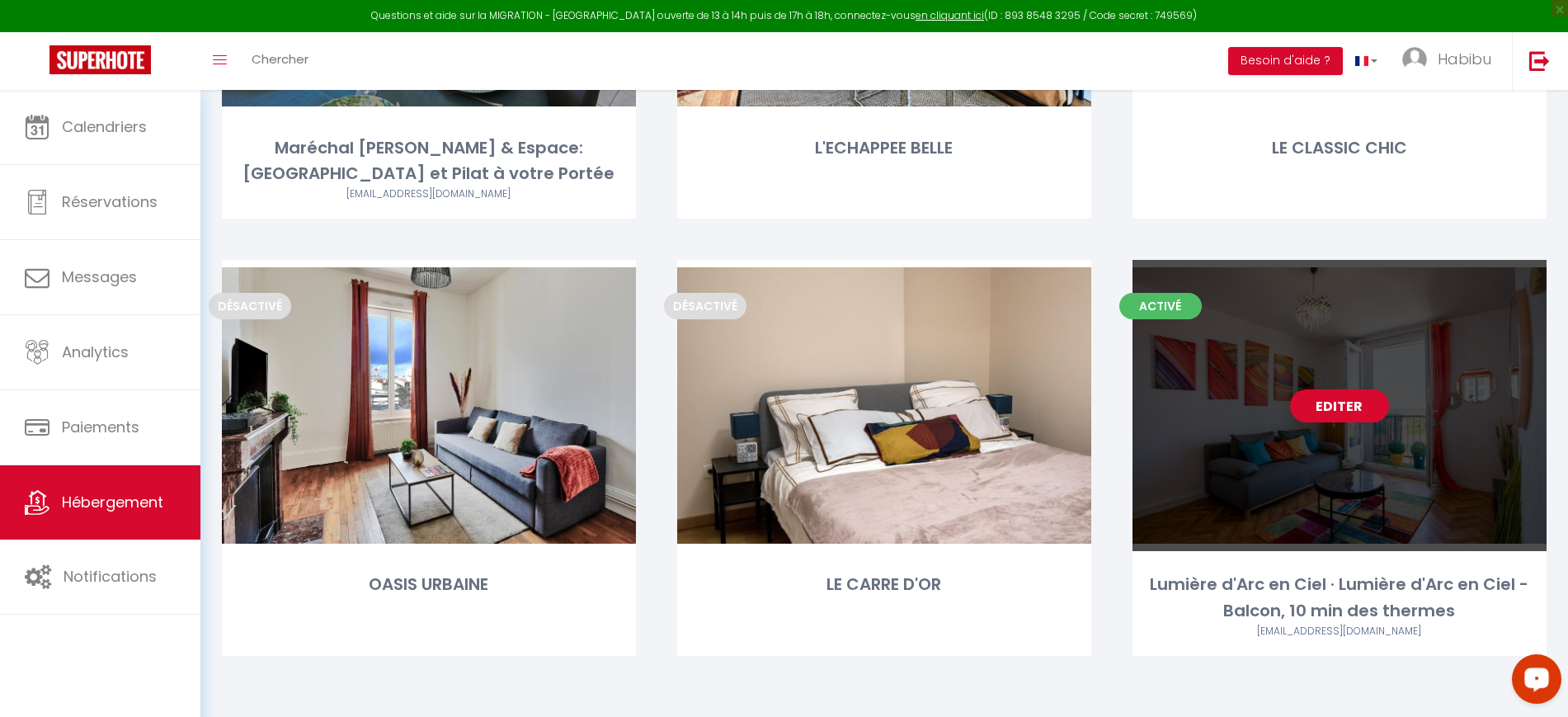
click at [1338, 402] on link "Editer" at bounding box center [1340, 405] width 99 height 33
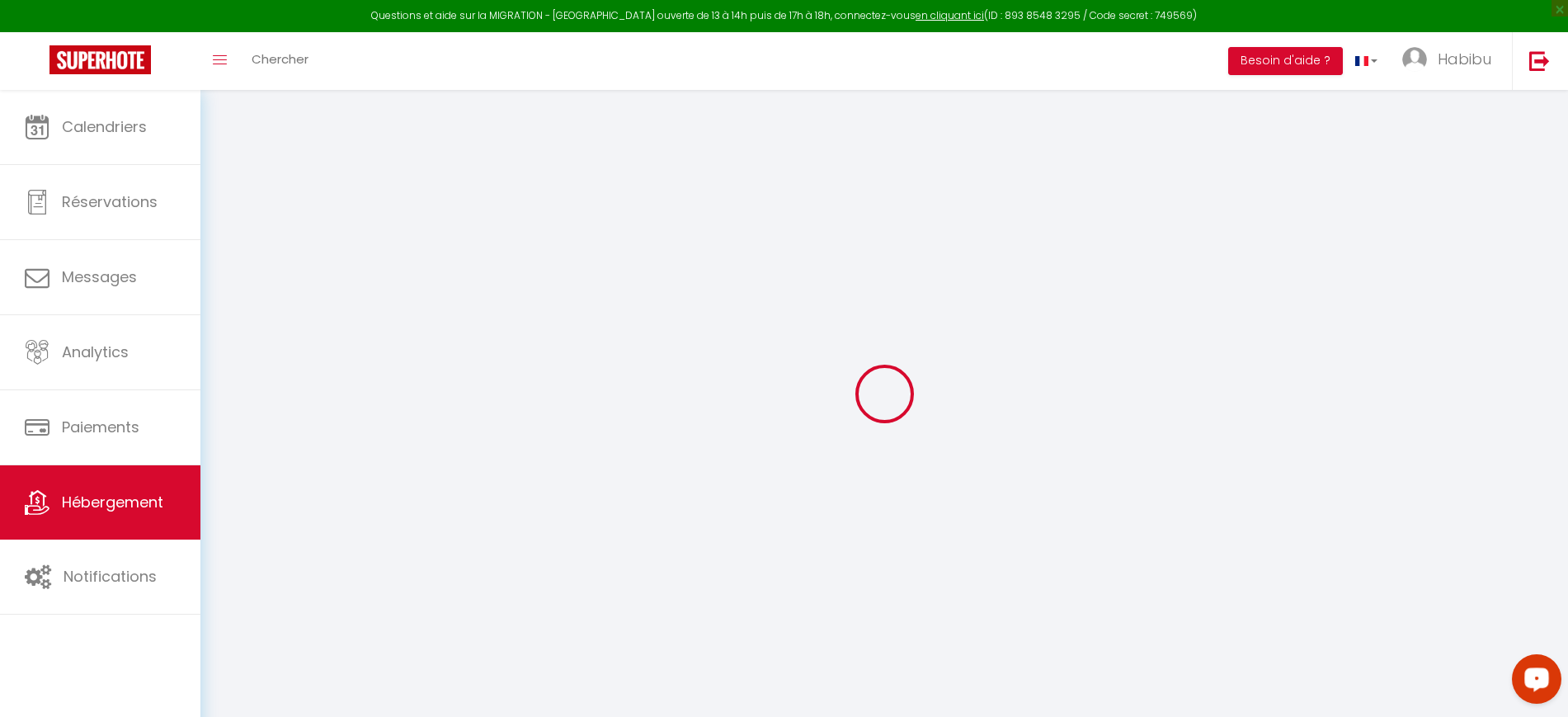
select select
checkbox input "false"
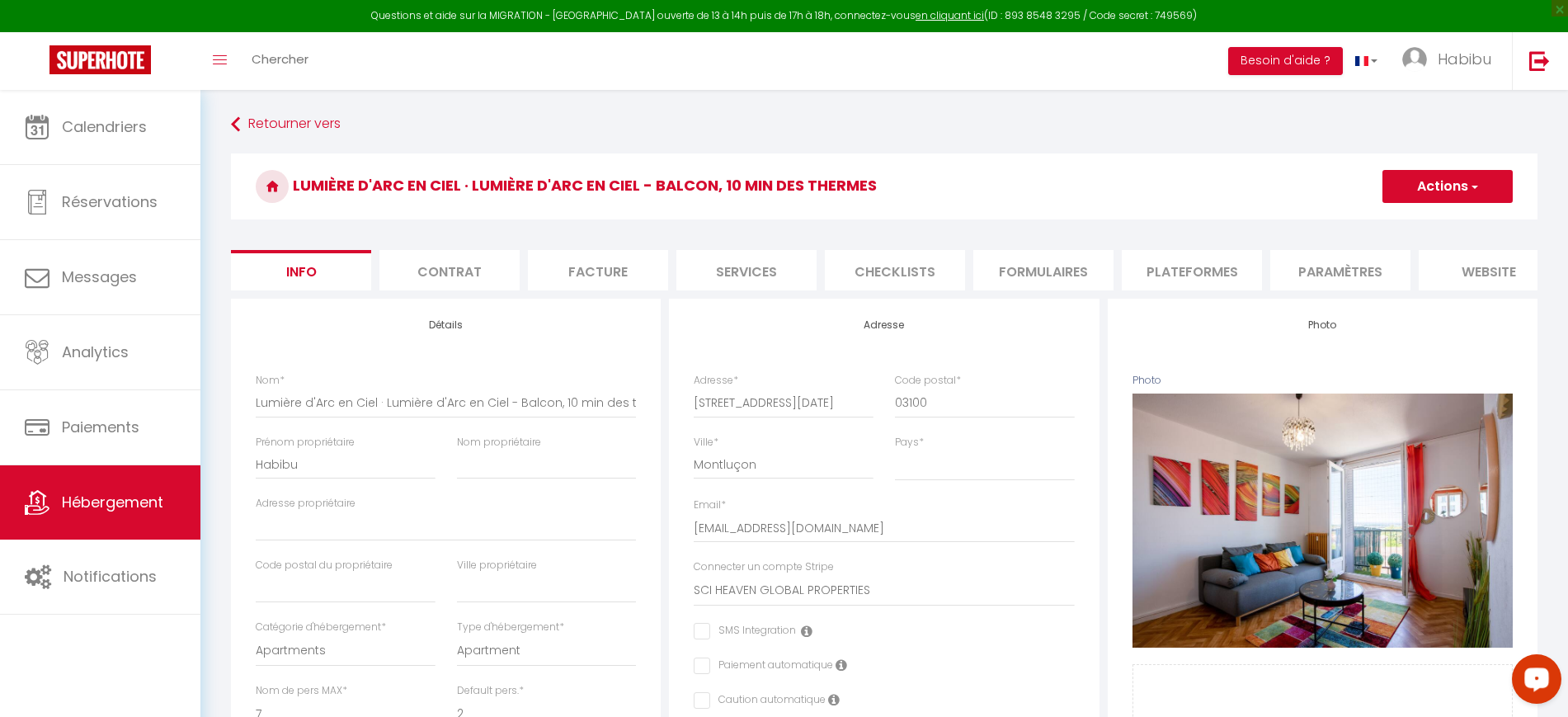
click at [1221, 269] on li "Plateformes" at bounding box center [1192, 270] width 140 height 41
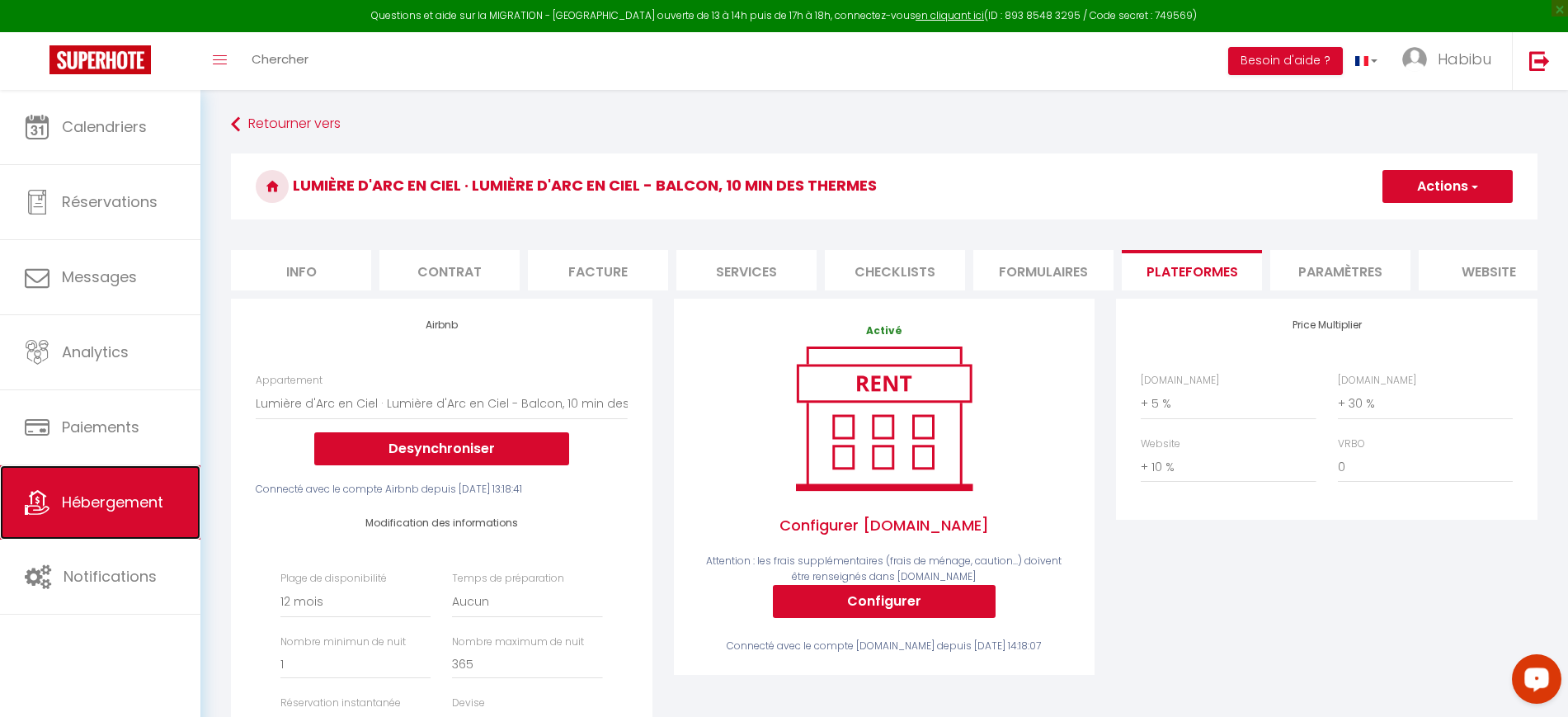
click at [144, 505] on span "Hébergement" at bounding box center [113, 502] width 101 height 20
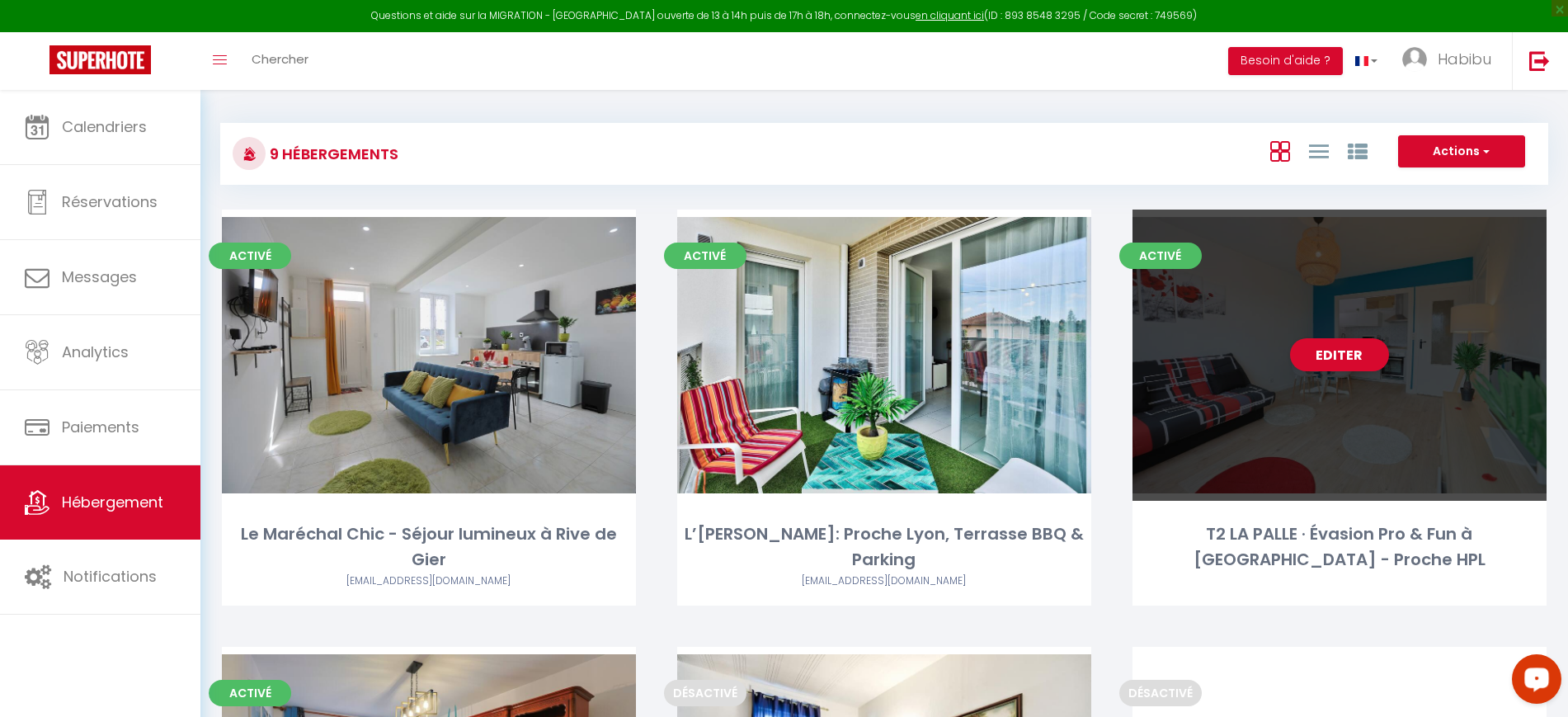
scroll to position [1, 0]
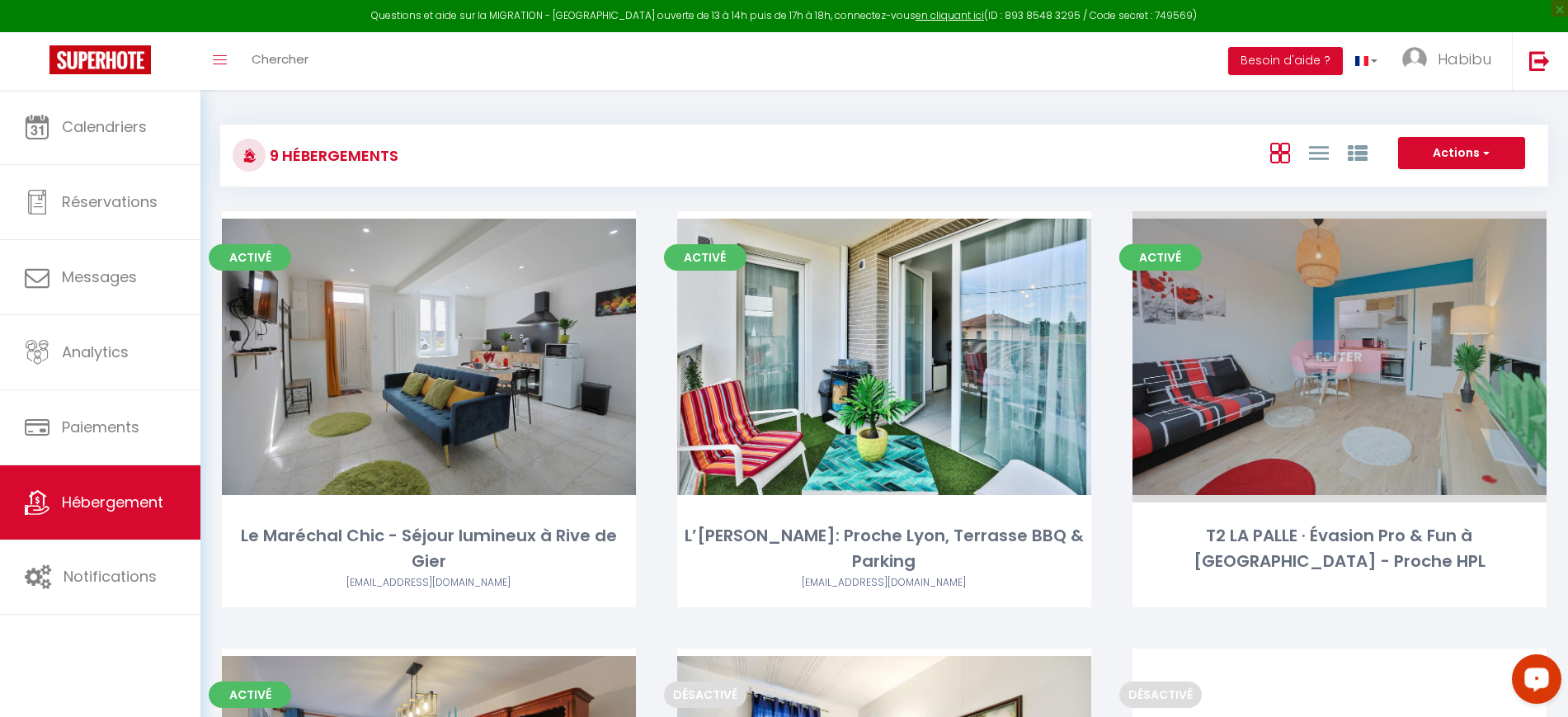
click at [1358, 355] on link "Editer" at bounding box center [1340, 355] width 99 height 33
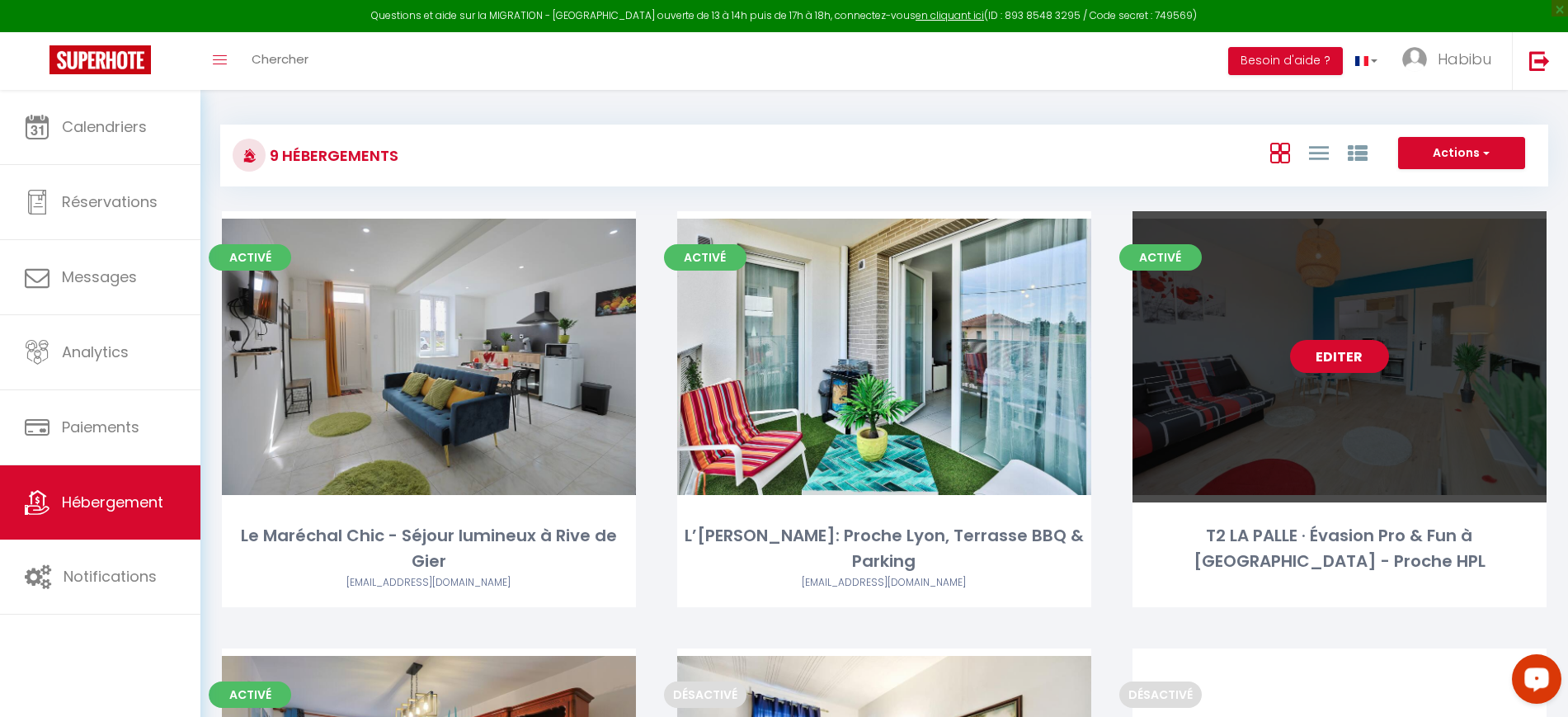
click at [1352, 354] on link "Editer" at bounding box center [1340, 355] width 99 height 33
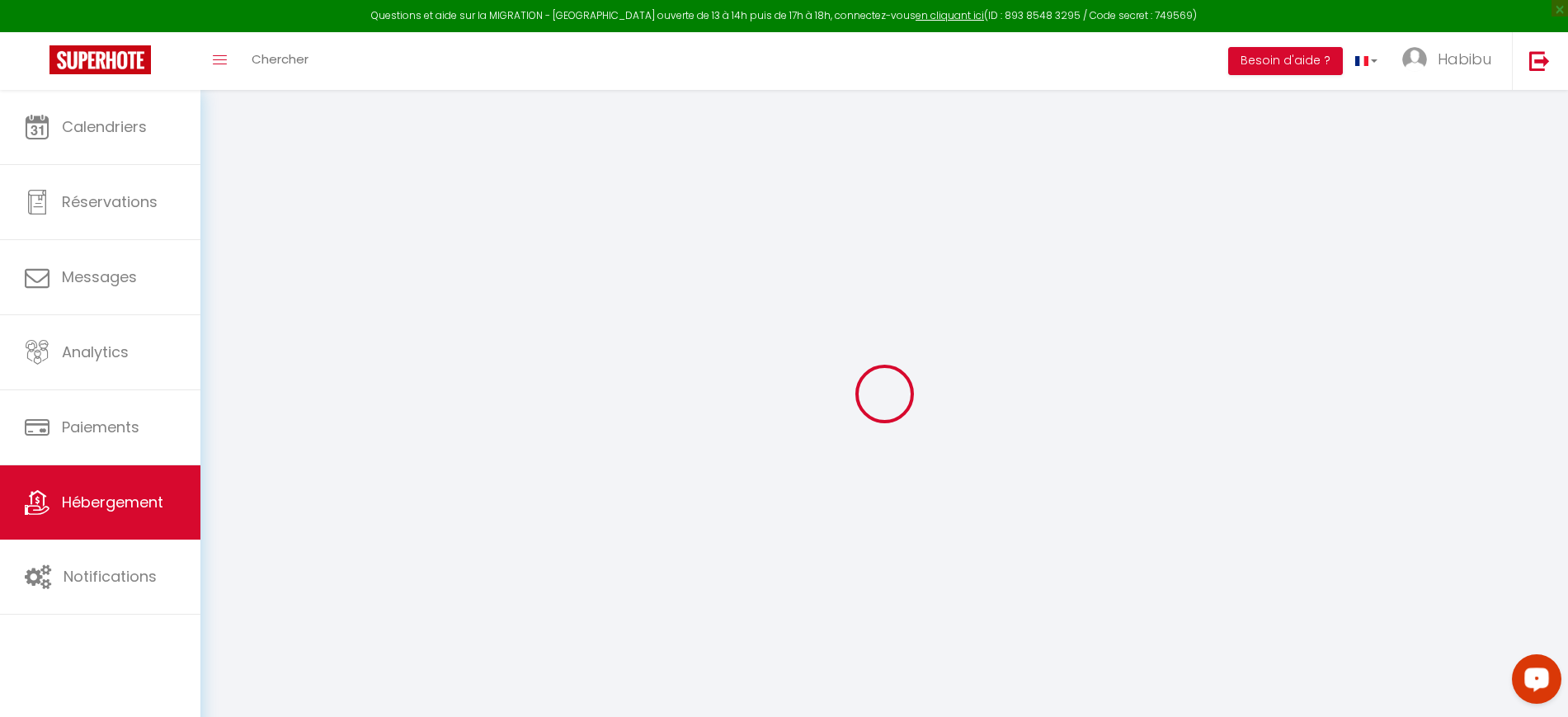
select select "+ 5 %"
select select "+ 24 %"
select select "+ 4 %"
checkbox input "false"
checkbox input "true"
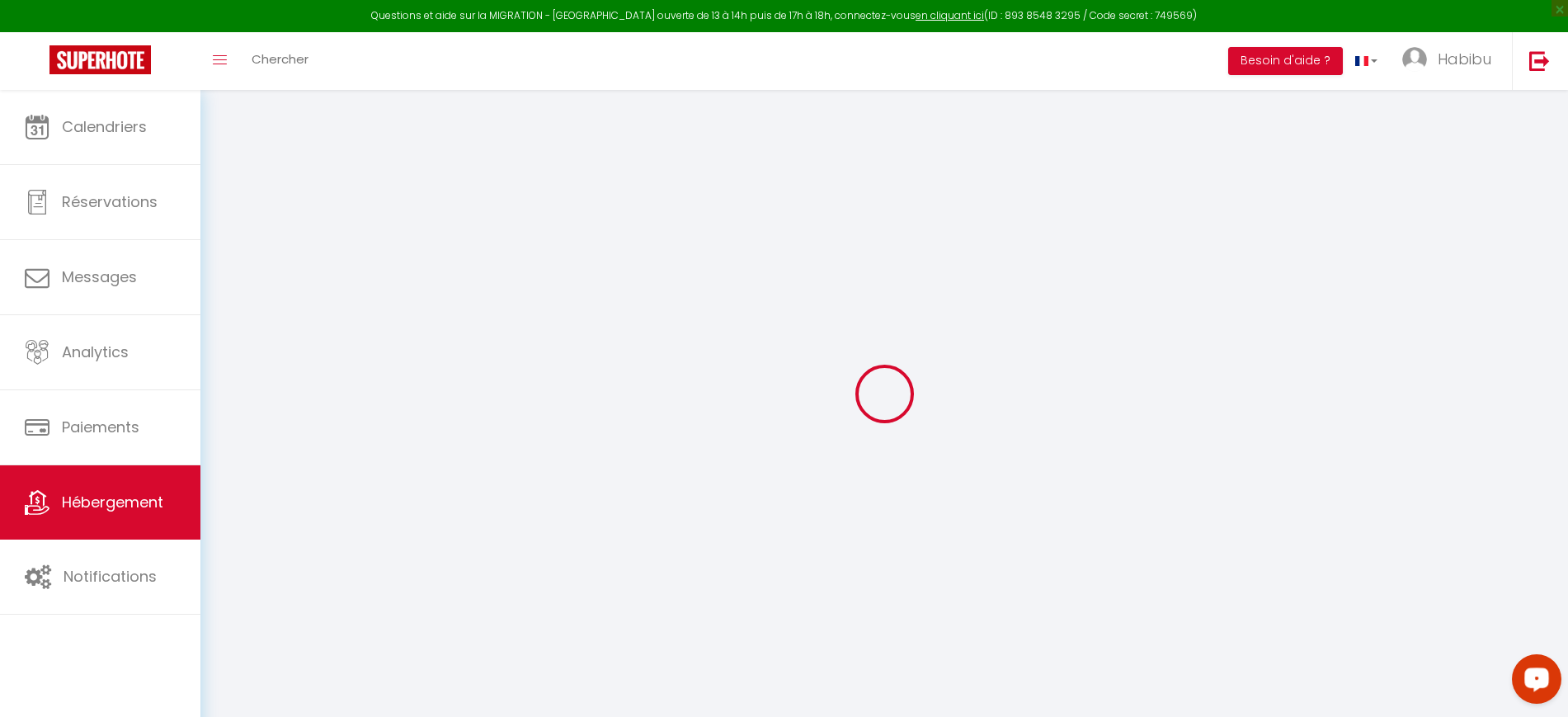
checkbox input "true"
checkbox input "false"
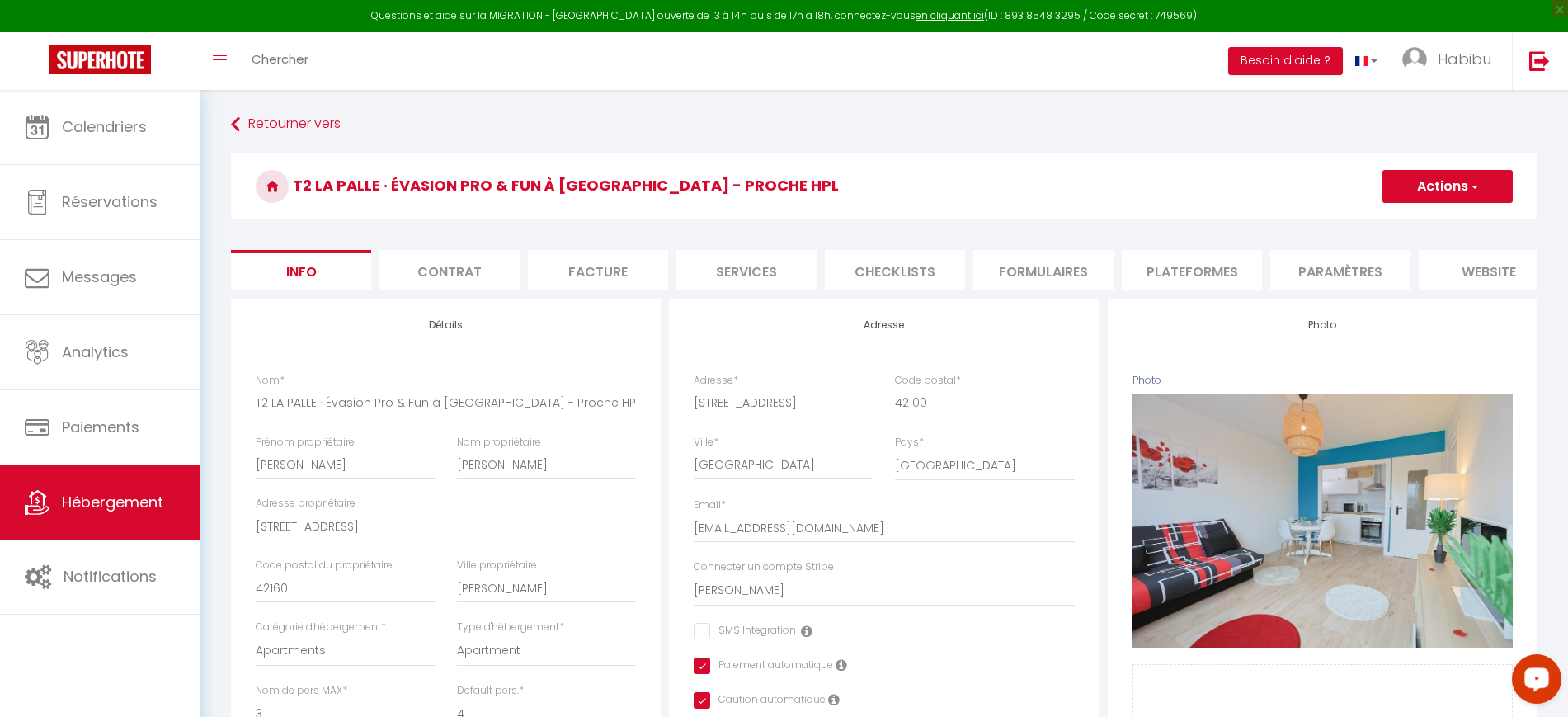
click at [1203, 278] on li "Plateformes" at bounding box center [1192, 270] width 140 height 41
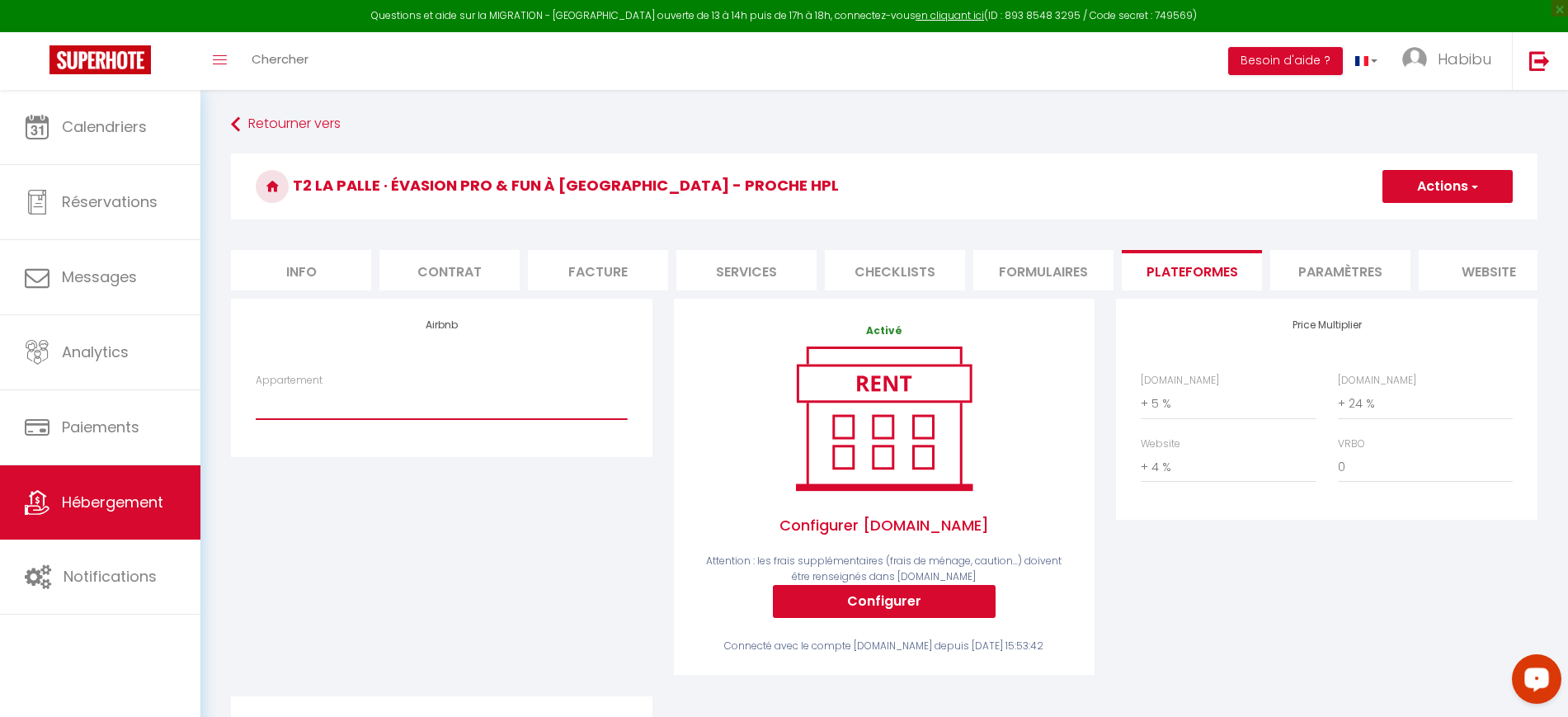
click at [540, 417] on select "Lumière d'Arc en Ciel · Lumière d'Arc en Ciel - Balcon, 10 min des thermes - [E…" at bounding box center [441, 402] width 371 height 31
click at [402, 392] on div "Appartement Lumière d'Arc en [PERSON_NAME] d'Arc en Ciel - Balcon, 10 min des t…" at bounding box center [441, 396] width 371 height 47
click at [1466, 51] on span "Habibu" at bounding box center [1464, 58] width 53 height 20
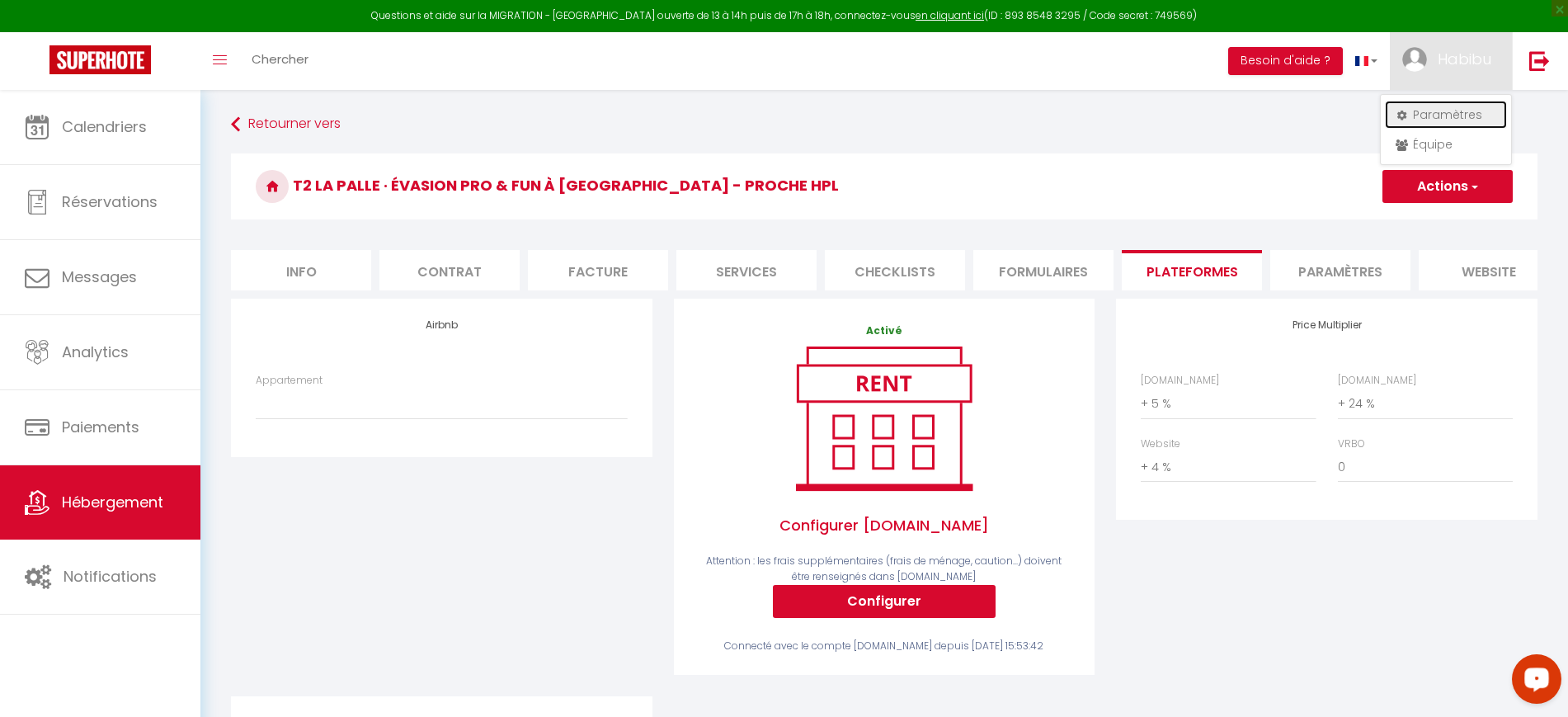
click at [1449, 114] on link "Paramètres" at bounding box center [1447, 115] width 122 height 28
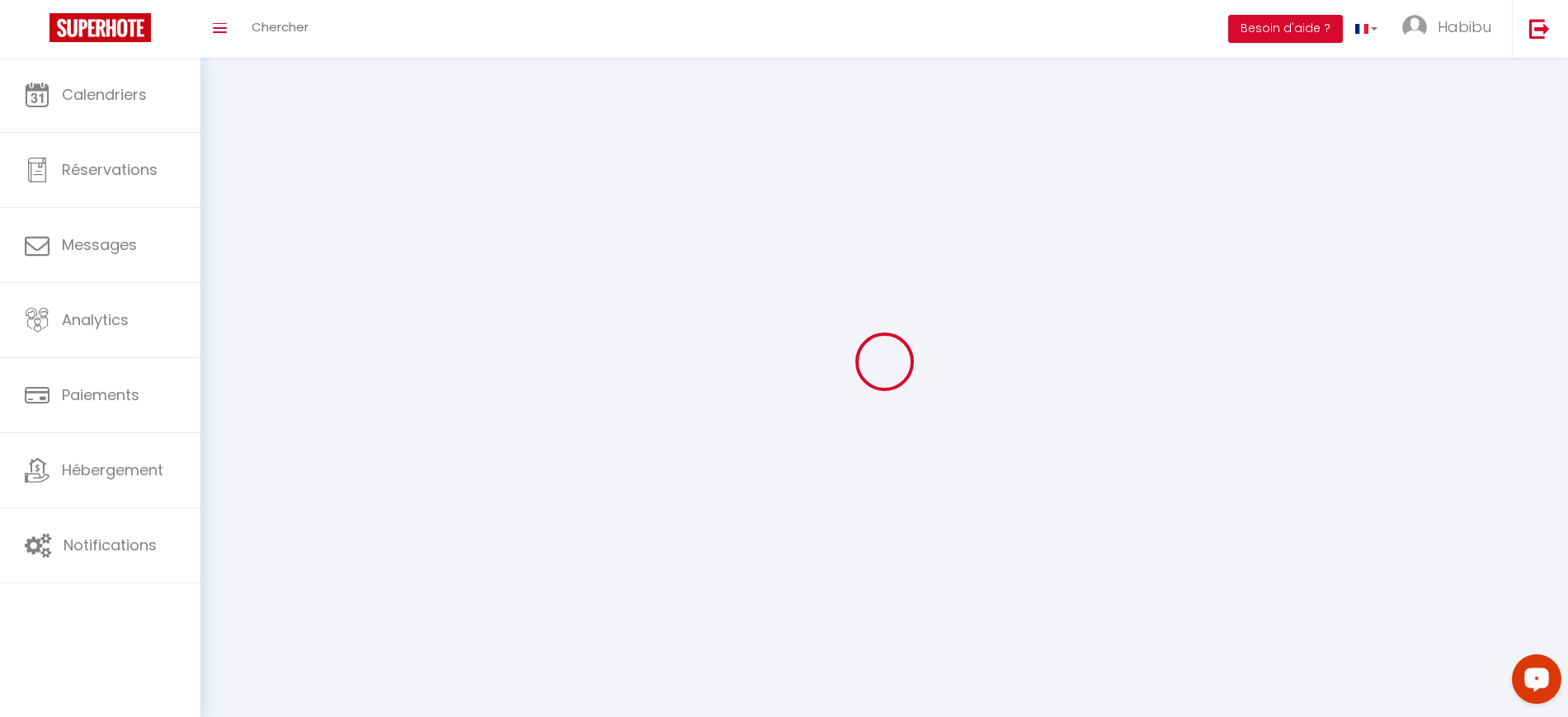
type input "TaPccrDqmEoJxIcMurdXoiNOq"
type input "hvAiQt01PMU1XjtlUhDO2QOxj"
type input "[URL][DOMAIN_NAME]"
select select "fr"
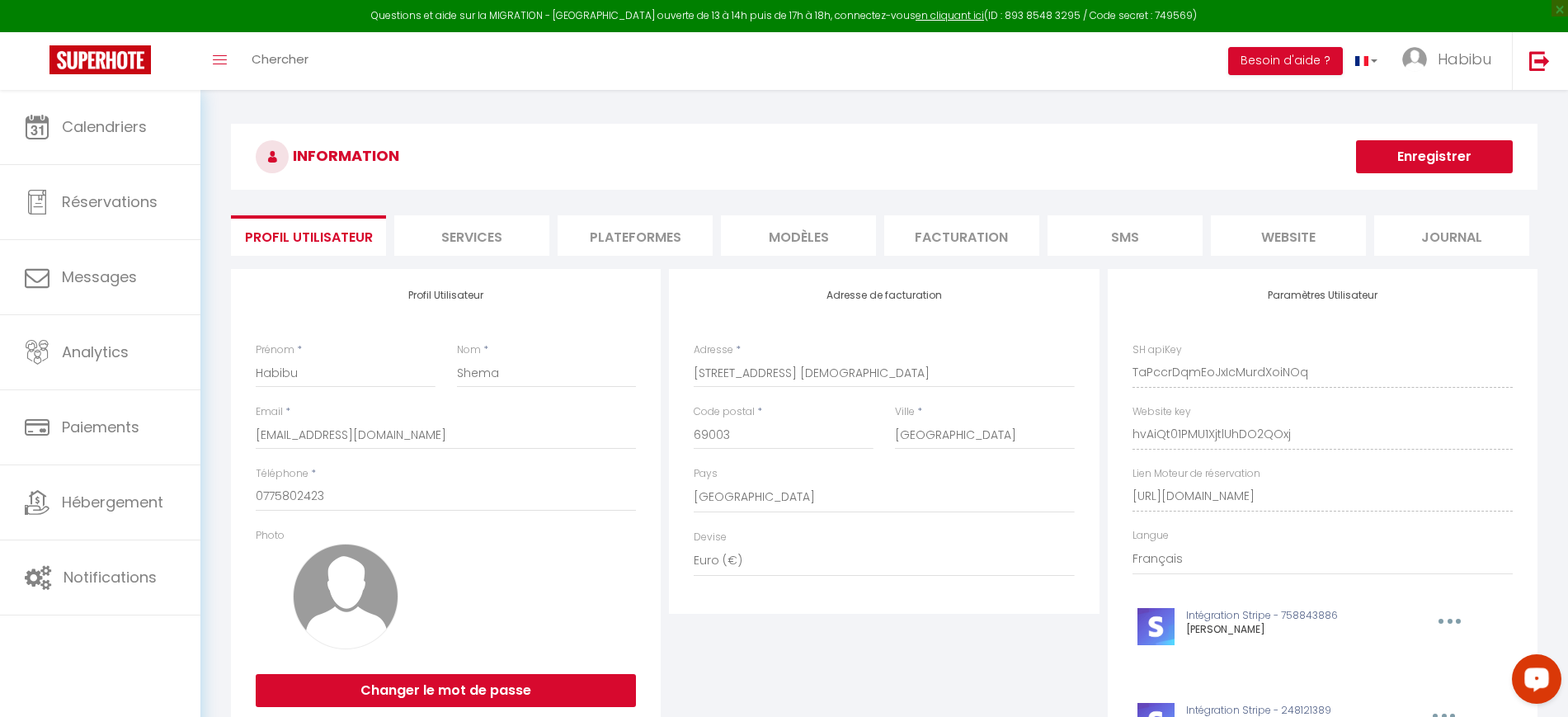
click at [647, 243] on li "Plateformes" at bounding box center [635, 236] width 155 height 41
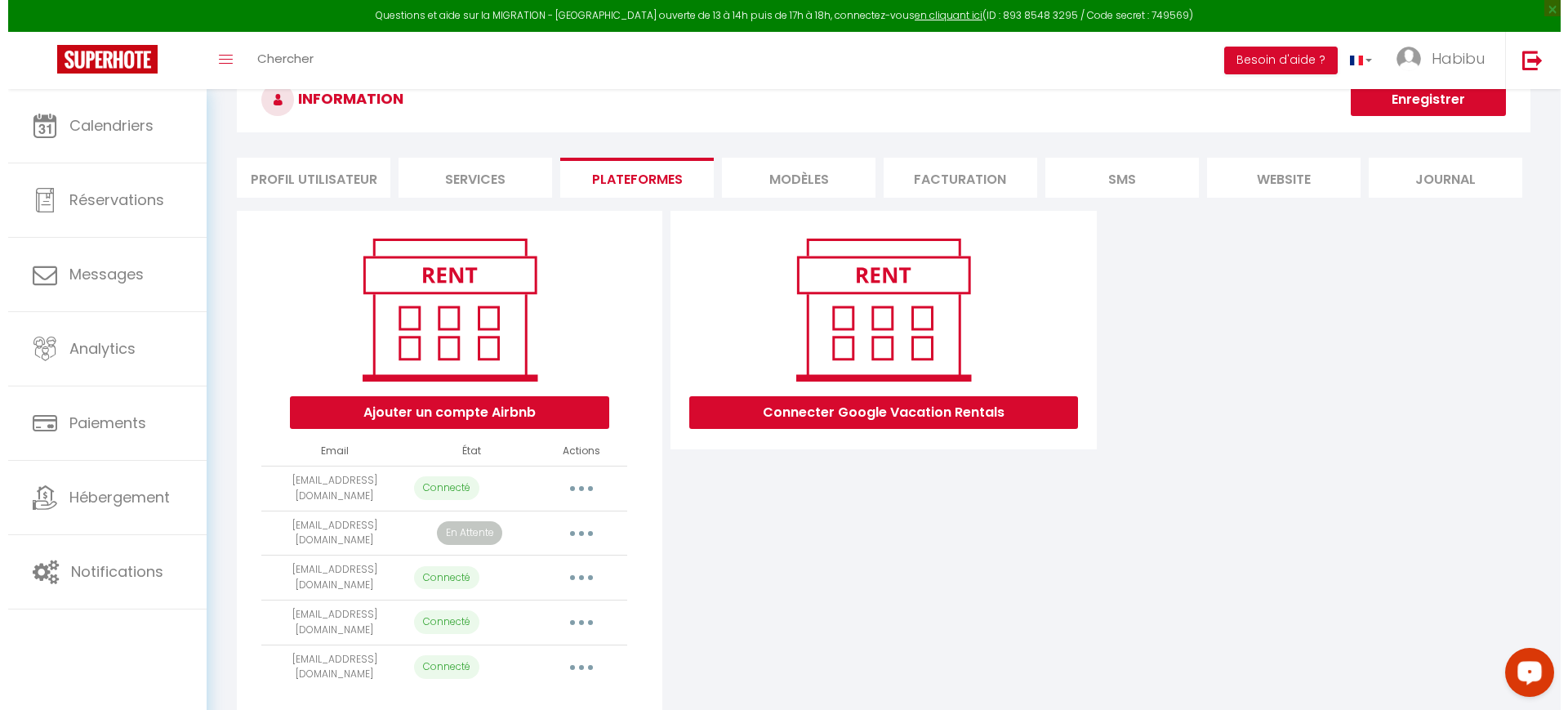
scroll to position [103, 0]
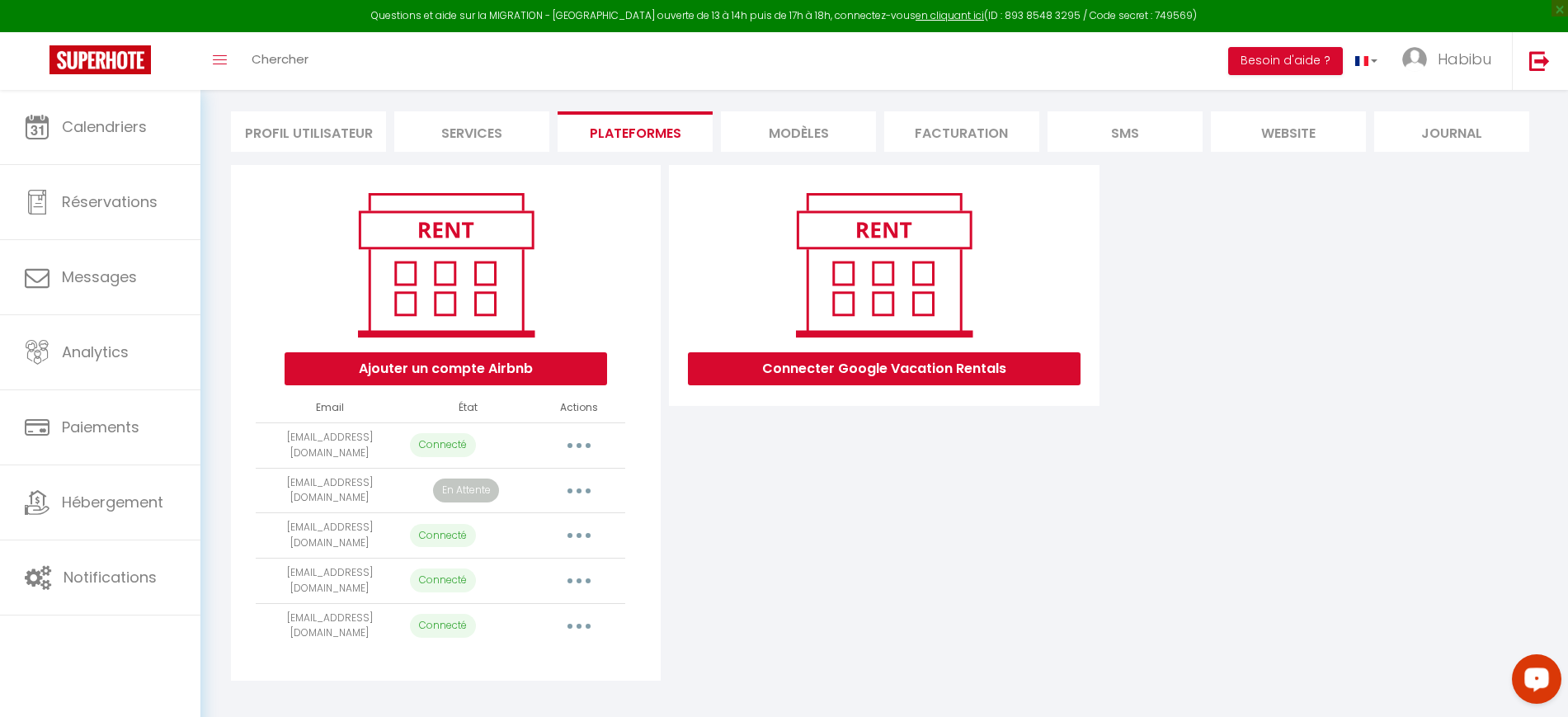
click at [589, 448] on button "button" at bounding box center [579, 446] width 46 height 27
click at [568, 482] on link "Importer les appartements" at bounding box center [506, 483] width 183 height 28
select select "70117"
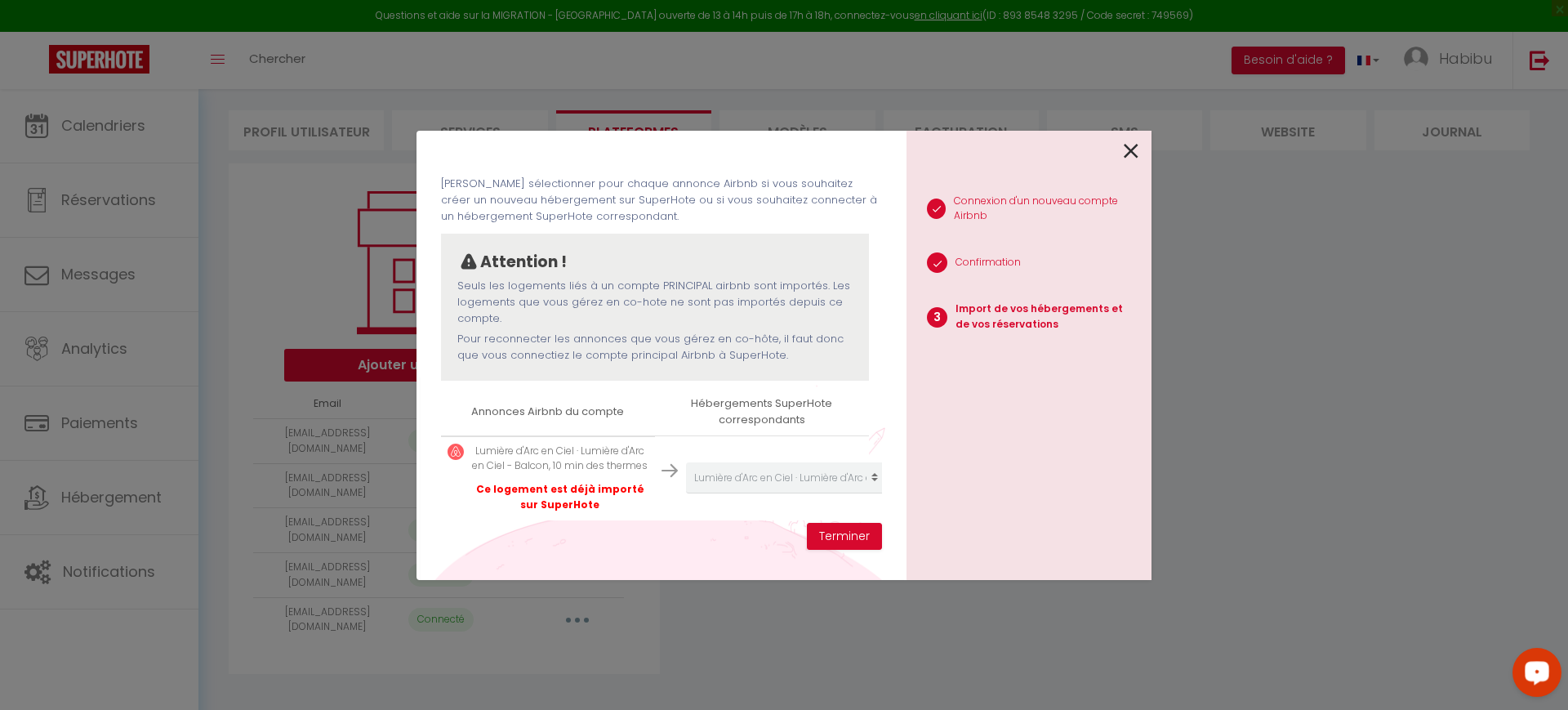
scroll to position [95, 0]
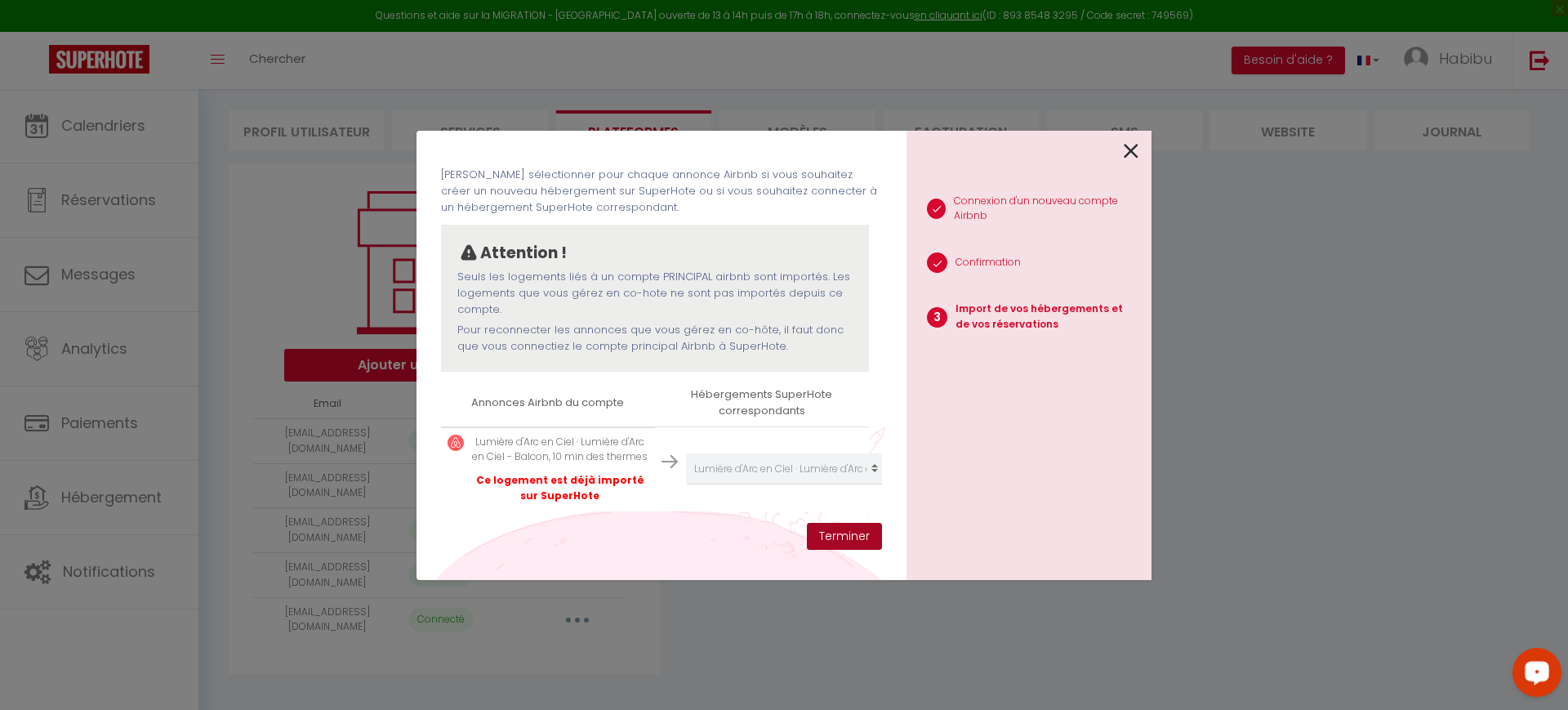
click at [861, 536] on button "Terminer" at bounding box center [845, 537] width 75 height 28
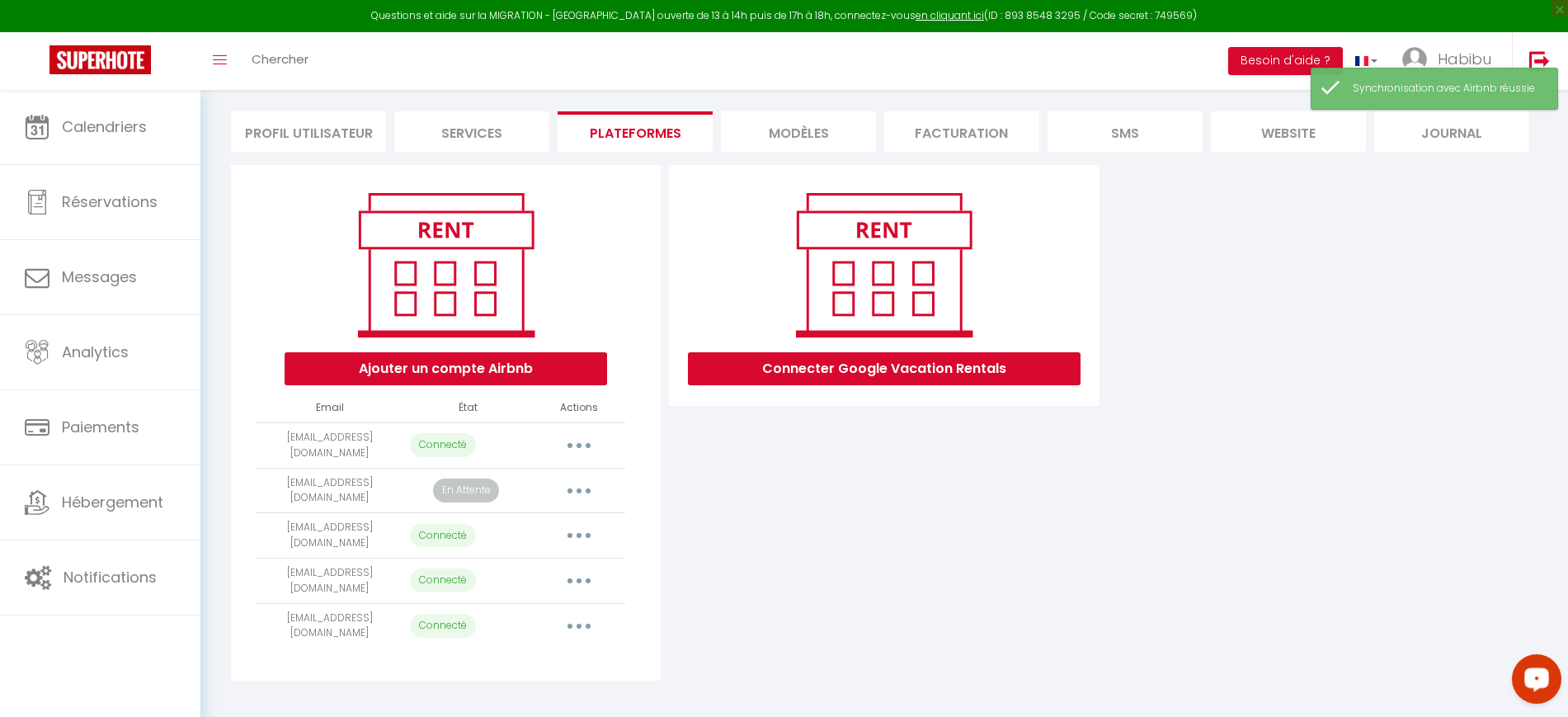
click at [586, 490] on button "button" at bounding box center [579, 491] width 46 height 27
click at [530, 521] on link "Importer les appartements" at bounding box center [506, 528] width 183 height 28
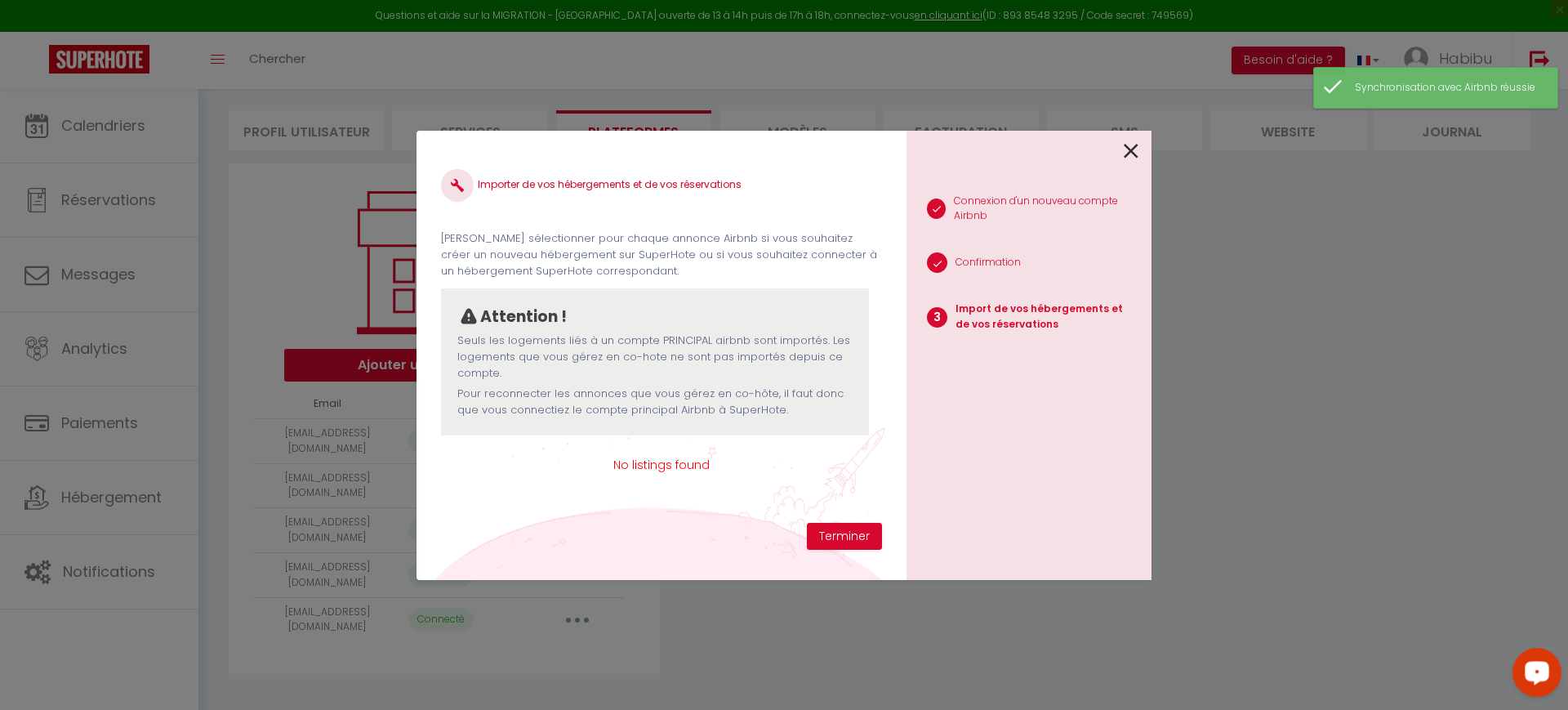
scroll to position [0, 0]
click at [1125, 154] on div at bounding box center [1022, 150] width 232 height 39
click at [1135, 159] on icon at bounding box center [1131, 151] width 15 height 25
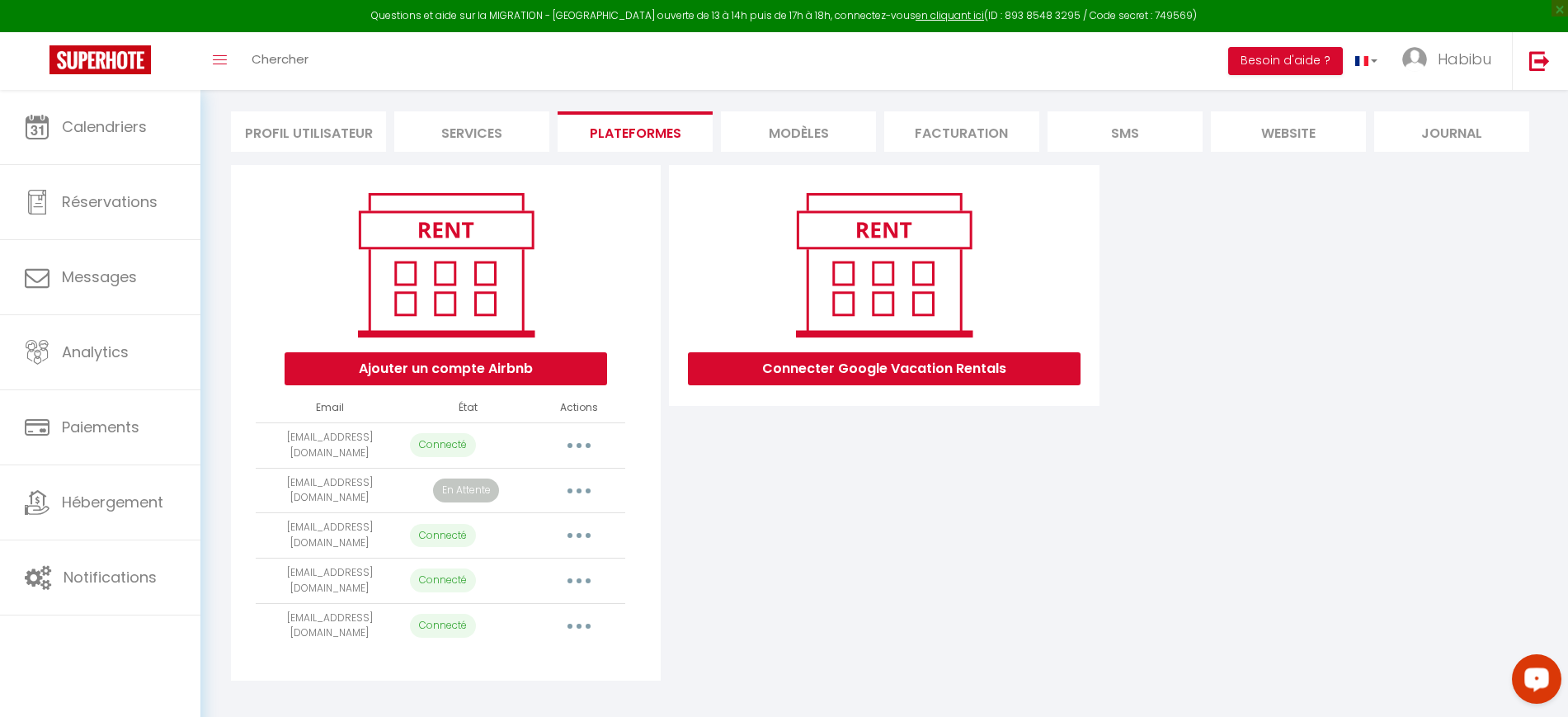
click at [576, 530] on button "button" at bounding box center [579, 535] width 46 height 27
click at [570, 577] on link "Importer les appartements" at bounding box center [506, 573] width 183 height 28
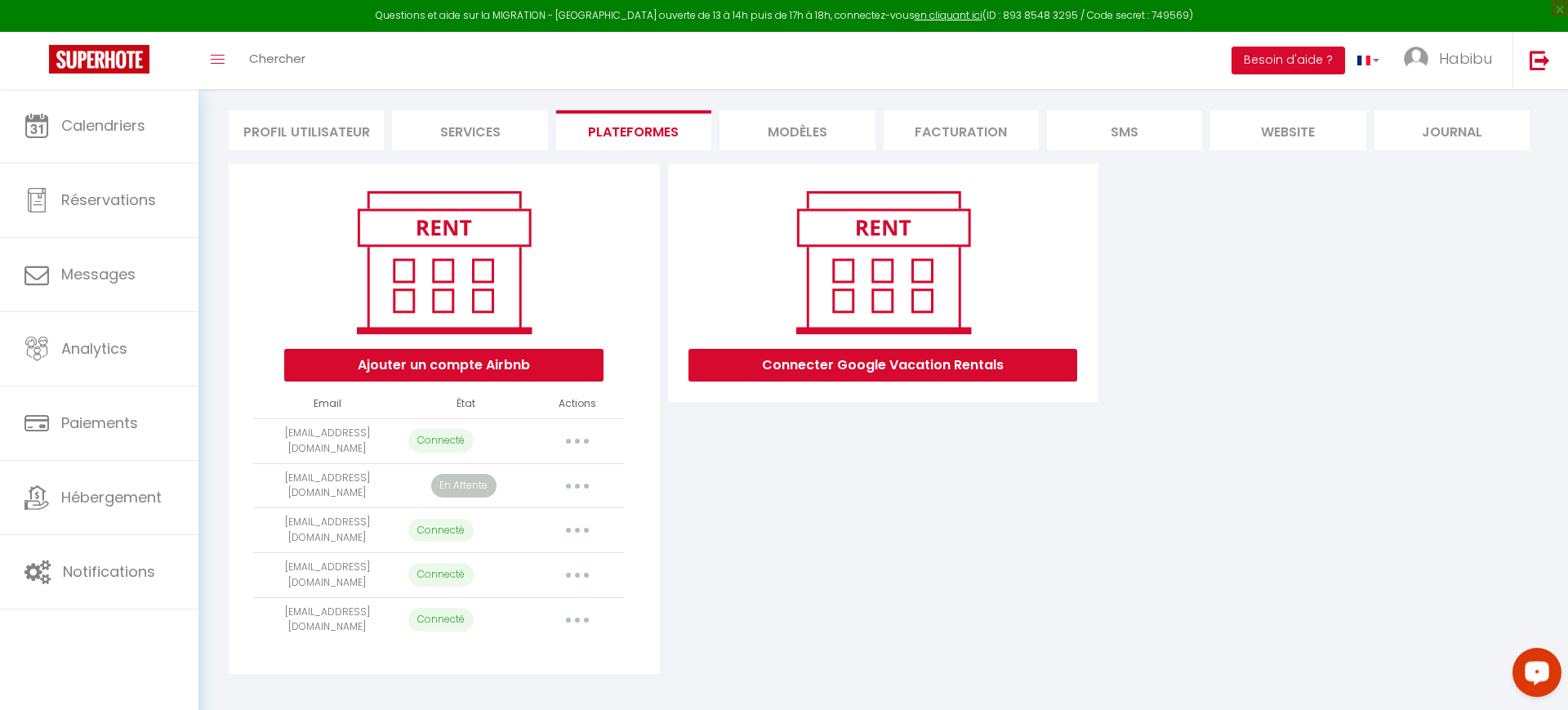
select select "62720"
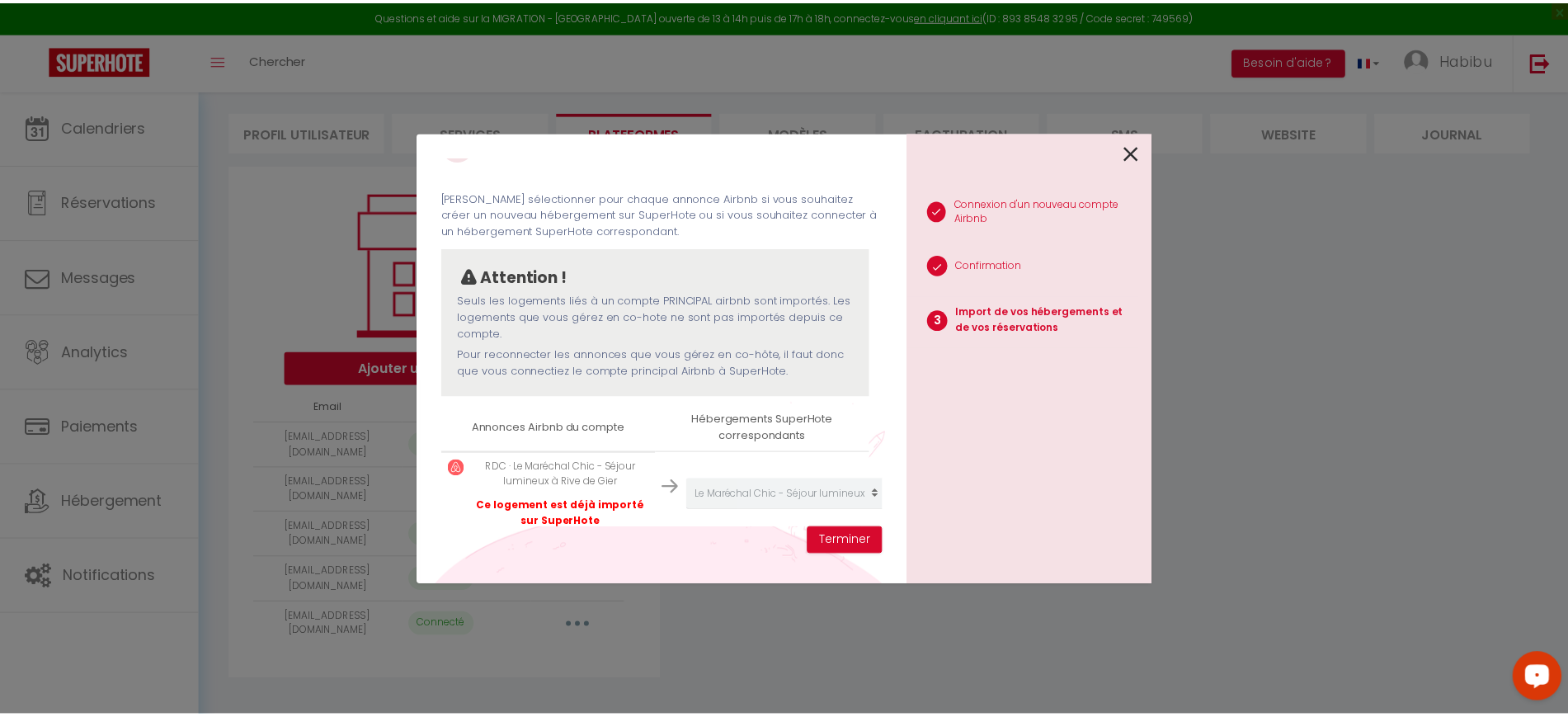
scroll to position [80, 0]
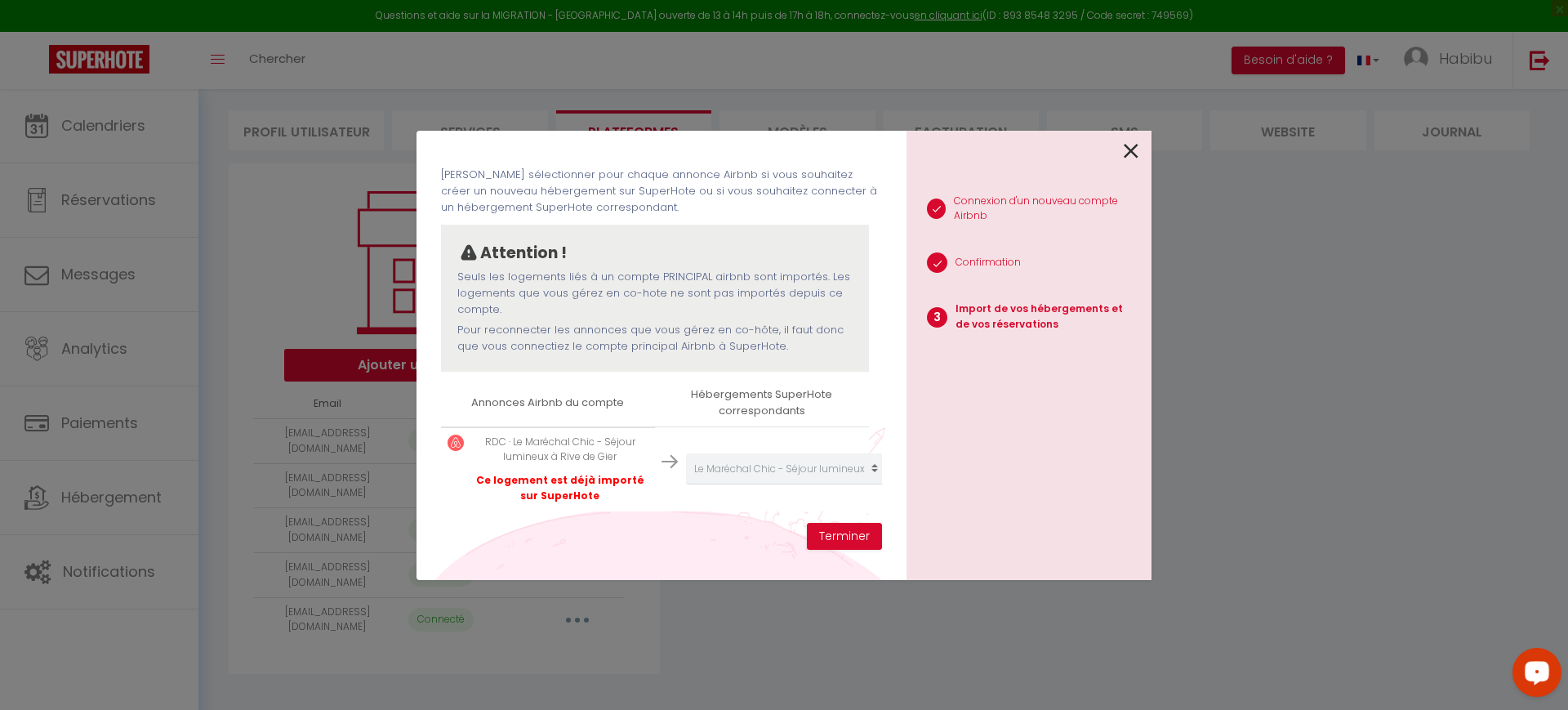
click at [1131, 147] on icon at bounding box center [1131, 151] width 15 height 25
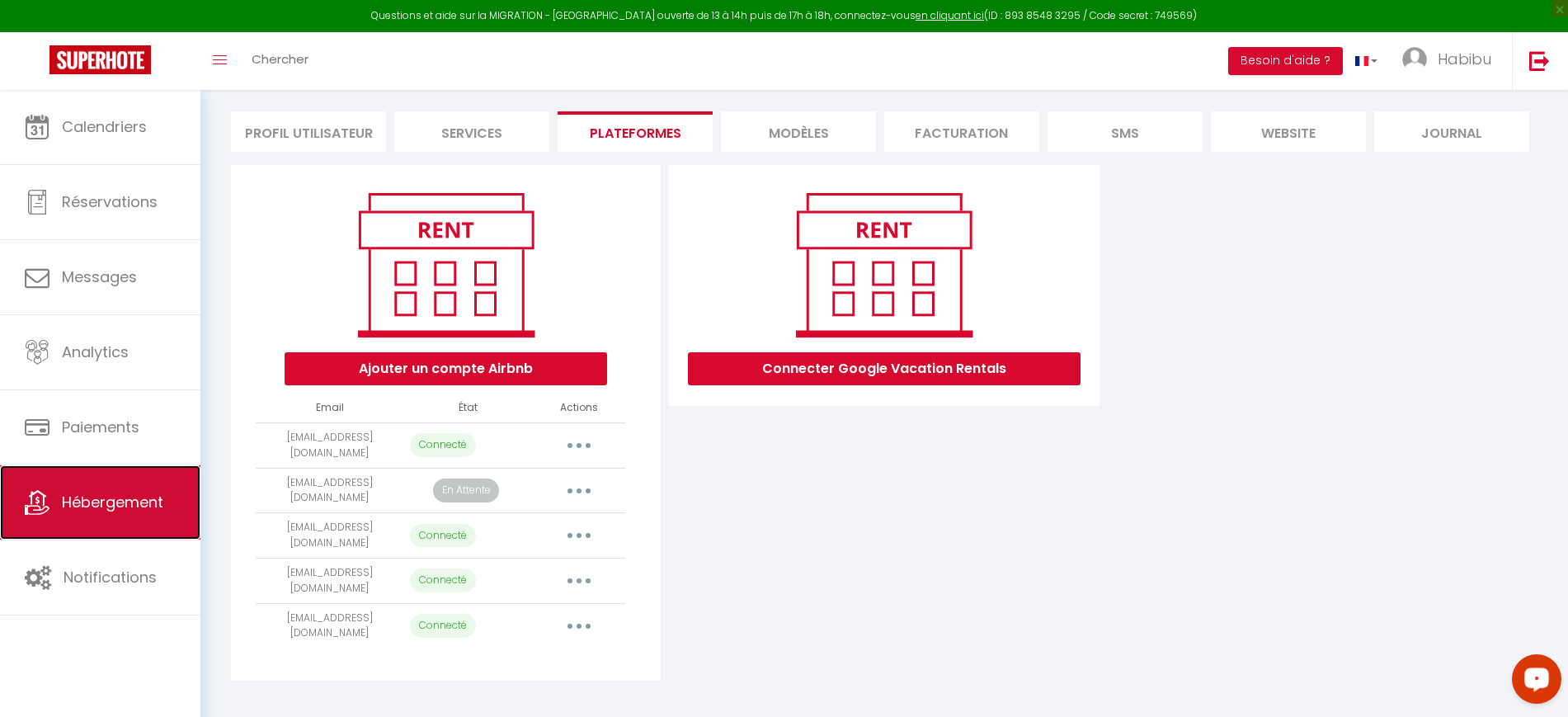
click at [151, 505] on span "Hébergement" at bounding box center [113, 502] width 101 height 20
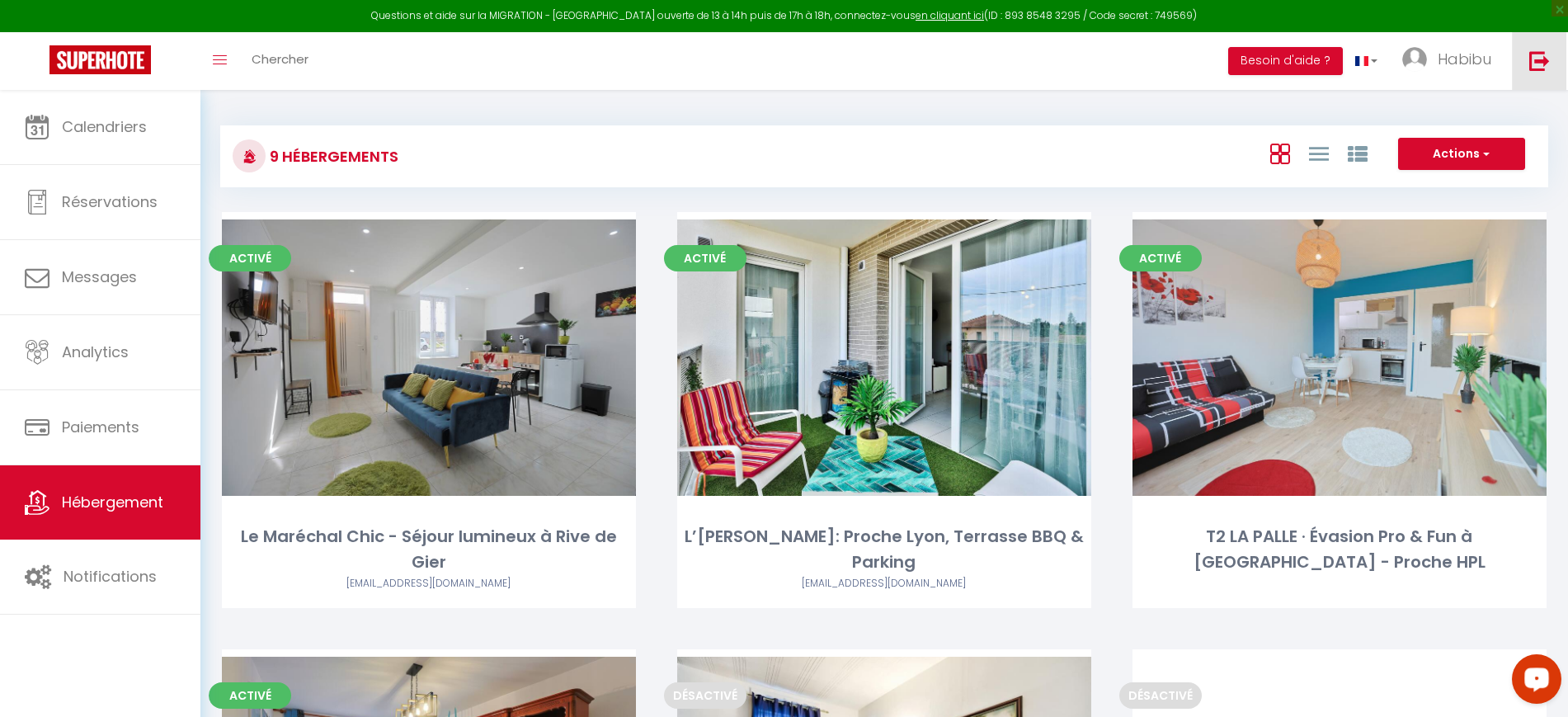
click at [1537, 66] on img at bounding box center [1540, 60] width 20 height 20
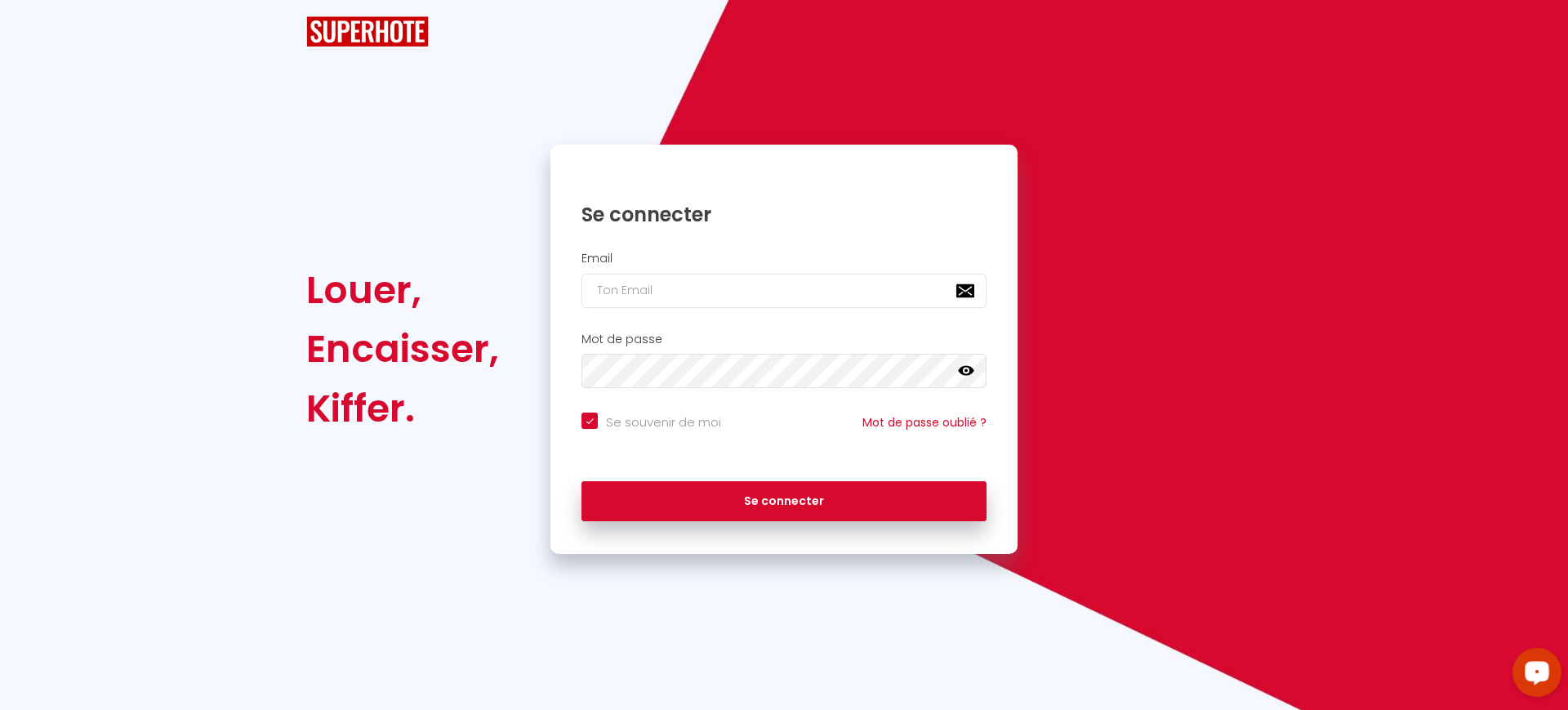
checkbox input "true"
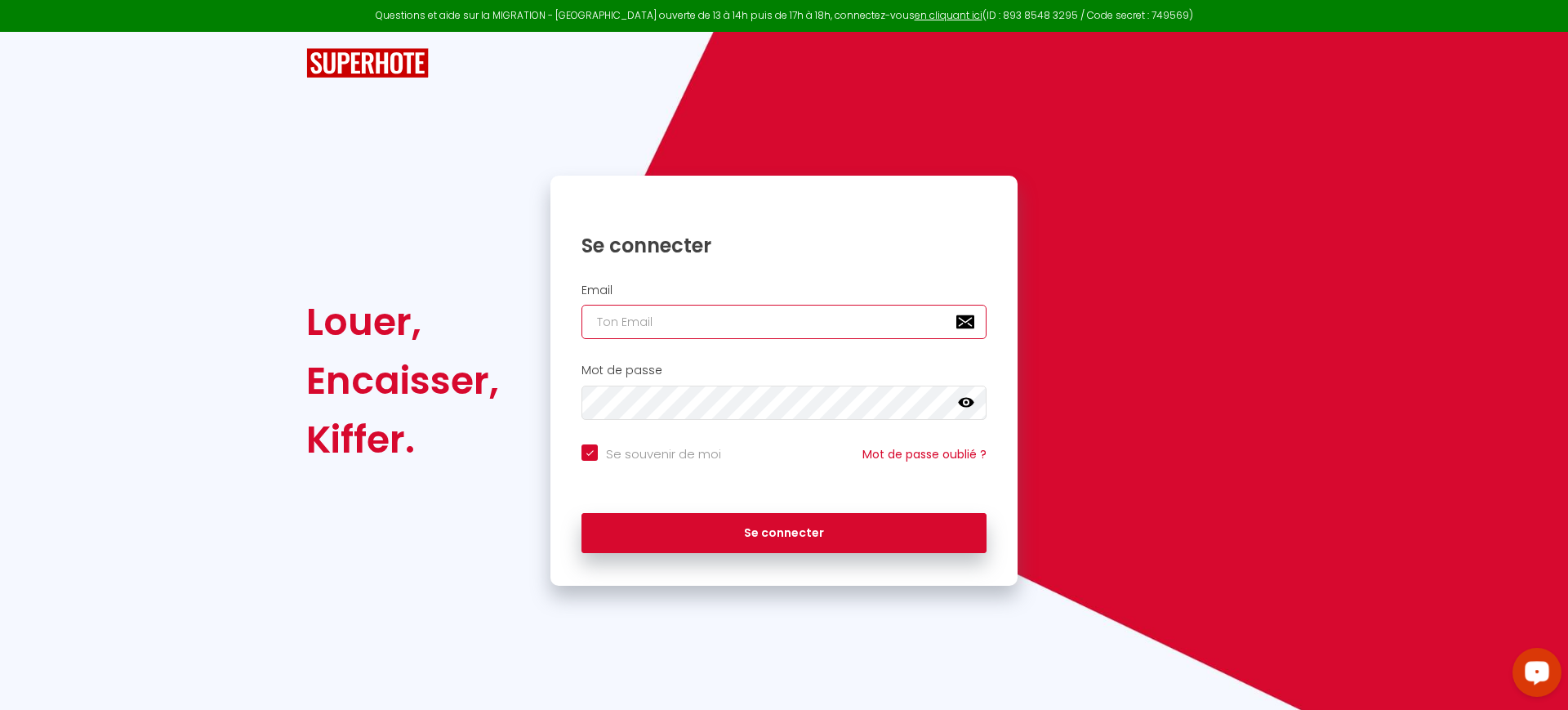
click at [622, 321] on input "email" at bounding box center [784, 321] width 405 height 34
paste input "[EMAIL_ADDRESS][DOMAIN_NAME]"
type input "[EMAIL_ADDRESS][DOMAIN_NAME]"
checkbox input "true"
type input "[EMAIL_ADDRESS][DOMAIN_NAME]"
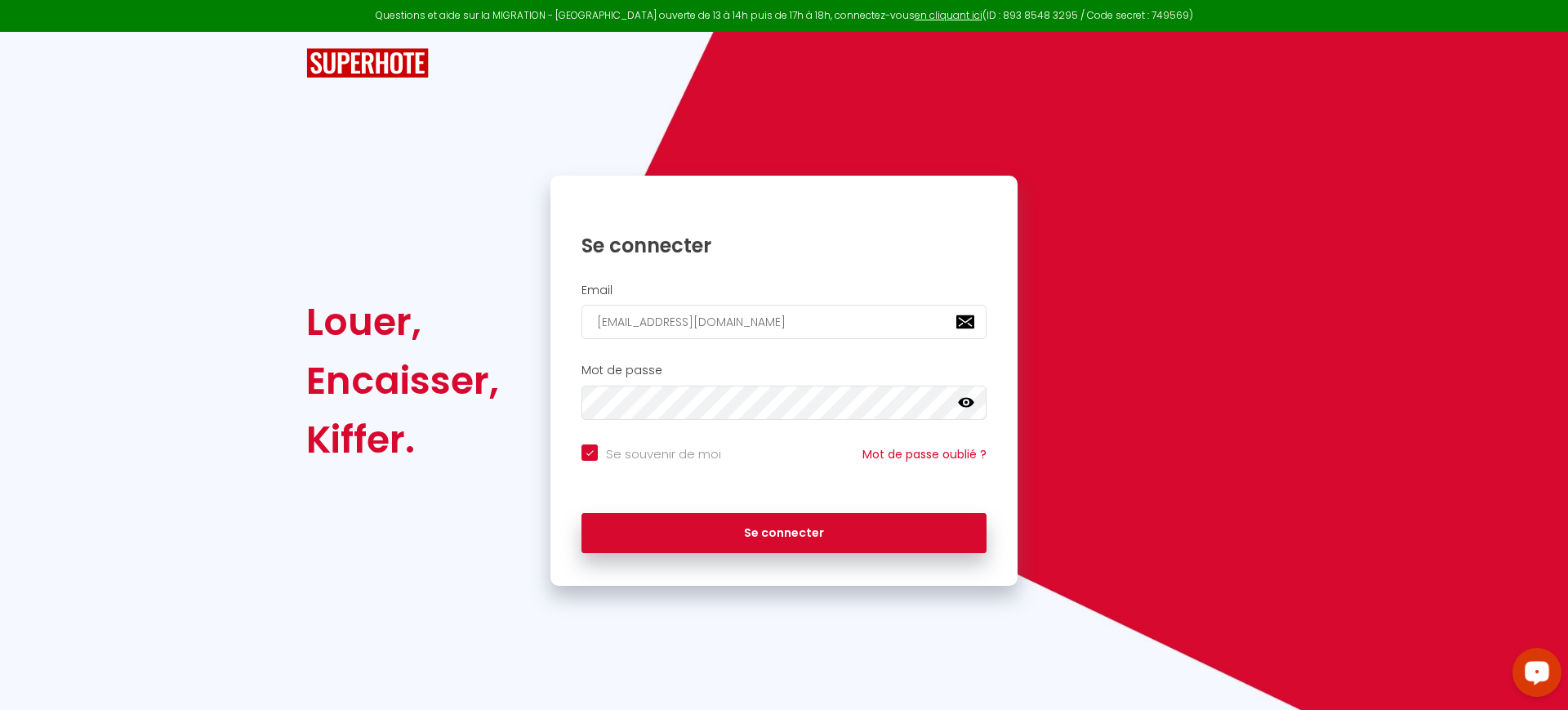
click at [631, 457] on input "Se souvenir de moi" at bounding box center [651, 452] width 140 height 17
checkbox input "false"
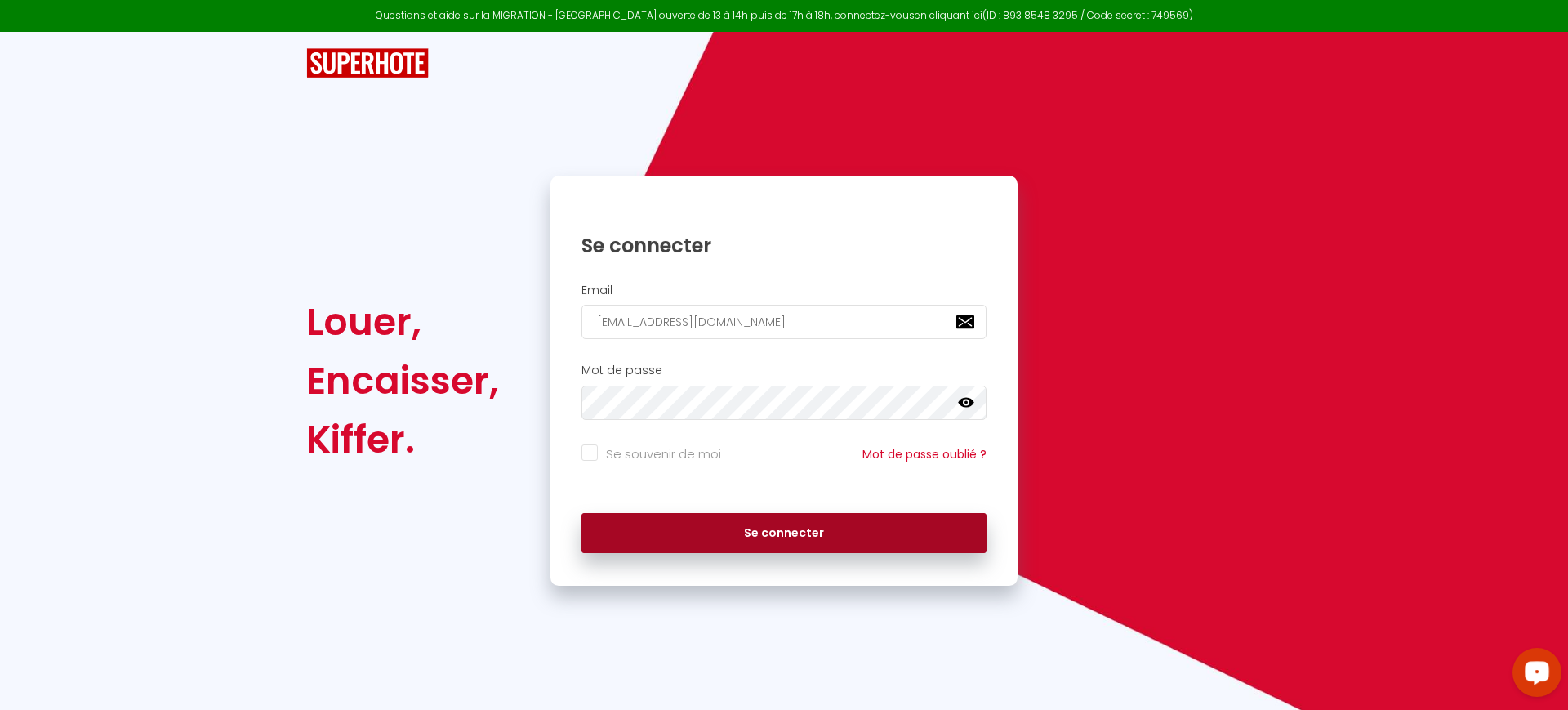
click at [685, 533] on button "Se connecter" at bounding box center [784, 533] width 405 height 41
